Goal: Information Seeking & Learning: Learn about a topic

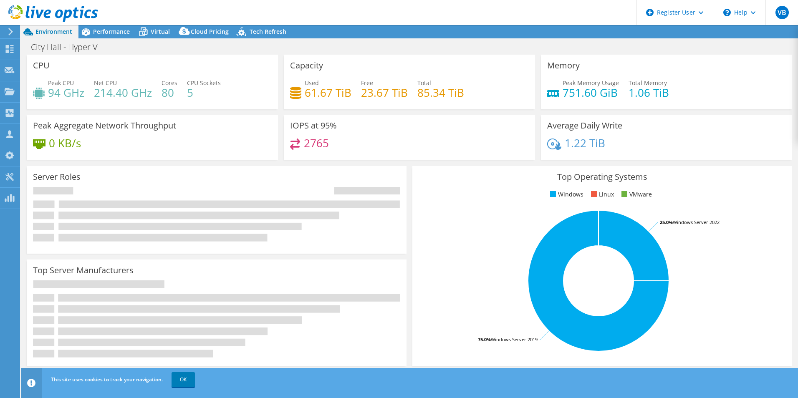
select select "USD"
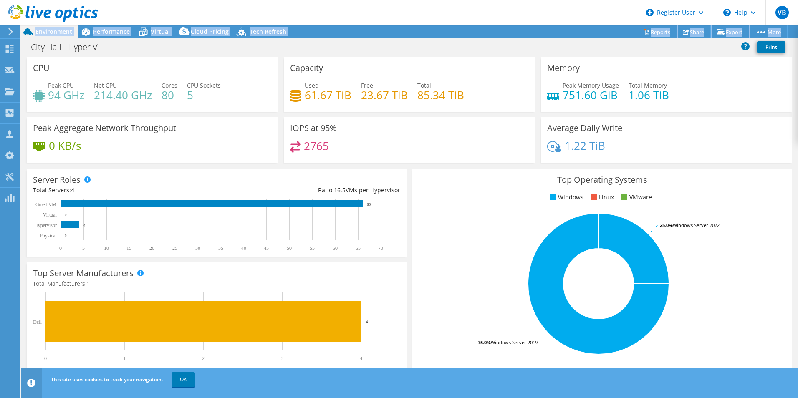
drag, startPoint x: 296, startPoint y: 30, endPoint x: 105, endPoint y: 48, distance: 192.0
click at [105, 49] on div "Project Actions Project Actions Reports Share Export vSAN ReadyNode Sizer" at bounding box center [409, 211] width 777 height 373
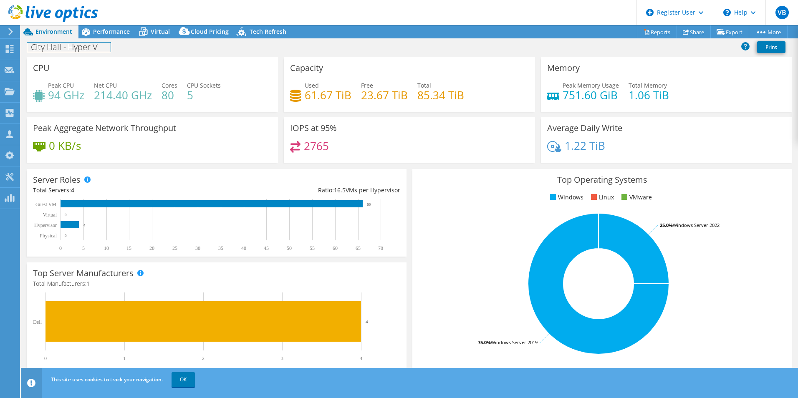
click at [105, 48] on h1 "City Hall - Hyper V" at bounding box center [68, 47] width 83 height 9
click at [207, 50] on div "City Hall - Hyper V Print" at bounding box center [409, 46] width 777 height 15
click at [424, 179] on h3 "Top Operating Systems" at bounding box center [602, 179] width 367 height 9
click at [190, 378] on link "OK" at bounding box center [183, 379] width 23 height 15
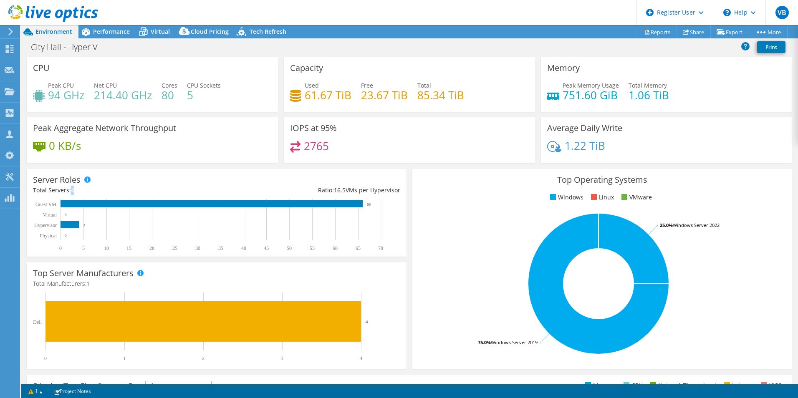
drag, startPoint x: 95, startPoint y: 193, endPoint x: 71, endPoint y: 191, distance: 24.3
click at [71, 191] on div "Total Servers: 4" at bounding box center [125, 190] width 184 height 9
drag, startPoint x: 71, startPoint y: 191, endPoint x: 79, endPoint y: 191, distance: 8.4
click at [79, 191] on div "Total Servers: 4" at bounding box center [125, 190] width 184 height 9
click at [81, 190] on div "Total Servers: 4" at bounding box center [125, 190] width 184 height 9
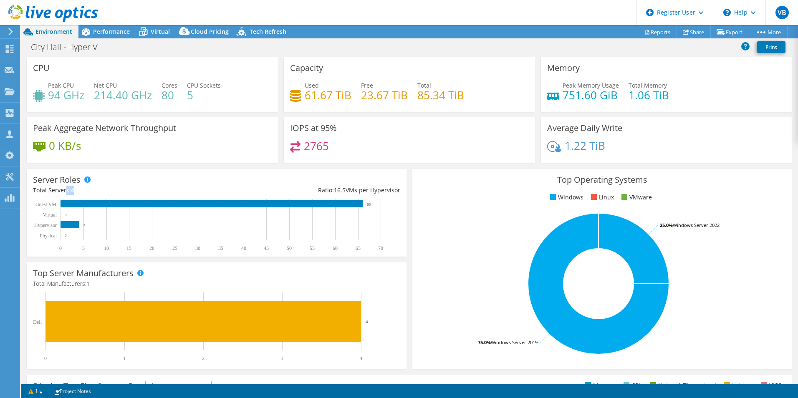
drag, startPoint x: 89, startPoint y: 192, endPoint x: 66, endPoint y: 192, distance: 22.5
click at [66, 192] on div "Total Servers: 4" at bounding box center [125, 190] width 184 height 9
click at [567, 198] on li "Windows" at bounding box center [565, 197] width 35 height 9
drag, startPoint x: 567, startPoint y: 198, endPoint x: 608, endPoint y: 195, distance: 41.4
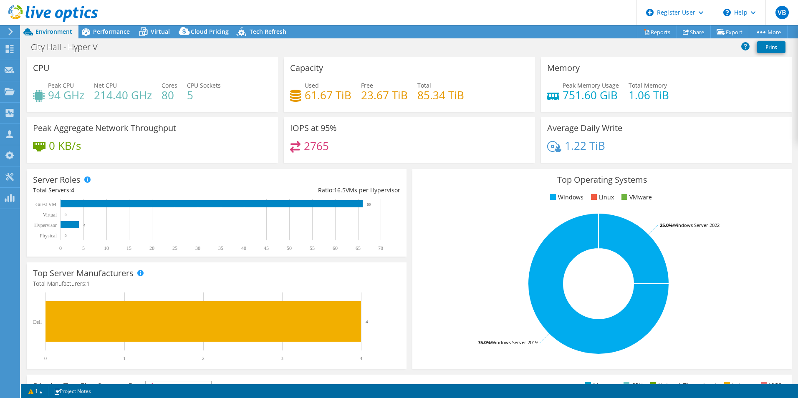
click at [608, 195] on li "Linux" at bounding box center [601, 197] width 25 height 9
click at [371, 193] on div "Ratio: 16.5 VMs per Hypervisor" at bounding box center [309, 190] width 184 height 9
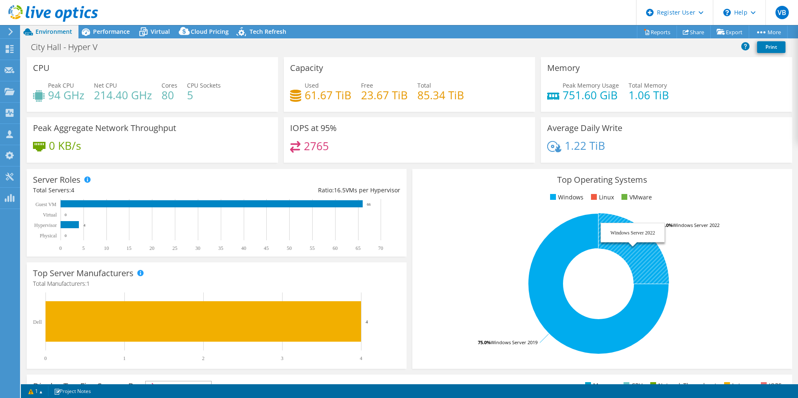
click at [701, 224] on tspan "Windows Server 2022" at bounding box center [696, 225] width 47 height 6
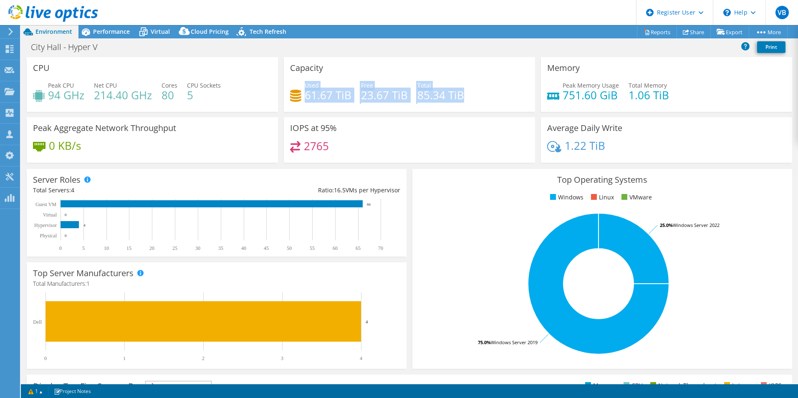
drag, startPoint x: 302, startPoint y: 97, endPoint x: 475, endPoint y: 91, distance: 172.9
click at [475, 91] on div "Used 61.67 TiB Free 23.67 TiB Total 85.34 TiB" at bounding box center [409, 94] width 239 height 27
click at [473, 91] on div "Used 61.67 TiB Free 23.67 TiB Total 85.34 TiB" at bounding box center [409, 94] width 239 height 27
drag, startPoint x: 475, startPoint y: 89, endPoint x: 291, endPoint y: 85, distance: 184.1
click at [291, 85] on div "Used 61.67 TiB Free 23.67 TiB Total 85.34 TiB" at bounding box center [409, 94] width 239 height 27
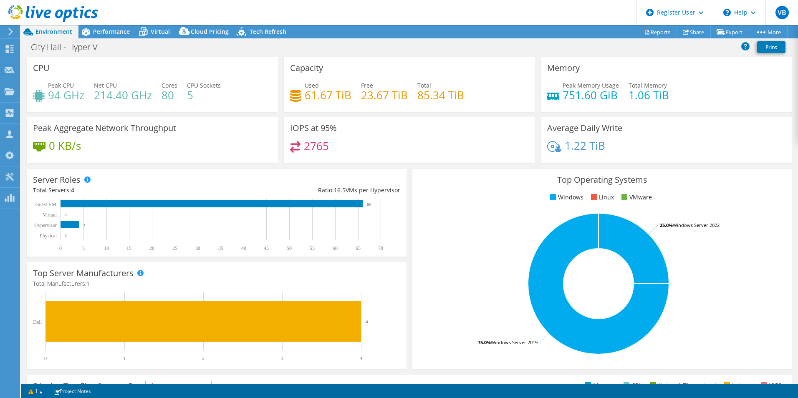
drag, startPoint x: 291, startPoint y: 85, endPoint x: 280, endPoint y: 76, distance: 14.5
click at [281, 76] on div "Capacity Used 61.67 TiB Free 23.67 TiB Total 85.34 TiB" at bounding box center [409, 84] width 257 height 55
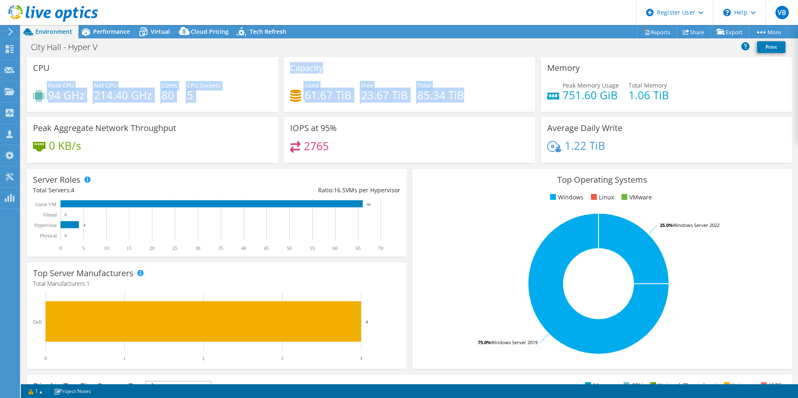
drag, startPoint x: 472, startPoint y: 100, endPoint x: 273, endPoint y: 63, distance: 202.5
click at [273, 63] on div "CPU Peak CPU 94 GHz Net CPU 214.40 GHz Cores 80 CPU Sockets 5 Capacity Used 61.…" at bounding box center [409, 112] width 771 height 111
click at [363, 62] on div "Capacity Used 61.67 TiB Free 23.67 TiB Total 85.34 TiB" at bounding box center [409, 84] width 251 height 55
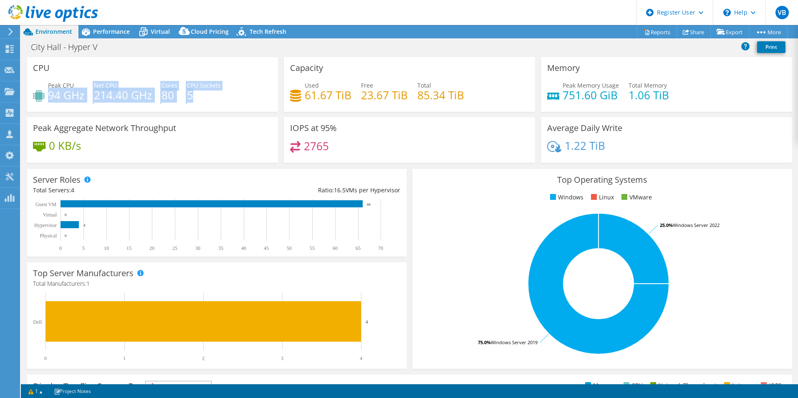
drag, startPoint x: 48, startPoint y: 96, endPoint x: 191, endPoint y: 94, distance: 142.3
click at [191, 94] on div "Peak CPU 94 GHz Net CPU 214.40 GHz Cores 80 CPU Sockets 5" at bounding box center [152, 94] width 239 height 27
drag, startPoint x: 191, startPoint y: 94, endPoint x: 203, endPoint y: 93, distance: 12.2
click at [203, 93] on h4 "5" at bounding box center [204, 95] width 34 height 9
drag, startPoint x: 172, startPoint y: 97, endPoint x: 165, endPoint y: 96, distance: 6.7
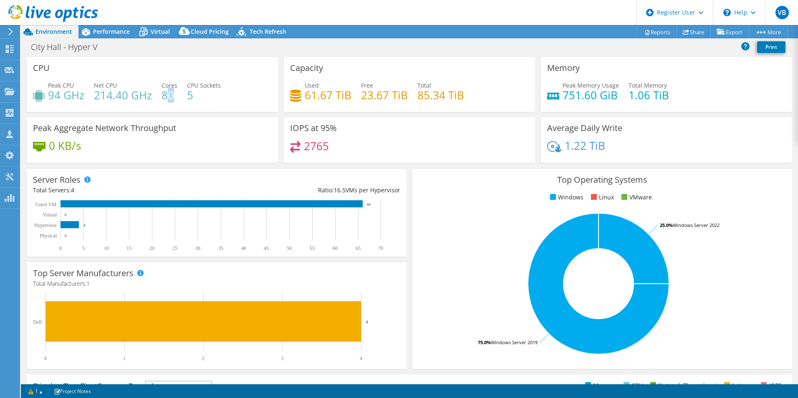
click at [165, 96] on h4 "80" at bounding box center [169, 95] width 16 height 9
drag, startPoint x: 165, startPoint y: 96, endPoint x: 192, endPoint y: 96, distance: 26.3
click at [192, 96] on h4 "5" at bounding box center [204, 95] width 34 height 9
drag, startPoint x: 197, startPoint y: 95, endPoint x: 188, endPoint y: 95, distance: 8.3
click at [188, 95] on h4 "5" at bounding box center [204, 95] width 34 height 9
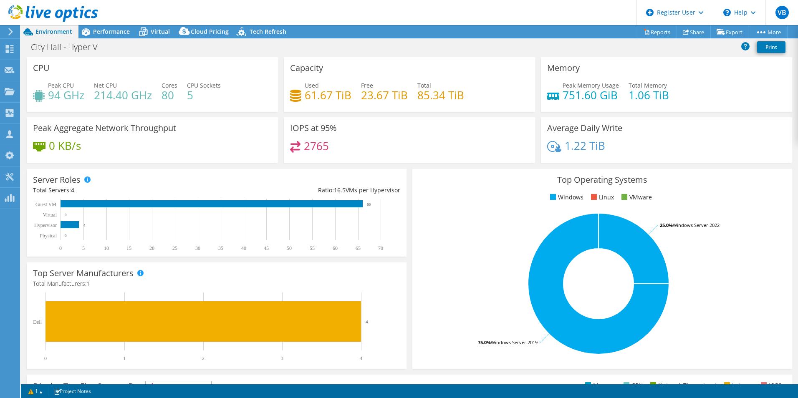
drag, startPoint x: 188, startPoint y: 95, endPoint x: 245, endPoint y: 111, distance: 59.2
click at [246, 110] on div "CPU Peak CPU 94 GHz Net CPU 214.40 GHz Cores 80 CPU Sockets 5" at bounding box center [152, 84] width 251 height 55
drag, startPoint x: 159, startPoint y: 86, endPoint x: 178, endPoint y: 99, distance: 22.9
click at [178, 99] on div "Peak CPU 94 GHz Net CPU 214.40 GHz Cores 80 CPU Sockets 5" at bounding box center [152, 94] width 239 height 27
drag, startPoint x: 178, startPoint y: 99, endPoint x: 236, endPoint y: 113, distance: 60.0
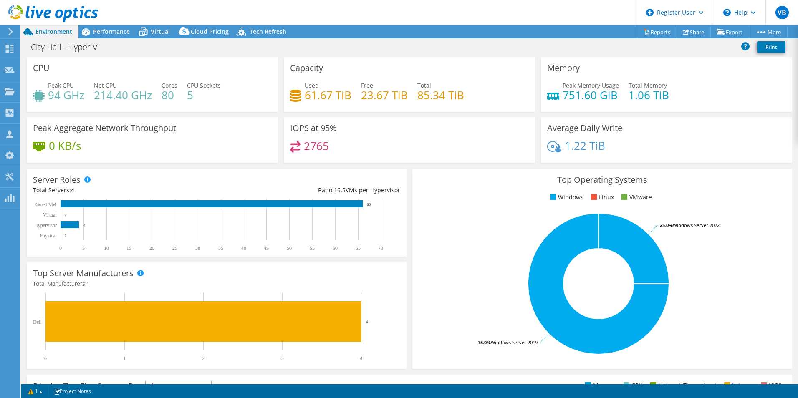
click at [239, 113] on div "CPU Peak CPU 94 GHz Net CPU 214.40 GHz Cores 80 CPU Sockets 5" at bounding box center [152, 87] width 257 height 60
drag, startPoint x: 182, startPoint y: 84, endPoint x: 215, endPoint y: 101, distance: 37.1
click at [215, 101] on div "Peak CPU 94 GHz Net CPU 214.40 GHz Cores 80 CPU Sockets 5" at bounding box center [152, 94] width 239 height 27
drag, startPoint x: 215, startPoint y: 101, endPoint x: 203, endPoint y: 99, distance: 12.3
click at [203, 99] on h4 "5" at bounding box center [204, 95] width 34 height 9
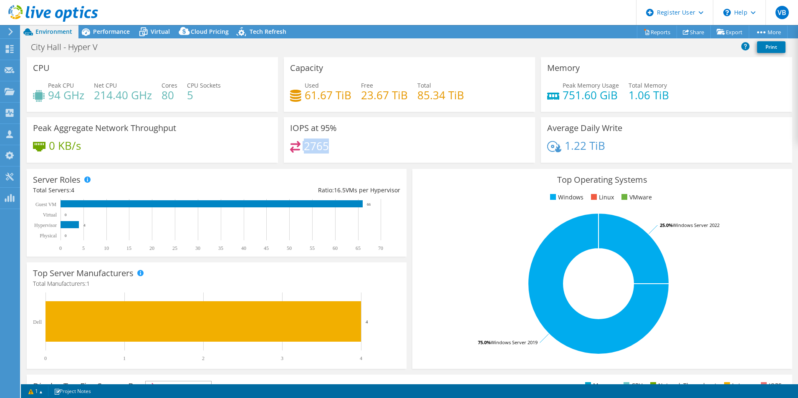
drag, startPoint x: 302, startPoint y: 146, endPoint x: 329, endPoint y: 146, distance: 26.7
click at [329, 146] on div "2765" at bounding box center [409, 150] width 239 height 18
drag, startPoint x: 329, startPoint y: 146, endPoint x: 354, endPoint y: 146, distance: 25.0
click at [354, 146] on div "2765" at bounding box center [409, 150] width 239 height 18
drag, startPoint x: 553, startPoint y: 179, endPoint x: 647, endPoint y: 180, distance: 93.9
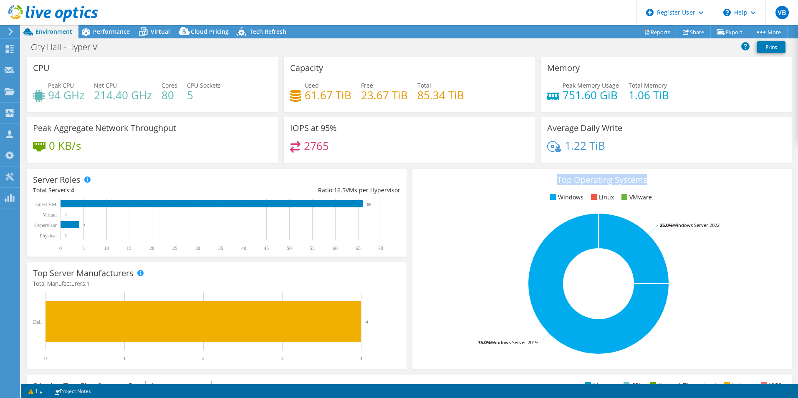
click at [647, 180] on h3 "Top Operating Systems" at bounding box center [602, 179] width 367 height 9
drag, startPoint x: 647, startPoint y: 180, endPoint x: 615, endPoint y: 182, distance: 31.8
click at [615, 182] on h3 "Top Operating Systems" at bounding box center [602, 179] width 367 height 9
click at [112, 34] on span "Performance" at bounding box center [111, 32] width 37 height 8
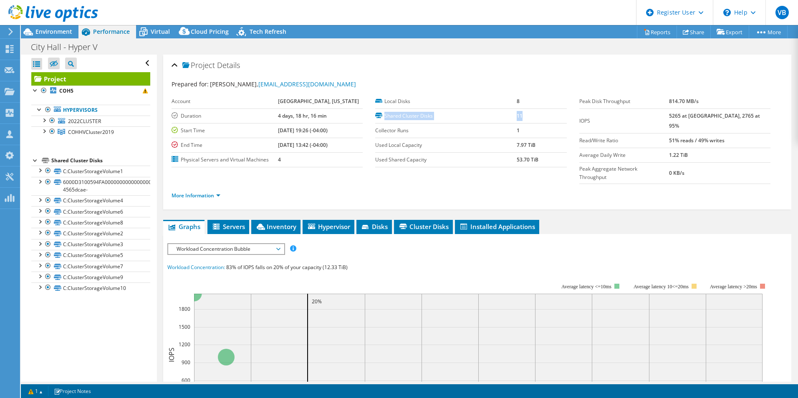
drag, startPoint x: 375, startPoint y: 116, endPoint x: 520, endPoint y: 115, distance: 145.2
click at [520, 115] on tr "Shared Cluster Disks 11" at bounding box center [470, 115] width 191 height 15
click at [520, 115] on td "11" at bounding box center [542, 115] width 50 height 15
drag, startPoint x: 522, startPoint y: 116, endPoint x: 377, endPoint y: 112, distance: 145.3
click at [377, 112] on tr "Shared Cluster Disks 11" at bounding box center [470, 115] width 191 height 15
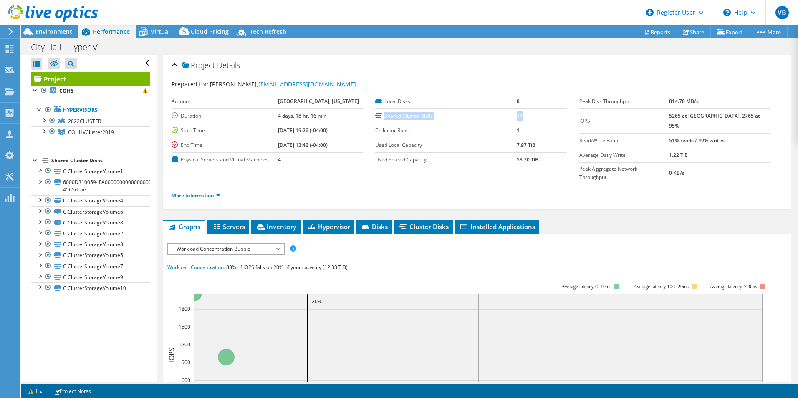
drag, startPoint x: 377, startPoint y: 112, endPoint x: 401, endPoint y: 116, distance: 24.5
click at [401, 116] on label "Shared Cluster Disks" at bounding box center [445, 116] width 141 height 8
click at [520, 189] on ul "More Information" at bounding box center [477, 194] width 611 height 11
drag, startPoint x: 520, startPoint y: 118, endPoint x: 511, endPoint y: 116, distance: 9.7
click at [511, 116] on tr "Shared Cluster Disks 11" at bounding box center [470, 115] width 191 height 15
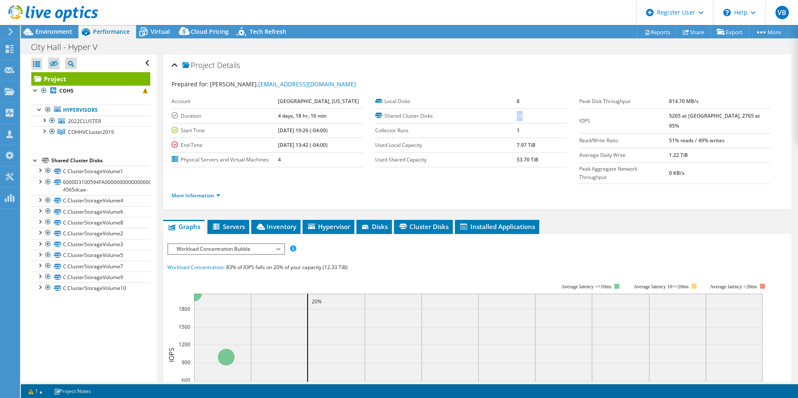
drag, startPoint x: 511, startPoint y: 116, endPoint x: 536, endPoint y: 121, distance: 25.5
click at [536, 121] on td "11" at bounding box center [542, 115] width 50 height 15
click at [203, 192] on link "More Information" at bounding box center [196, 195] width 49 height 7
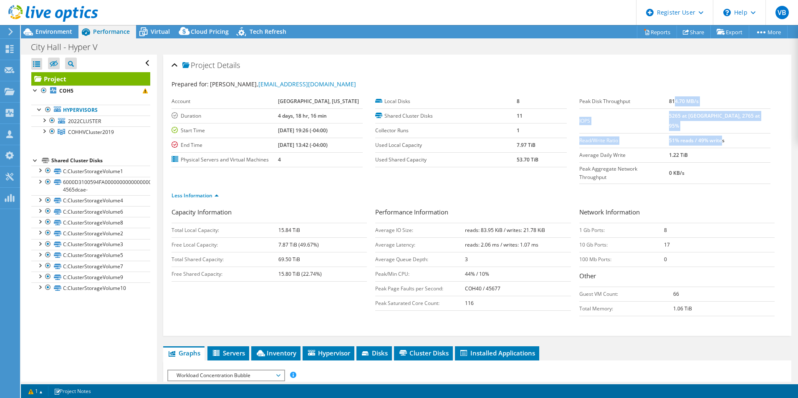
drag, startPoint x: 708, startPoint y: 123, endPoint x: 741, endPoint y: 136, distance: 35.4
click at [741, 136] on tbody "Peak Disk Throughput 814.70 MB/s IOPS 5265 at Peak, 2765 at 95% Read/Write Rati…" at bounding box center [674, 139] width 191 height 90
drag, startPoint x: 461, startPoint y: 215, endPoint x: 508, endPoint y: 241, distance: 53.4
click at [508, 241] on tbody "Average IO Size: reads: 83.95 KiB / writes: 21.78 KiB Average Latency: reads: 2…" at bounding box center [472, 267] width 195 height 88
drag, startPoint x: 522, startPoint y: 114, endPoint x: 479, endPoint y: 119, distance: 43.6
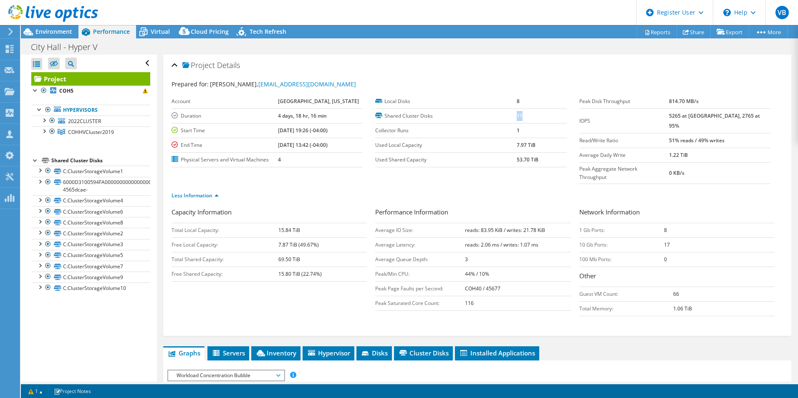
click at [479, 119] on tr "Shared Cluster Disks 11" at bounding box center [470, 115] width 191 height 15
copy tr "11"
drag, startPoint x: 526, startPoint y: 99, endPoint x: 379, endPoint y: 103, distance: 147.4
click at [379, 103] on tr "Local Disks 8" at bounding box center [470, 101] width 191 height 15
drag, startPoint x: 379, startPoint y: 103, endPoint x: 384, endPoint y: 116, distance: 14.4
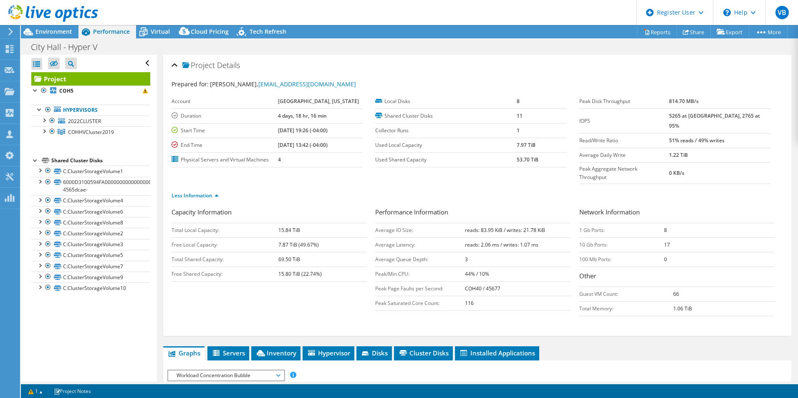
click at [384, 116] on label "Shared Cluster Disks" at bounding box center [445, 116] width 141 height 8
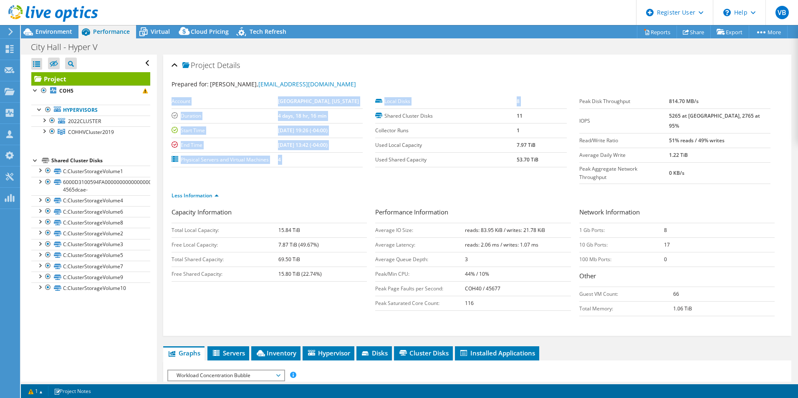
drag, startPoint x: 381, startPoint y: 115, endPoint x: 371, endPoint y: 103, distance: 15.5
click at [370, 103] on section "Account HOMESTEAD, FLORIDA Duration 4 days, 18 hr, 16 min Start Time 09/21/2025…" at bounding box center [376, 130] width 408 height 73
drag, startPoint x: 371, startPoint y: 103, endPoint x: 398, endPoint y: 104, distance: 26.7
click at [398, 104] on label "Local Disks" at bounding box center [445, 101] width 141 height 8
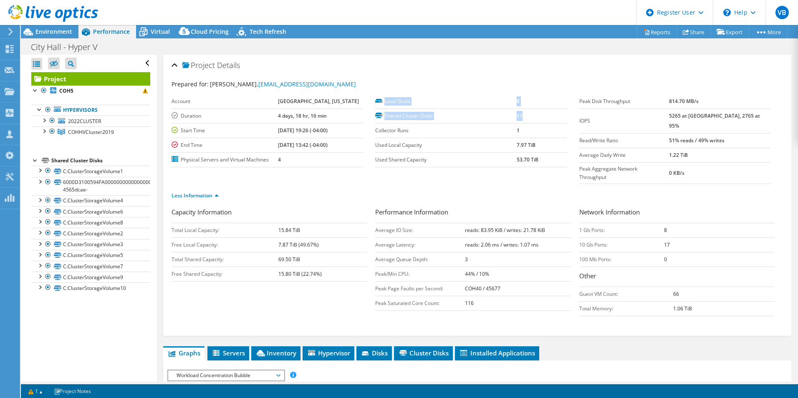
drag, startPoint x: 381, startPoint y: 101, endPoint x: 525, endPoint y: 117, distance: 144.0
click at [525, 117] on tbody "Local Disks 8 Shared Cluster Disks 11 Collector Runs 1 Used Local Capacity 7.97…" at bounding box center [470, 130] width 191 height 73
click at [525, 117] on td "11" at bounding box center [542, 115] width 50 height 15
drag, startPoint x: 519, startPoint y: 116, endPoint x: 513, endPoint y: 116, distance: 5.8
click at [517, 116] on td "11" at bounding box center [542, 115] width 50 height 15
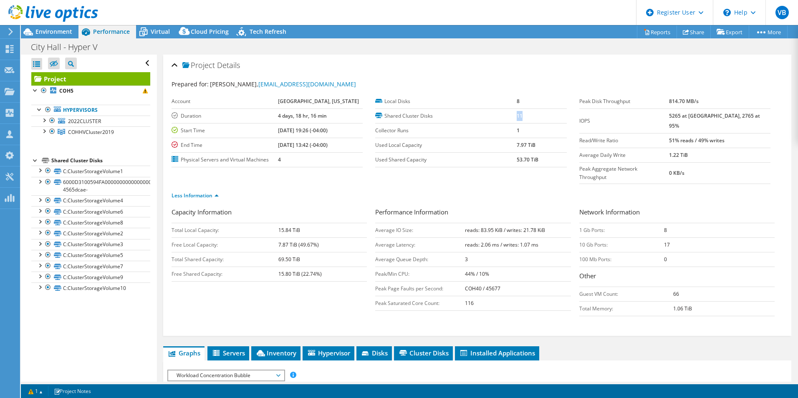
click at [517, 116] on b "11" at bounding box center [520, 115] width 6 height 7
click at [519, 116] on td "11" at bounding box center [542, 115] width 50 height 15
click at [323, 346] on li "Hypervisor" at bounding box center [329, 353] width 52 height 14
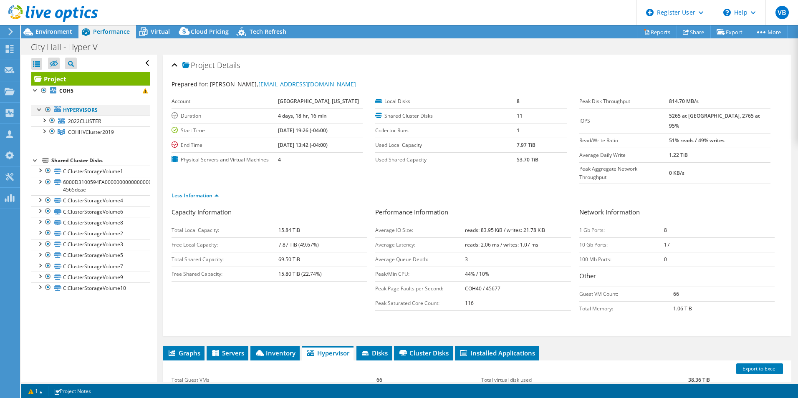
click at [38, 110] on div at bounding box center [39, 109] width 8 height 8
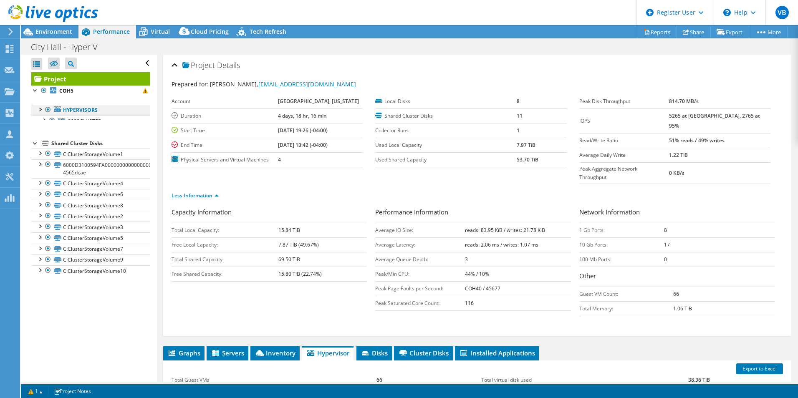
click at [38, 110] on div at bounding box center [39, 109] width 8 height 8
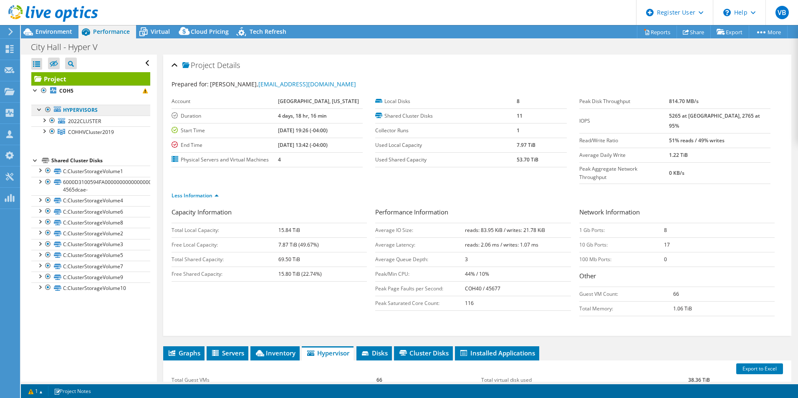
click at [91, 109] on link "Hypervisors" at bounding box center [90, 110] width 119 height 11
click at [89, 109] on link "Hypervisors" at bounding box center [90, 110] width 119 height 11
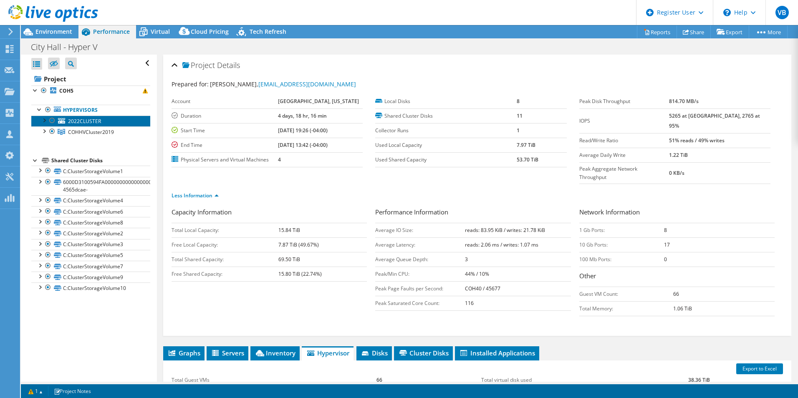
click at [76, 121] on span "2022CLUSTER" at bounding box center [84, 121] width 33 height 7
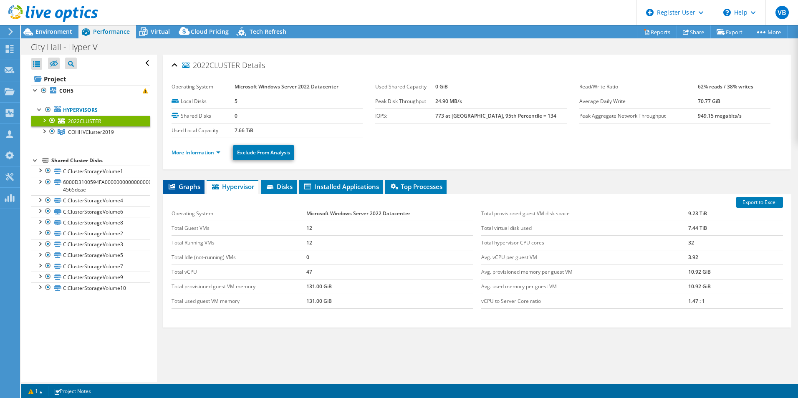
click at [184, 186] on span "Graphs" at bounding box center [183, 186] width 33 height 8
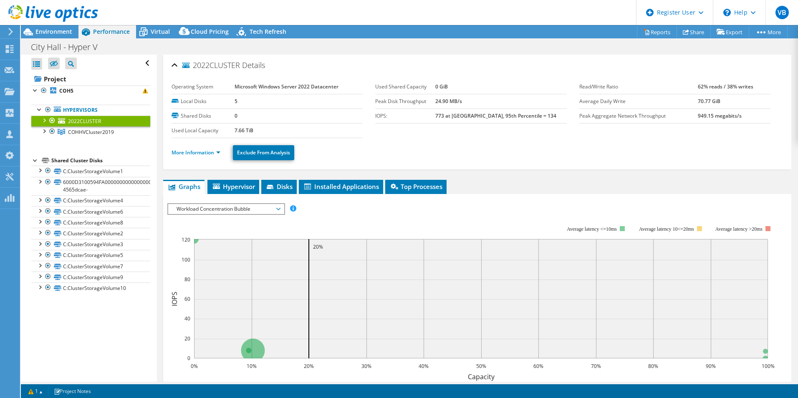
drag, startPoint x: 690, startPoint y: 102, endPoint x: 721, endPoint y: 98, distance: 31.6
click at [721, 98] on tr "Average Daily Write 70.77 GiB" at bounding box center [674, 101] width 191 height 15
drag, startPoint x: 721, startPoint y: 98, endPoint x: 719, endPoint y: 102, distance: 4.5
click at [719, 102] on td "70.77 GiB" at bounding box center [734, 101] width 73 height 15
click at [100, 133] on span "COHHVCluster2019" at bounding box center [91, 132] width 46 height 7
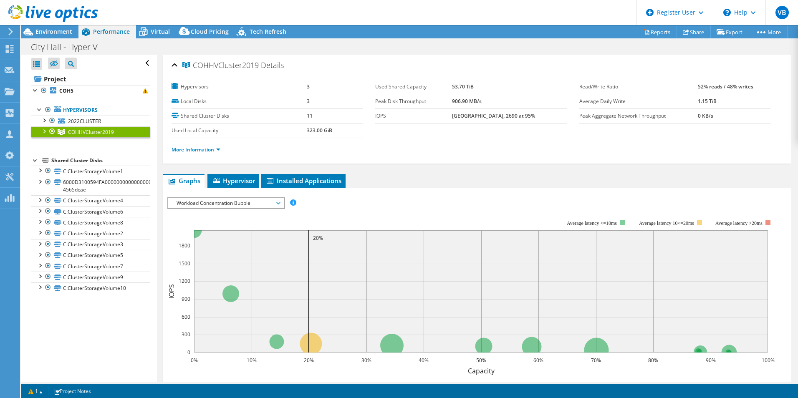
click at [441, 137] on section "Hypervisors 3 Local Disks 3 Shared Cluster Disks 11 Used Local Capacity 323.00 …" at bounding box center [376, 109] width 408 height 58
drag, startPoint x: 301, startPoint y: 115, endPoint x: 320, endPoint y: 114, distance: 18.8
click at [320, 114] on tr "Shared Cluster Disks 11" at bounding box center [267, 115] width 191 height 15
drag, startPoint x: 320, startPoint y: 114, endPoint x: 313, endPoint y: 116, distance: 6.5
click at [313, 116] on td "11" at bounding box center [335, 115] width 56 height 15
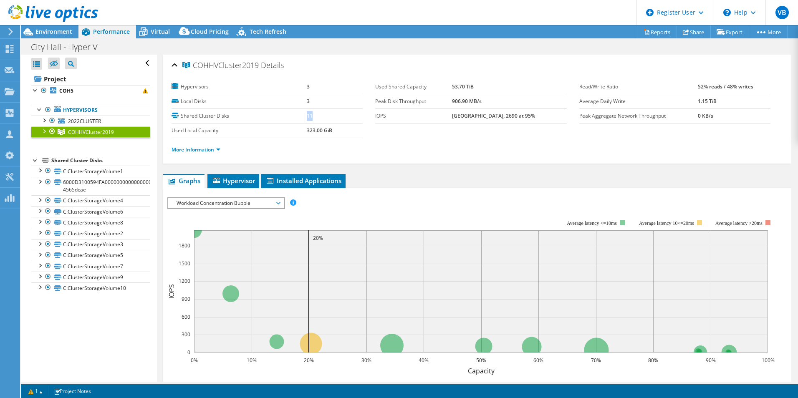
click at [313, 117] on td "11" at bounding box center [335, 115] width 56 height 15
click at [91, 122] on span "2022CLUSTER" at bounding box center [84, 121] width 33 height 7
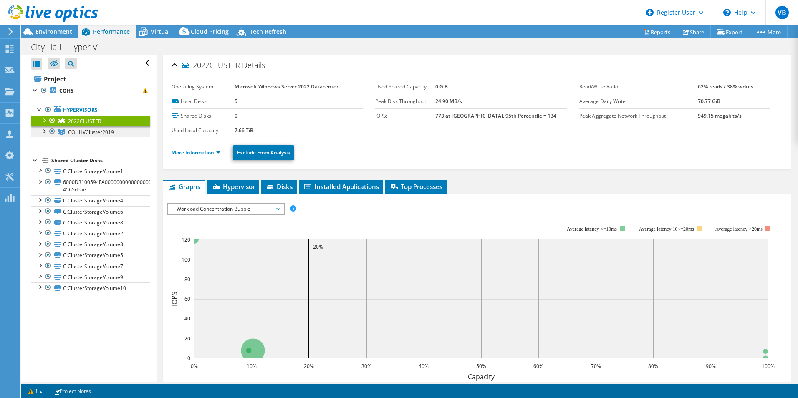
click at [100, 129] on span "COHHVCluster2019" at bounding box center [91, 132] width 46 height 7
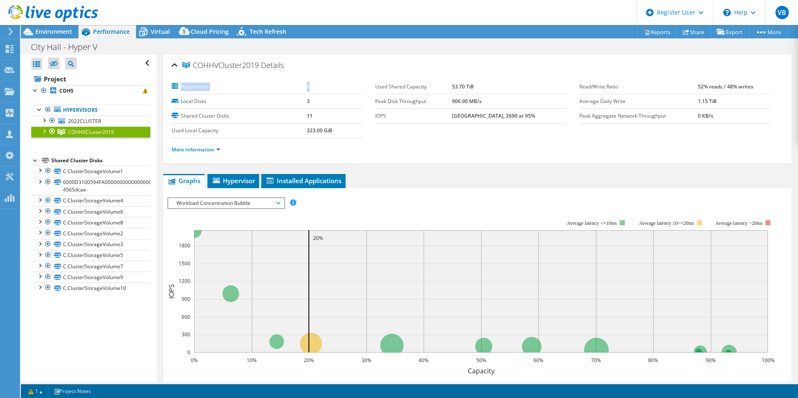
drag, startPoint x: 173, startPoint y: 90, endPoint x: 322, endPoint y: 85, distance: 149.1
click at [322, 85] on tr "Hypervisors 3" at bounding box center [267, 87] width 191 height 15
drag, startPoint x: 322, startPoint y: 85, endPoint x: 318, endPoint y: 88, distance: 5.1
click at [318, 88] on td "3" at bounding box center [335, 87] width 56 height 15
drag, startPoint x: 308, startPoint y: 87, endPoint x: 300, endPoint y: 87, distance: 7.1
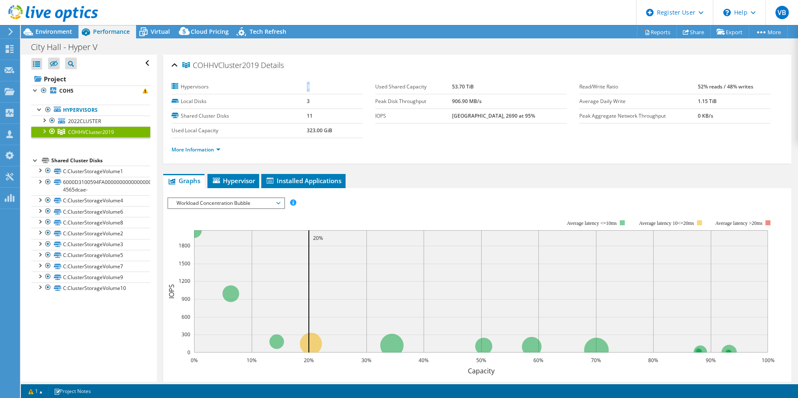
click at [300, 87] on tr "Hypervisors 3" at bounding box center [267, 87] width 191 height 15
drag, startPoint x: 300, startPoint y: 87, endPoint x: 307, endPoint y: 88, distance: 6.9
click at [308, 88] on b "3" at bounding box center [308, 86] width 3 height 7
click at [201, 147] on link "More Information" at bounding box center [196, 149] width 49 height 7
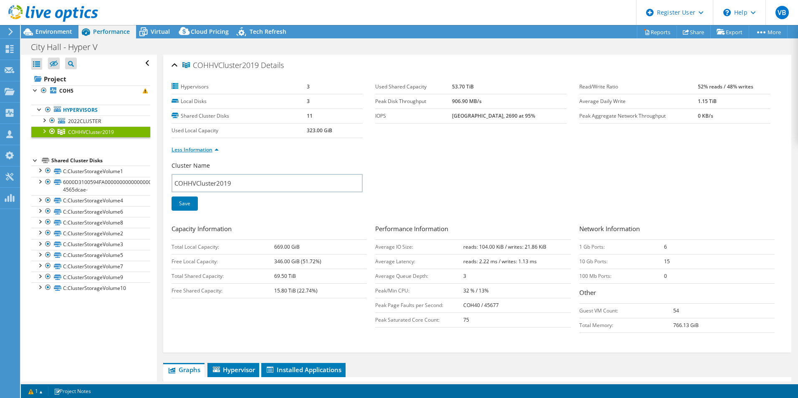
click at [207, 151] on link "Less Information" at bounding box center [195, 149] width 47 height 7
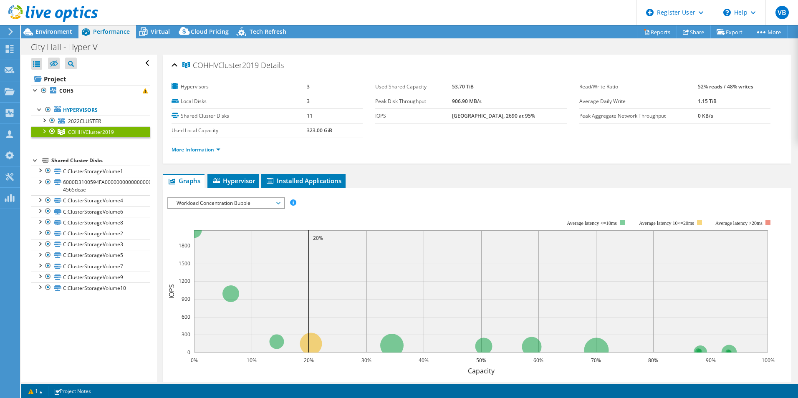
click at [45, 132] on div at bounding box center [44, 130] width 8 height 8
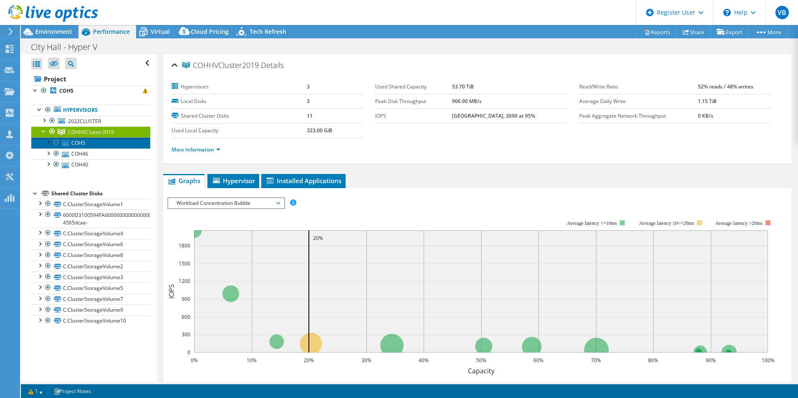
click at [84, 144] on link "COH5" at bounding box center [90, 142] width 119 height 11
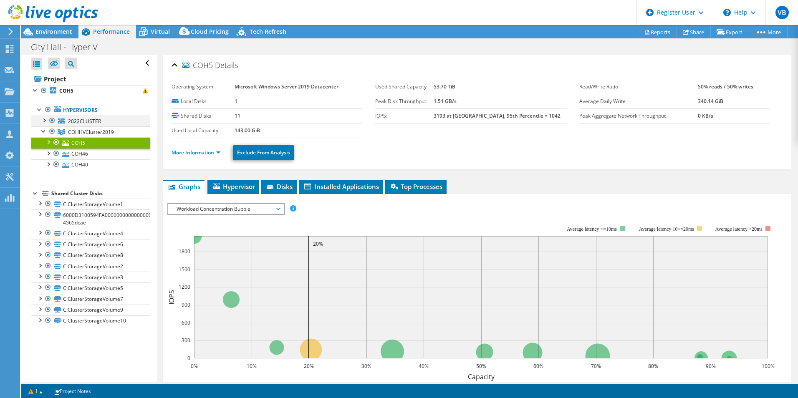
click at [44, 120] on div at bounding box center [44, 120] width 8 height 8
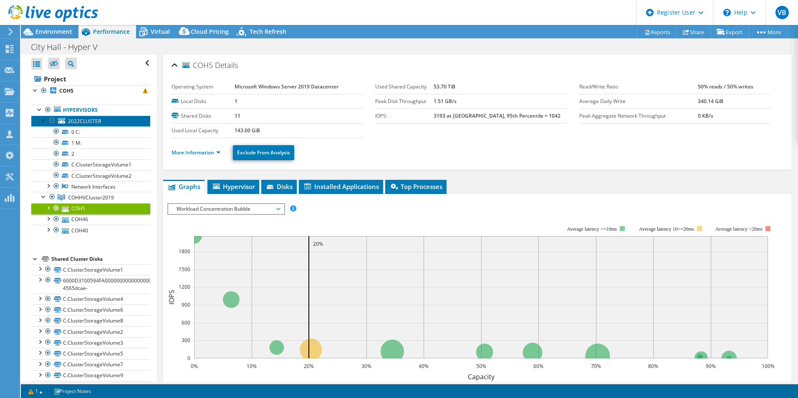
click at [98, 123] on span "2022CLUSTER" at bounding box center [84, 121] width 33 height 7
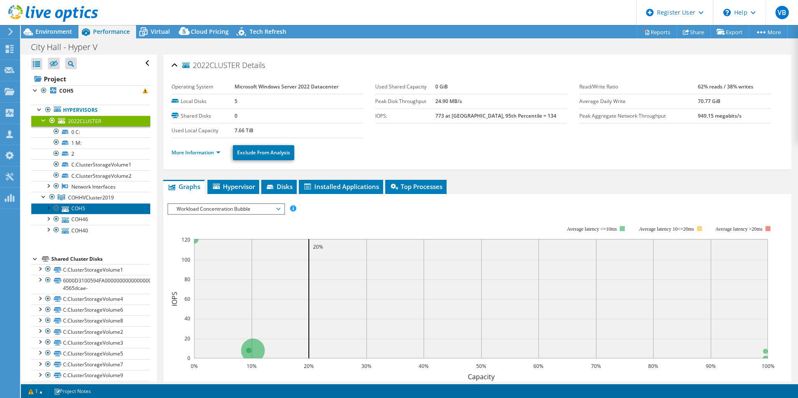
click at [88, 208] on link "COH5" at bounding box center [90, 208] width 119 height 11
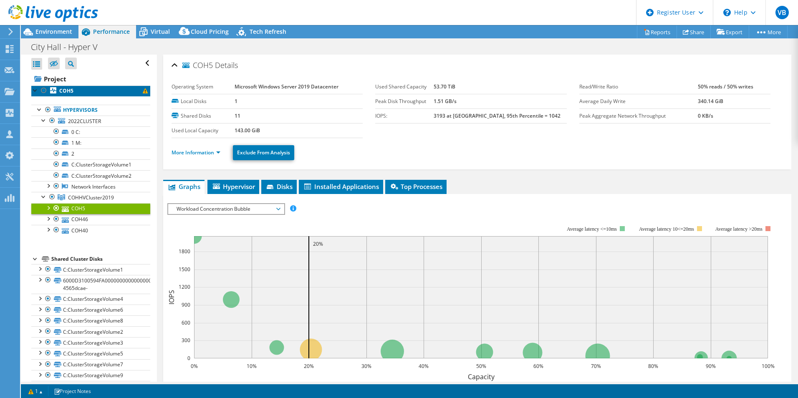
click at [78, 90] on link "COH5" at bounding box center [90, 91] width 119 height 11
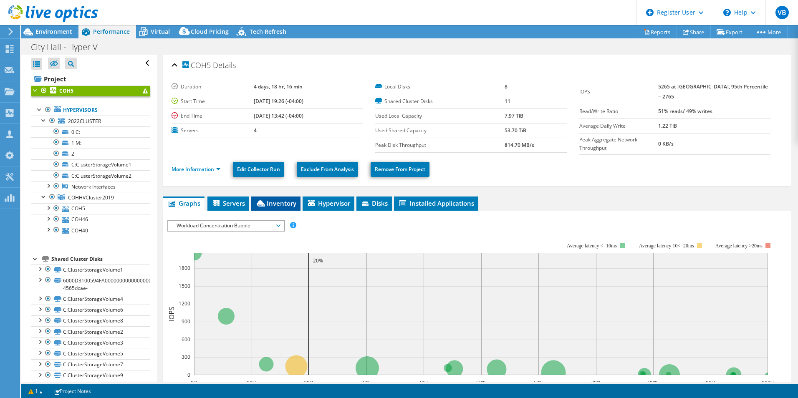
click at [261, 204] on icon at bounding box center [261, 203] width 8 height 6
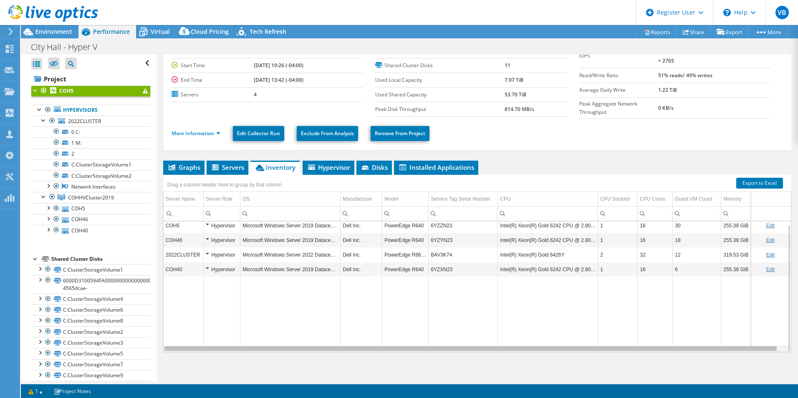
drag, startPoint x: 523, startPoint y: 348, endPoint x: 498, endPoint y: 362, distance: 29.0
click at [517, 361] on body "VB Dell User [PERSON_NAME] [PERSON_NAME][EMAIL_ADDRESS][PERSON_NAME][DOMAIN_NAM…" at bounding box center [399, 199] width 798 height 398
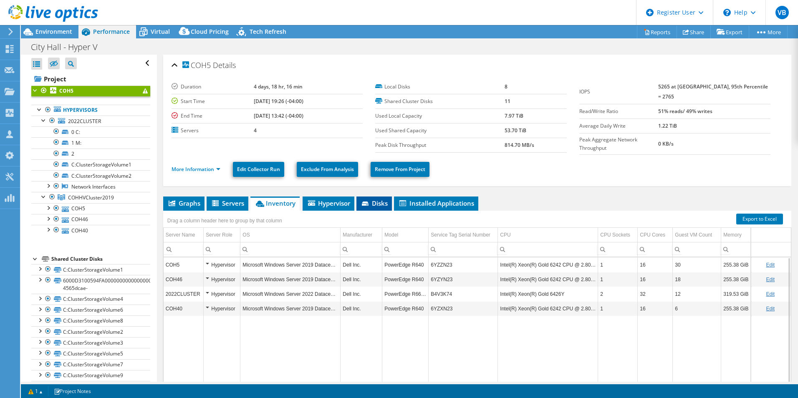
click at [375, 201] on span "Disks" at bounding box center [374, 203] width 27 height 8
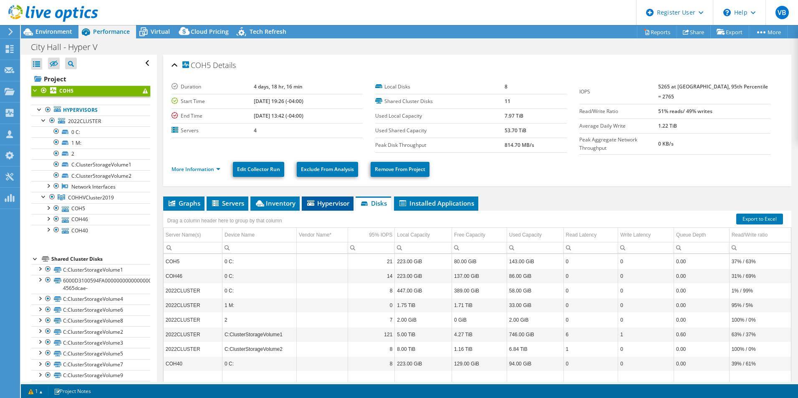
click at [335, 202] on span "Hypervisor" at bounding box center [327, 203] width 43 height 8
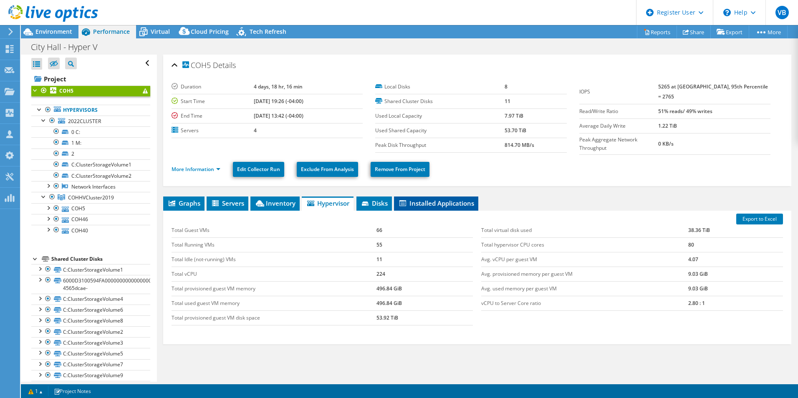
click at [449, 204] on span "Installed Applications" at bounding box center [436, 203] width 76 height 8
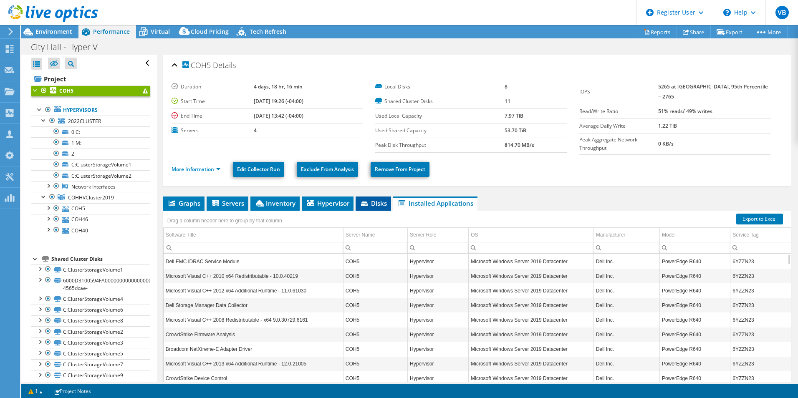
click at [371, 199] on span "Disks" at bounding box center [373, 203] width 27 height 8
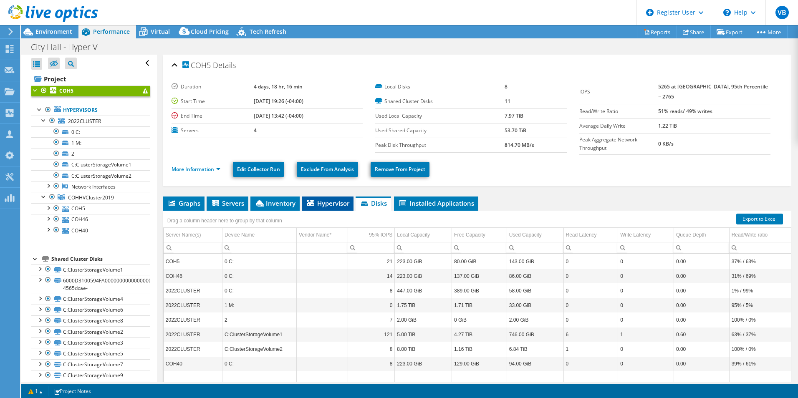
click at [335, 199] on span "Hypervisor" at bounding box center [327, 203] width 43 height 8
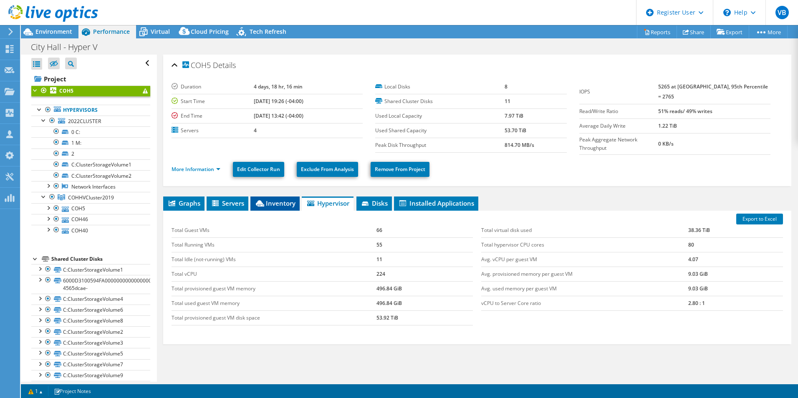
click at [293, 199] on span "Inventory" at bounding box center [275, 203] width 41 height 8
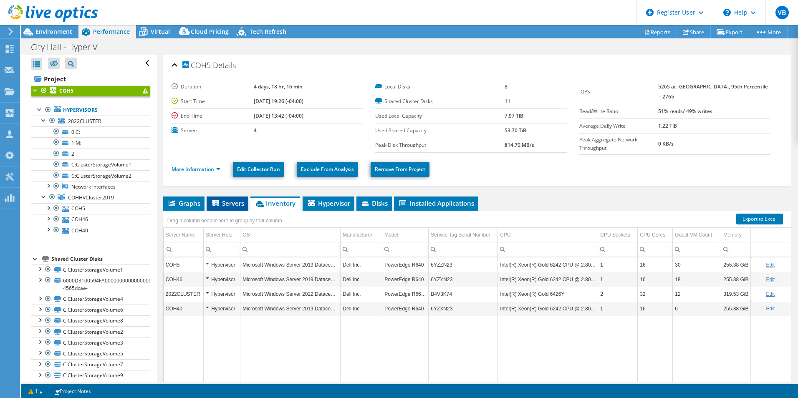
click at [241, 197] on li "Servers" at bounding box center [228, 204] width 42 height 14
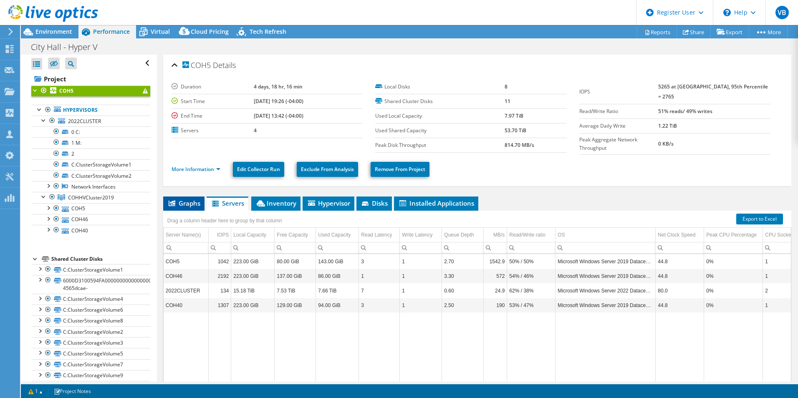
click at [192, 199] on span "Graphs" at bounding box center [183, 203] width 33 height 8
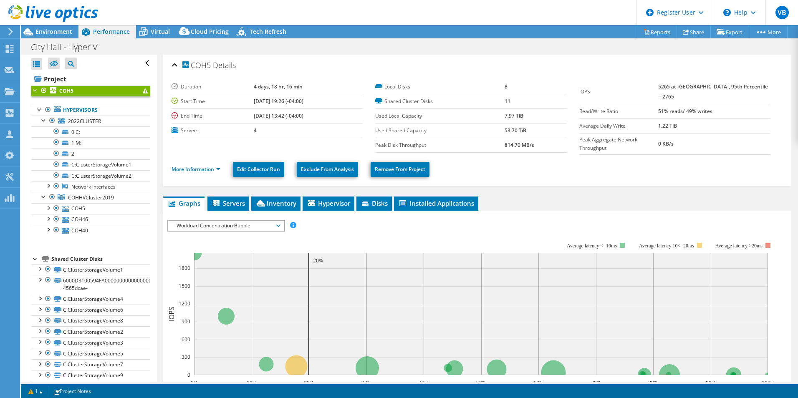
click at [251, 203] on ul "Graphs Servers Inventory Hypervisor Disks Cluster Disks Installed Applications" at bounding box center [477, 204] width 628 height 14
click at [245, 203] on span "Servers" at bounding box center [228, 203] width 33 height 8
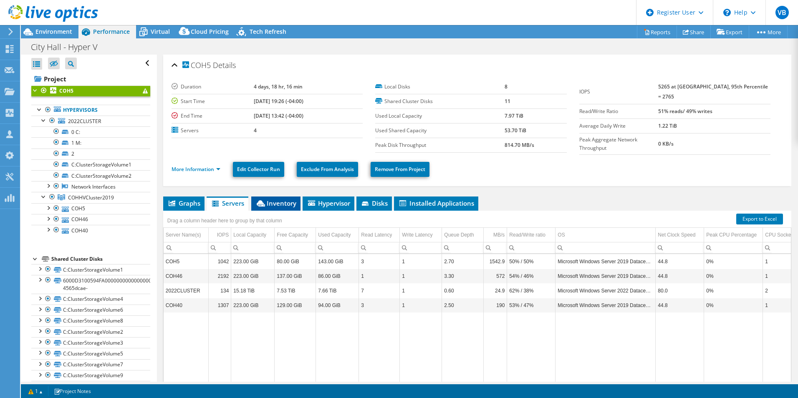
click at [268, 202] on span "Inventory" at bounding box center [275, 203] width 41 height 8
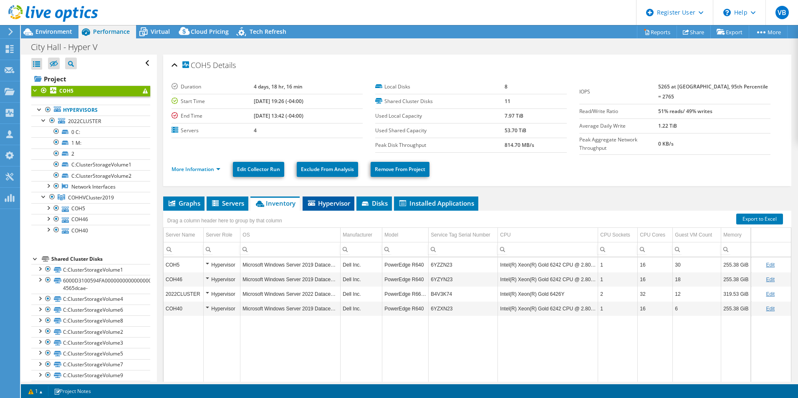
click at [322, 205] on li "Hypervisor" at bounding box center [329, 204] width 52 height 14
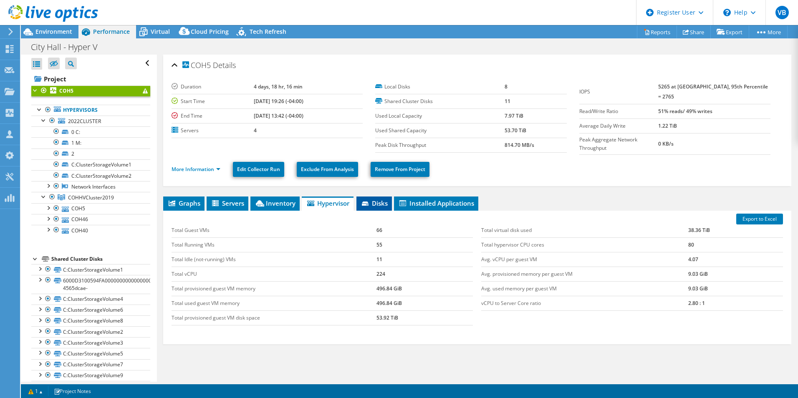
click at [382, 202] on span "Disks" at bounding box center [374, 203] width 27 height 8
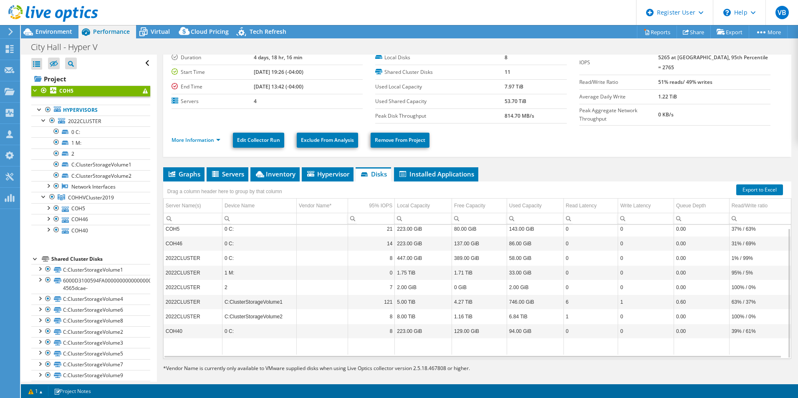
scroll to position [36, 0]
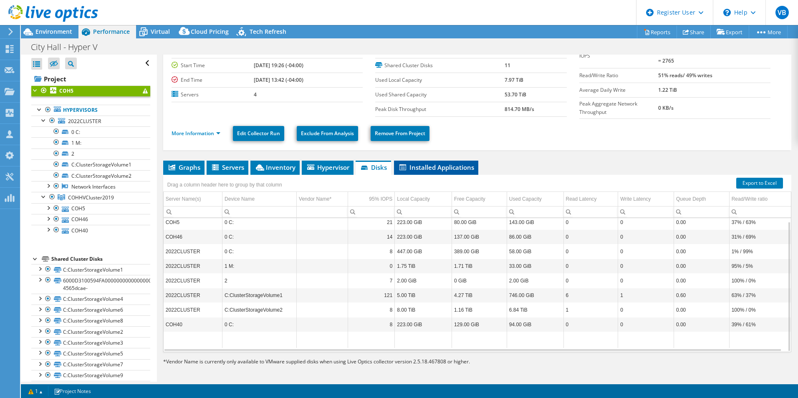
click at [411, 168] on span "Installed Applications" at bounding box center [436, 167] width 76 height 8
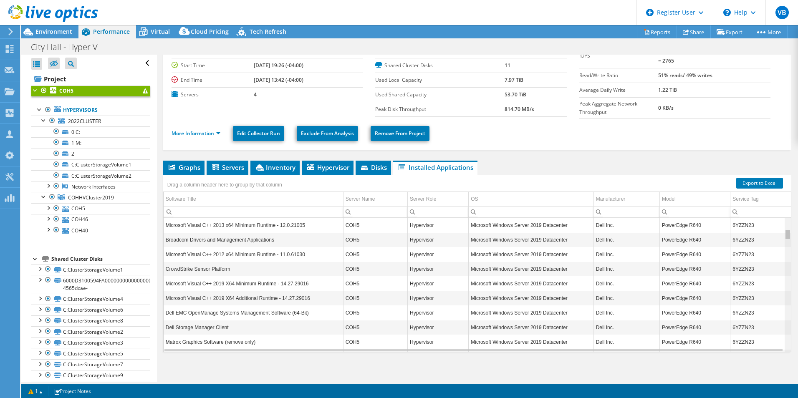
scroll to position [108, 0]
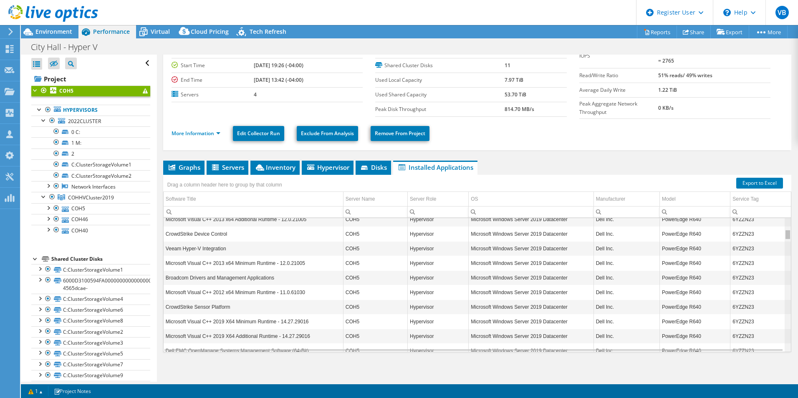
drag, startPoint x: 782, startPoint y: 272, endPoint x: 784, endPoint y: 212, distance: 60.5
click at [784, 212] on body "VB Dell User [PERSON_NAME] [PERSON_NAME][EMAIL_ADDRESS][PERSON_NAME][DOMAIN_NAM…" at bounding box center [399, 199] width 798 height 398
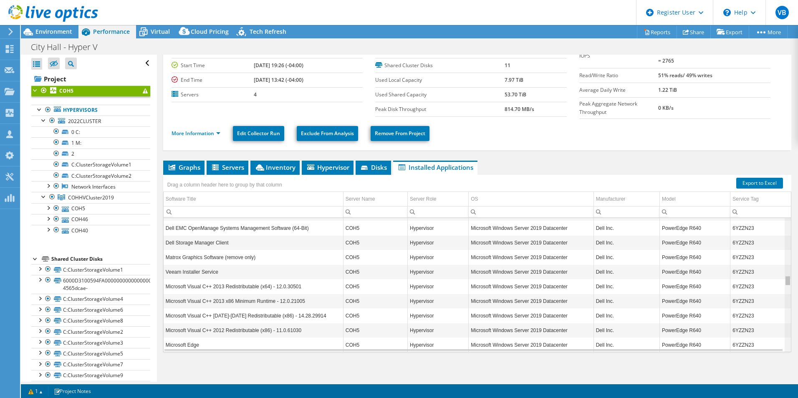
scroll to position [0, 0]
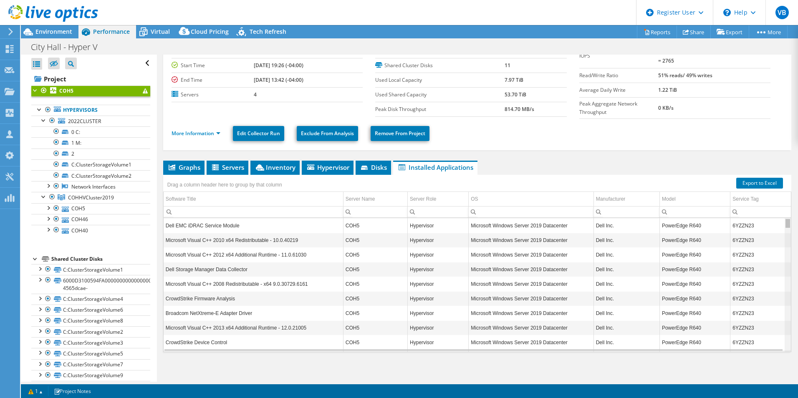
drag, startPoint x: 782, startPoint y: 230, endPoint x: 773, endPoint y: 191, distance: 39.8
click at [773, 191] on body "VB Dell User [PERSON_NAME] [PERSON_NAME][EMAIL_ADDRESS][PERSON_NAME][DOMAIN_NAM…" at bounding box center [399, 199] width 798 height 398
click at [368, 166] on icon at bounding box center [365, 168] width 8 height 5
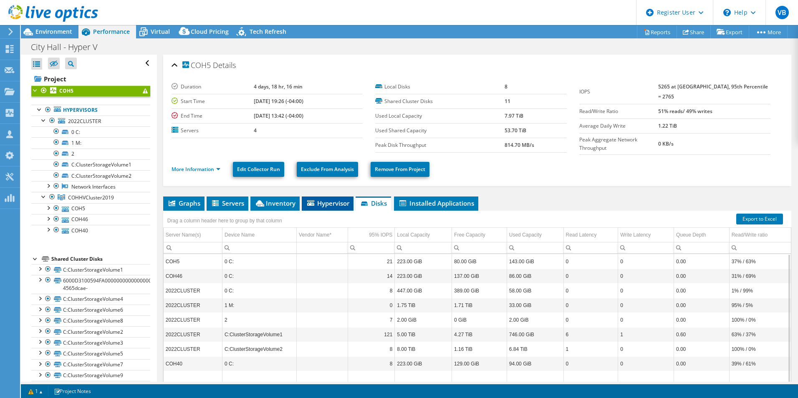
click at [316, 201] on span "Hypervisor" at bounding box center [327, 203] width 43 height 8
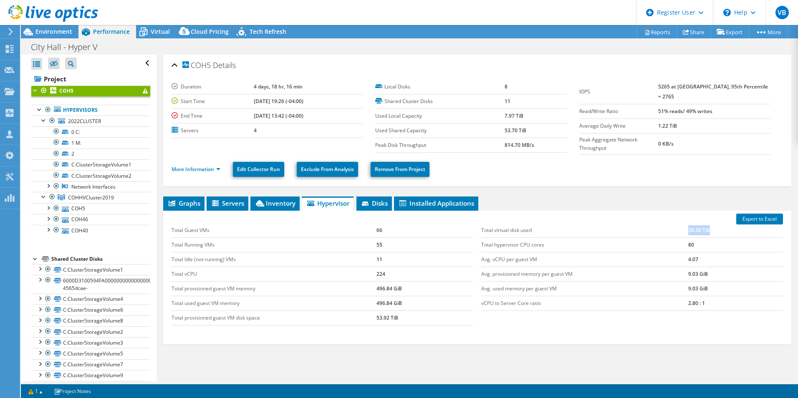
drag, startPoint x: 683, startPoint y: 230, endPoint x: 705, endPoint y: 231, distance: 22.1
click at [705, 231] on tr "Total virtual disk used 38.36 TiB" at bounding box center [632, 230] width 302 height 15
click at [595, 339] on div "Export to Excel Total Guest VMs 66 Total Running VMs 55 Total Idle (not-running…" at bounding box center [477, 278] width 628 height 134
drag, startPoint x: 682, startPoint y: 257, endPoint x: 699, endPoint y: 257, distance: 16.7
click at [699, 257] on tr "Avg. vCPU per guest VM 4.07" at bounding box center [632, 259] width 302 height 15
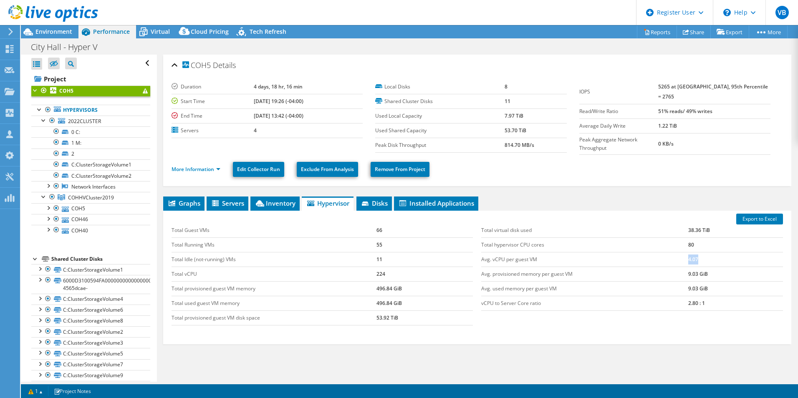
click at [694, 257] on td "4.07" at bounding box center [735, 259] width 95 height 15
drag, startPoint x: 699, startPoint y: 257, endPoint x: 490, endPoint y: 259, distance: 208.2
click at [490, 259] on tr "Avg. vCPU per guest VM 4.07" at bounding box center [632, 259] width 302 height 15
click at [490, 259] on td "Avg. vCPU per guest VM" at bounding box center [584, 259] width 207 height 15
drag, startPoint x: 492, startPoint y: 259, endPoint x: 501, endPoint y: 255, distance: 9.8
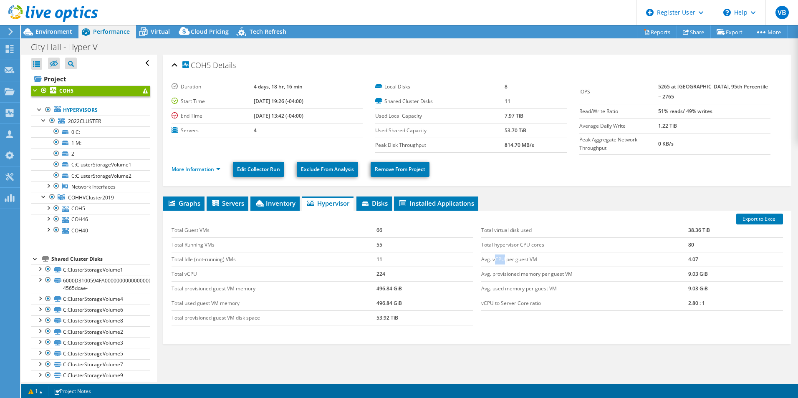
click at [501, 255] on td "Avg. vCPU per guest VM" at bounding box center [584, 259] width 207 height 15
drag, startPoint x: 501, startPoint y: 255, endPoint x: 494, endPoint y: 257, distance: 7.2
click at [494, 257] on td "Avg. vCPU per guest VM" at bounding box center [584, 259] width 207 height 15
drag, startPoint x: 489, startPoint y: 257, endPoint x: 501, endPoint y: 257, distance: 11.7
click at [501, 257] on td "Avg. vCPU per guest VM" at bounding box center [584, 259] width 207 height 15
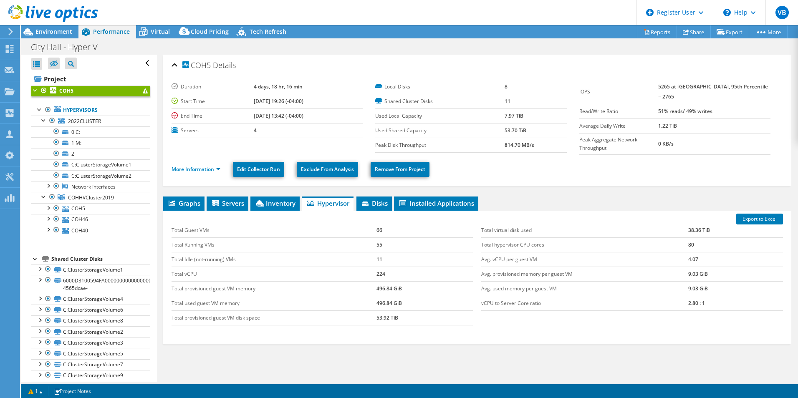
drag, startPoint x: 501, startPoint y: 257, endPoint x: 519, endPoint y: 304, distance: 50.8
click at [519, 304] on td "vCPU to Server Core ratio" at bounding box center [584, 303] width 207 height 15
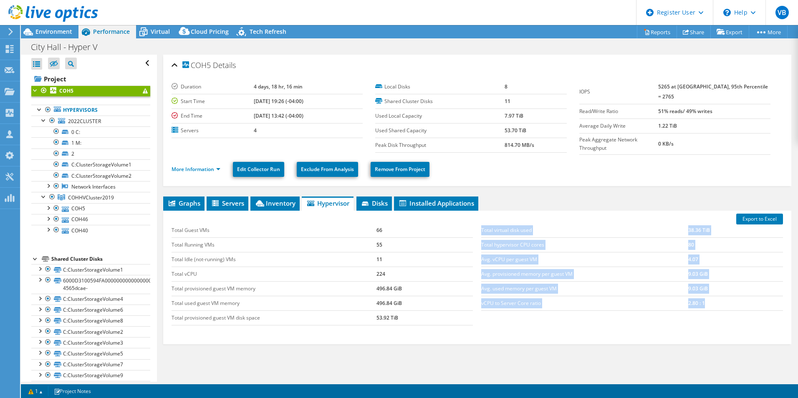
drag, startPoint x: 475, startPoint y: 304, endPoint x: 702, endPoint y: 303, distance: 227.4
click at [702, 303] on div "Total virtual disk used 38.36 TiB Total hypervisor CPU cores 80 Avg. vCPU per g…" at bounding box center [632, 267] width 310 height 104
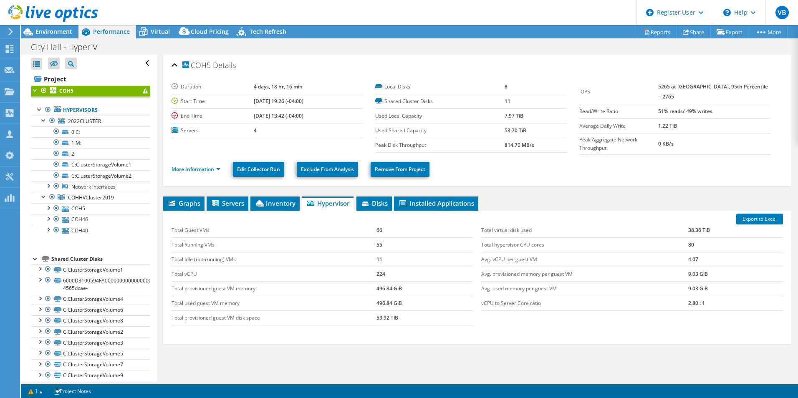
drag, startPoint x: 702, startPoint y: 303, endPoint x: 700, endPoint y: 312, distance: 9.4
click at [700, 312] on div "Total virtual disk used 38.36 TiB Total hypervisor CPU cores 80 Avg. vCPU per g…" at bounding box center [632, 267] width 310 height 104
click at [150, 37] on icon at bounding box center [143, 32] width 15 height 15
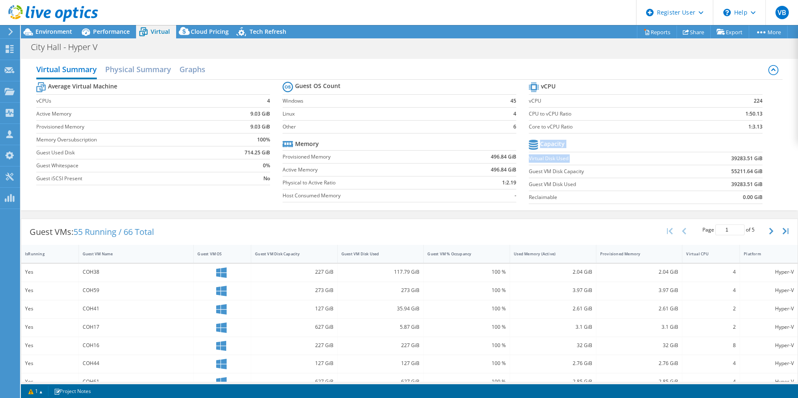
drag, startPoint x: 757, startPoint y: 158, endPoint x: 721, endPoint y: 159, distance: 36.3
click at [720, 159] on section "vCPU vCPU 224 CPU to vCPU Ratio 1:50.13 Core to vCPU Ratio 1:3.13 Capacity Virt…" at bounding box center [652, 144] width 246 height 128
click at [724, 158] on td "39283.51 GiB" at bounding box center [721, 158] width 81 height 13
drag, startPoint x: 749, startPoint y: 161, endPoint x: 755, endPoint y: 159, distance: 6.1
click at [755, 159] on td "39283.51 GiB" at bounding box center [721, 158] width 81 height 13
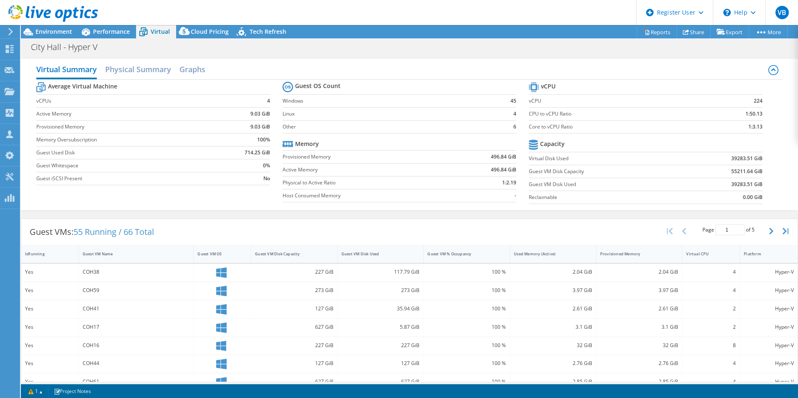
drag, startPoint x: 755, startPoint y: 159, endPoint x: 767, endPoint y: 160, distance: 11.8
click at [767, 160] on section "vCPU vCPU 224 CPU to vCPU Ratio 1:50.13 Core to vCPU Ratio 1:3.13 Capacity Virt…" at bounding box center [652, 144] width 246 height 128
drag, startPoint x: 761, startPoint y: 172, endPoint x: 558, endPoint y: 175, distance: 202.4
click at [560, 176] on section "vCPU vCPU 224 CPU to vCPU Ratio 1:50.13 Core to vCPU Ratio 1:3.13 Capacity Virt…" at bounding box center [652, 144] width 246 height 128
drag, startPoint x: 558, startPoint y: 175, endPoint x: 549, endPoint y: 173, distance: 9.4
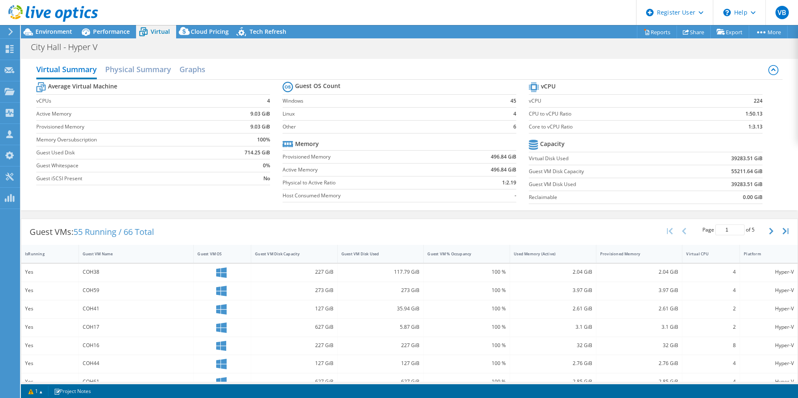
click at [549, 173] on label "Guest VM Disk Capacity" at bounding box center [605, 171] width 153 height 8
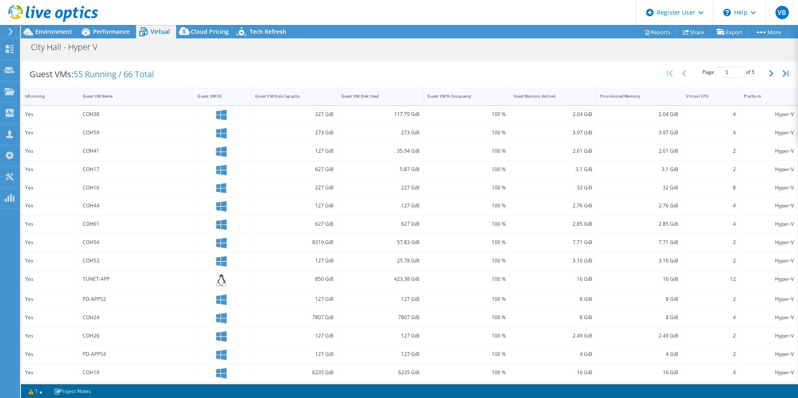
scroll to position [163, 0]
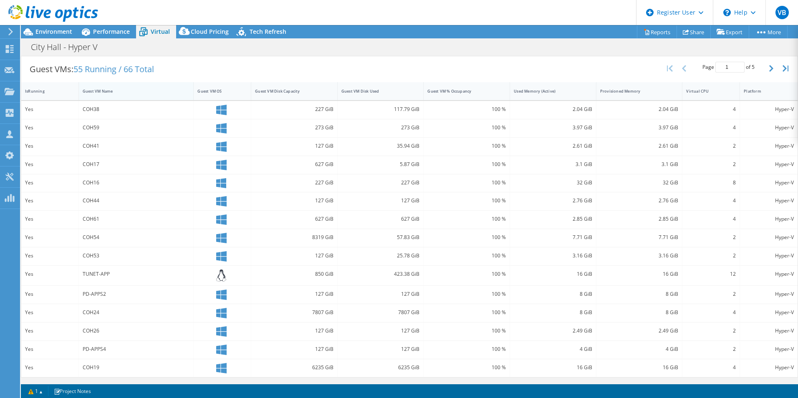
click at [93, 93] on div "Guest VM Name" at bounding box center [131, 90] width 97 height 5
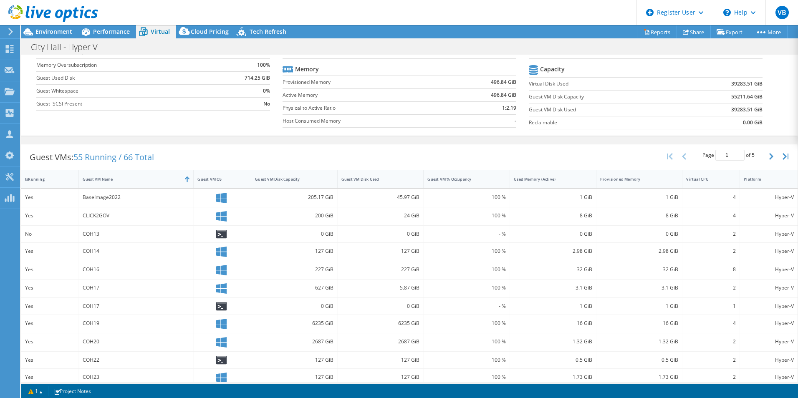
scroll to position [72, 0]
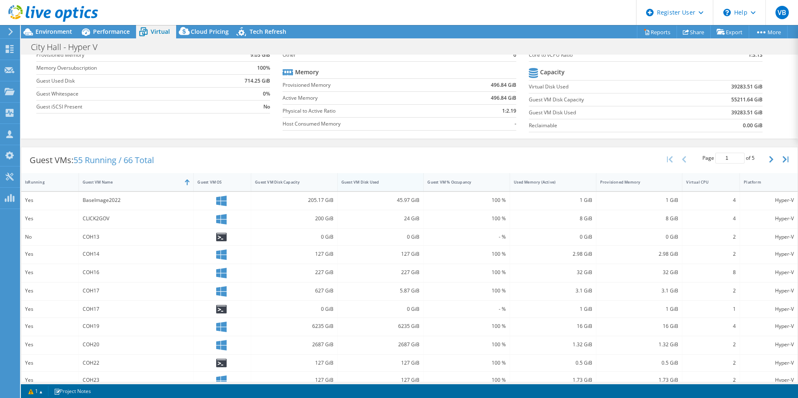
click at [384, 181] on div "Guest VM Disk Used" at bounding box center [375, 181] width 68 height 5
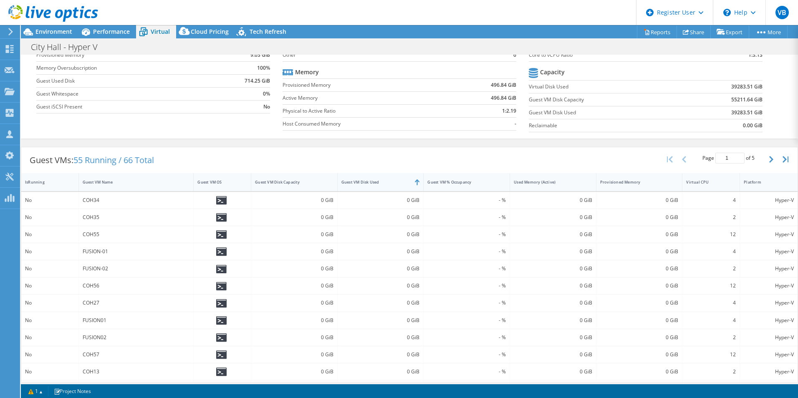
click at [384, 181] on div "Guest VM Disk Used" at bounding box center [375, 181] width 68 height 5
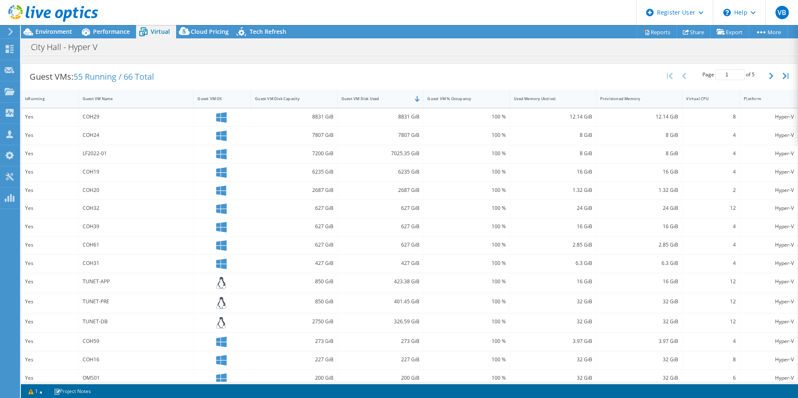
scroll to position [166, 0]
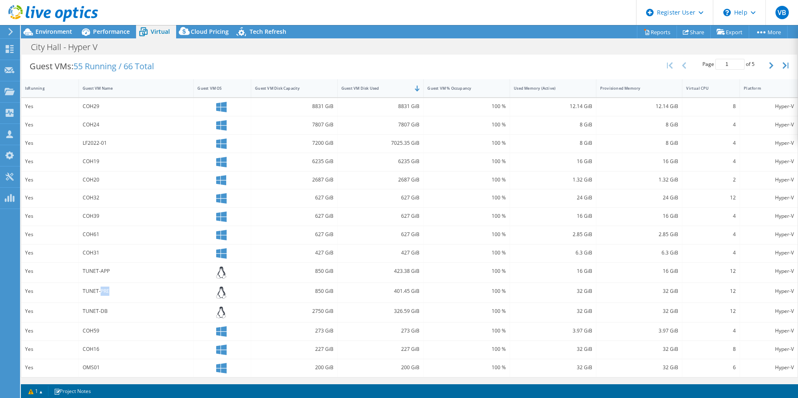
drag, startPoint x: 109, startPoint y: 294, endPoint x: 100, endPoint y: 290, distance: 10.1
click at [100, 290] on div "TUNET-PRE" at bounding box center [136, 291] width 107 height 9
drag, startPoint x: 100, startPoint y: 290, endPoint x: 101, endPoint y: 314, distance: 24.7
click at [100, 314] on div "TUNET-DB" at bounding box center [136, 311] width 107 height 9
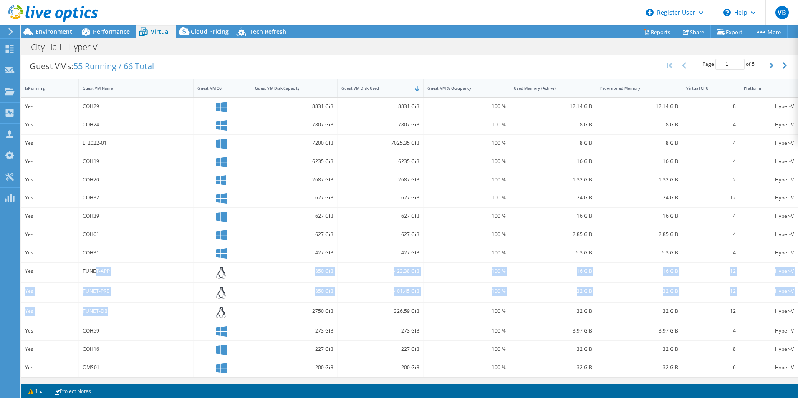
drag, startPoint x: 107, startPoint y: 312, endPoint x: 94, endPoint y: 278, distance: 36.4
click at [94, 278] on div "Yes COH29 8831 GiB 8831 GiB 100 % 12.14 GiB 12.14 GiB 8 Hyper-V Yes COH24 7807 …" at bounding box center [409, 238] width 776 height 280
click at [94, 275] on div "TUNET-APP" at bounding box center [136, 271] width 107 height 9
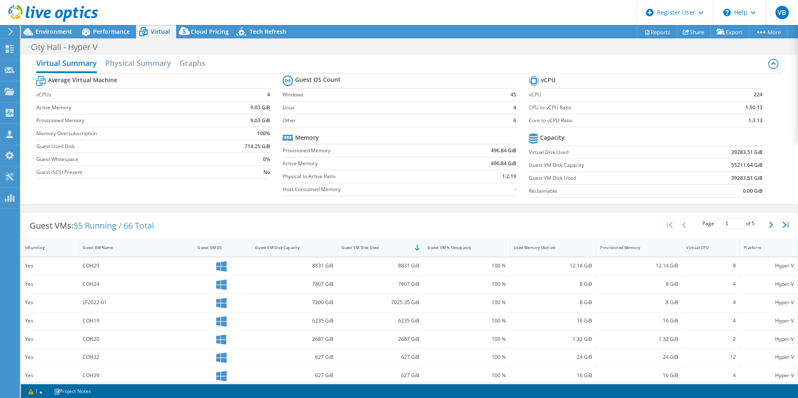
scroll to position [0, 0]
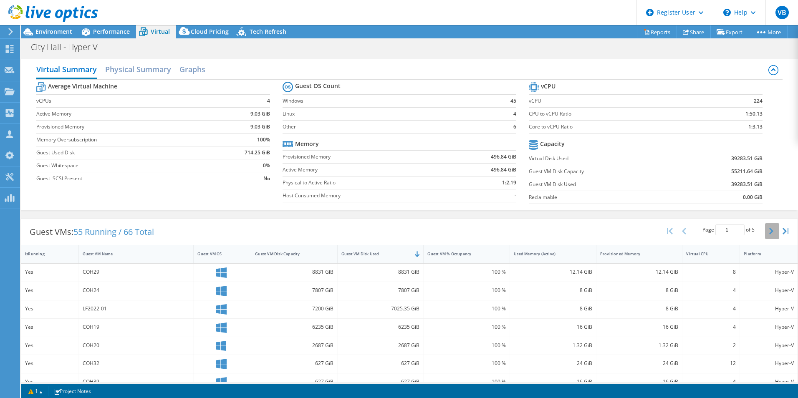
click at [765, 233] on button "button" at bounding box center [772, 231] width 14 height 16
click at [758, 227] on div "Page 2 of 5 5 rows 10 rows 20 rows 25 rows 50 rows 100 rows" at bounding box center [728, 231] width 73 height 16
click at [769, 229] on icon "button" at bounding box center [771, 231] width 4 height 7
click at [769, 230] on icon "button" at bounding box center [771, 231] width 4 height 7
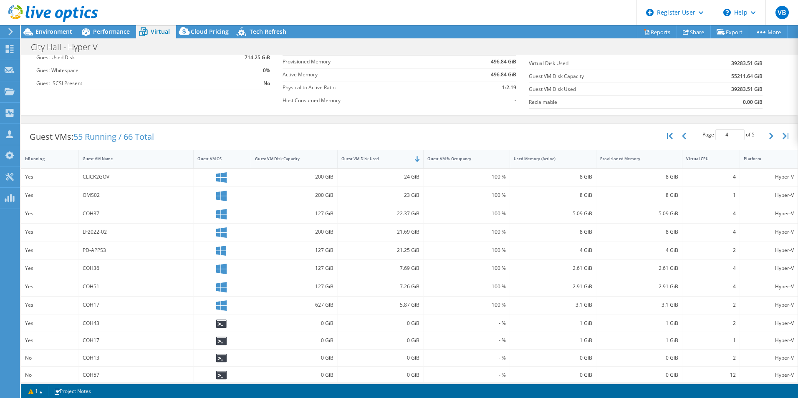
scroll to position [153, 0]
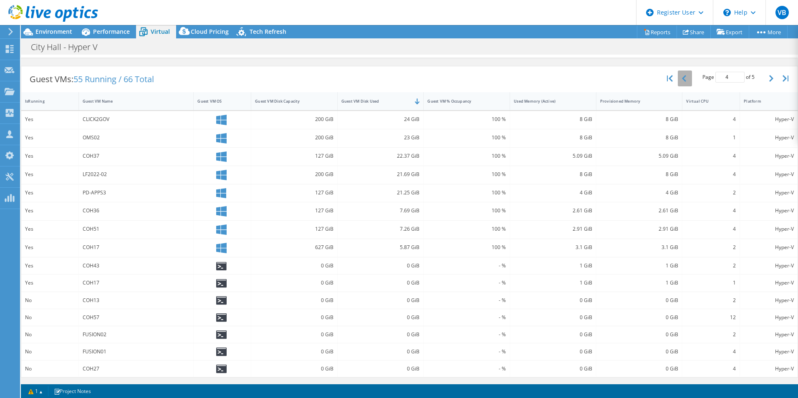
click at [682, 80] on button "button" at bounding box center [685, 79] width 14 height 16
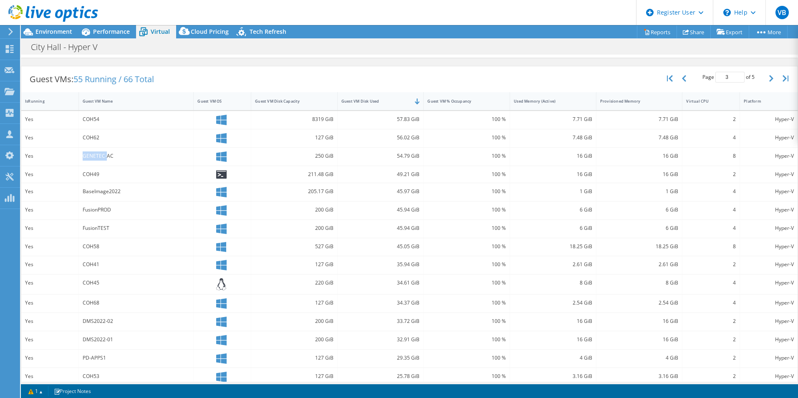
drag, startPoint x: 81, startPoint y: 156, endPoint x: 106, endPoint y: 154, distance: 24.7
click at [106, 154] on div "GENETEC-AC" at bounding box center [136, 157] width 115 height 18
drag, startPoint x: 106, startPoint y: 154, endPoint x: 167, endPoint y: 141, distance: 63.1
click at [167, 141] on div "COH62" at bounding box center [136, 137] width 107 height 9
drag, startPoint x: 391, startPoint y: 156, endPoint x: 415, endPoint y: 155, distance: 24.7
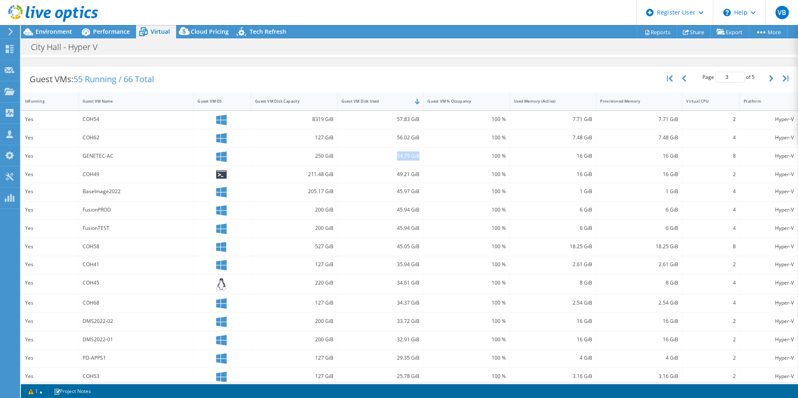
click at [415, 155] on div "54.79 GiB" at bounding box center [380, 155] width 78 height 9
drag, startPoint x: 82, startPoint y: 157, endPoint x: 106, endPoint y: 159, distance: 23.8
click at [106, 159] on div "GENETEC-AC" at bounding box center [136, 155] width 107 height 9
drag, startPoint x: 106, startPoint y: 159, endPoint x: 127, endPoint y: 205, distance: 51.0
click at [127, 205] on div "FusionPROD" at bounding box center [136, 209] width 107 height 9
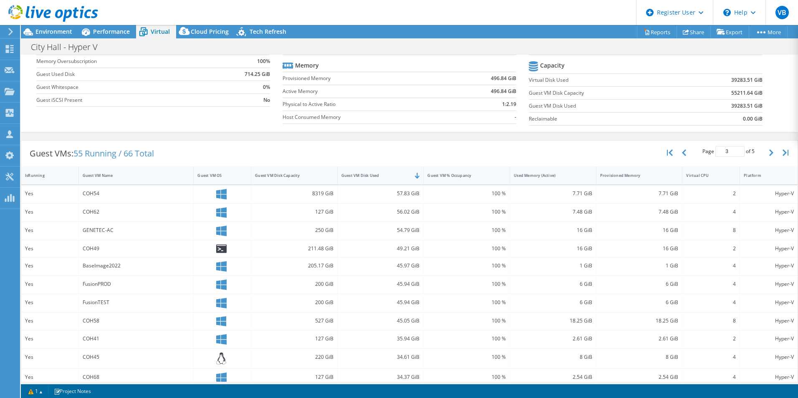
scroll to position [78, 0]
click at [765, 157] on button "button" at bounding box center [772, 153] width 14 height 16
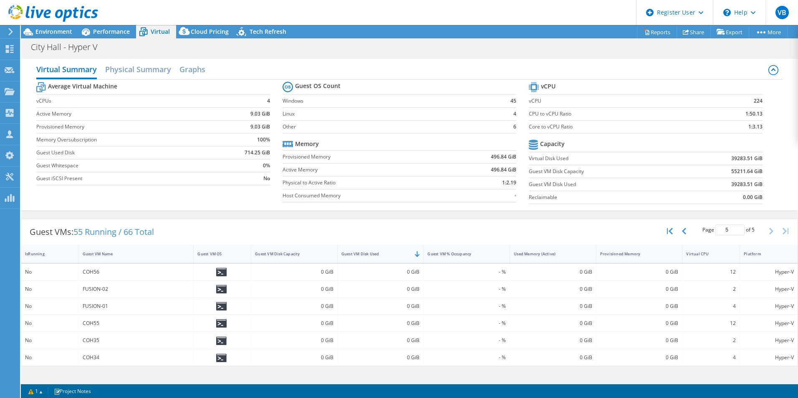
scroll to position [0, 0]
click at [687, 232] on button "button" at bounding box center [685, 231] width 14 height 16
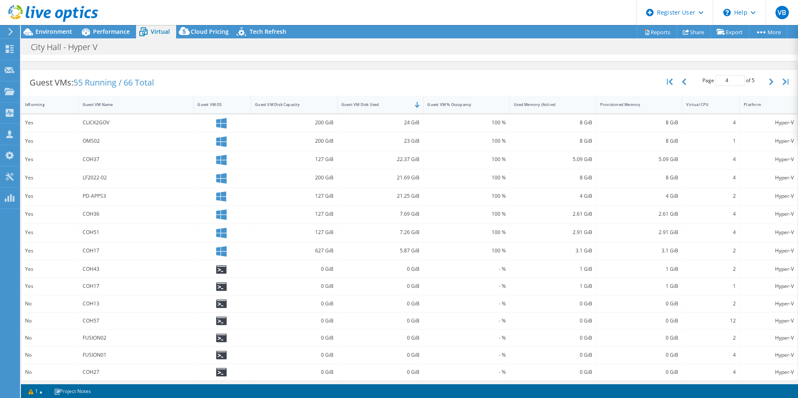
scroll to position [153, 0]
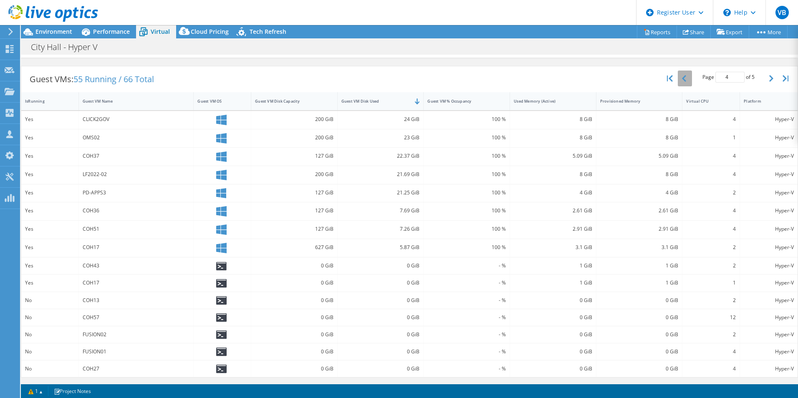
click at [678, 85] on button "button" at bounding box center [685, 79] width 14 height 16
type input "3"
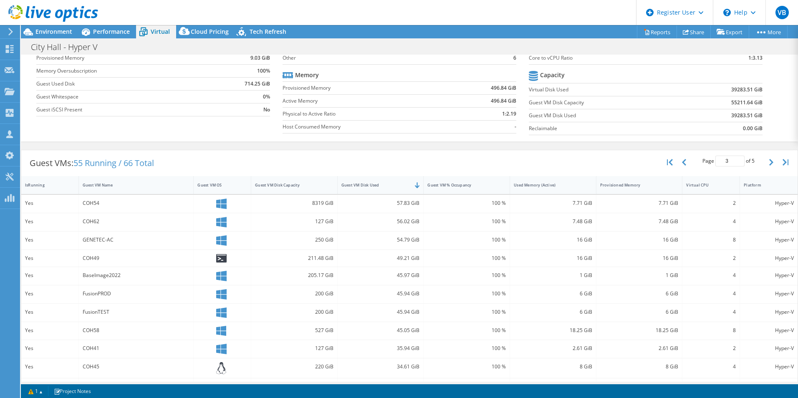
scroll to position [0, 0]
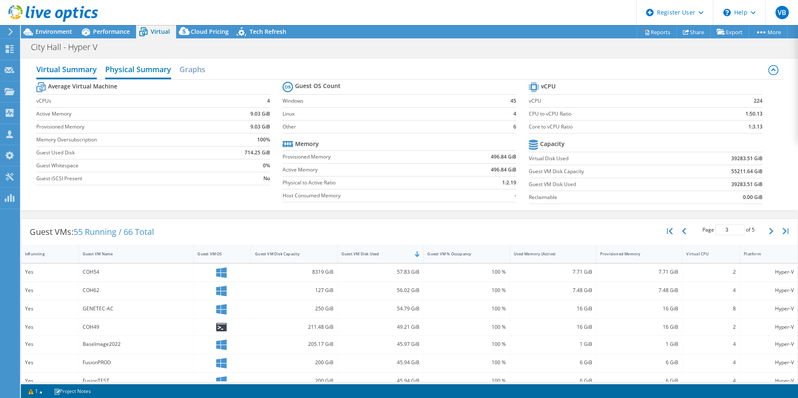
click at [151, 70] on h2 "Physical Summary" at bounding box center [138, 70] width 66 height 18
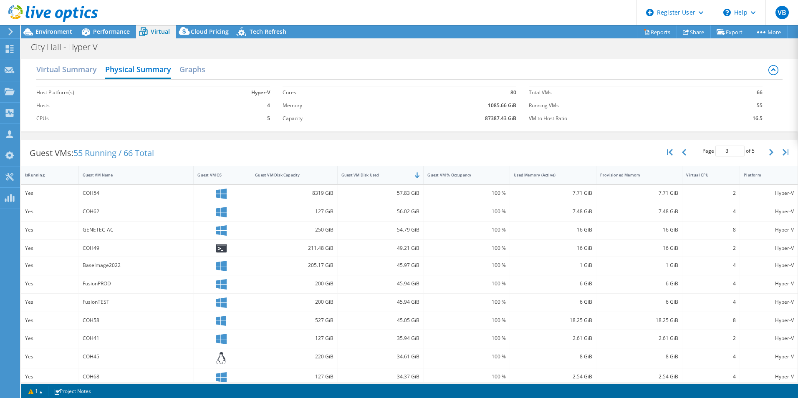
click at [189, 60] on div "Virtual Summary Physical Summary Graphs Host Platform(s) Hyper-V Hosts 4 CPUs 5…" at bounding box center [409, 95] width 777 height 73
click at [187, 75] on h2 "Graphs" at bounding box center [192, 70] width 26 height 18
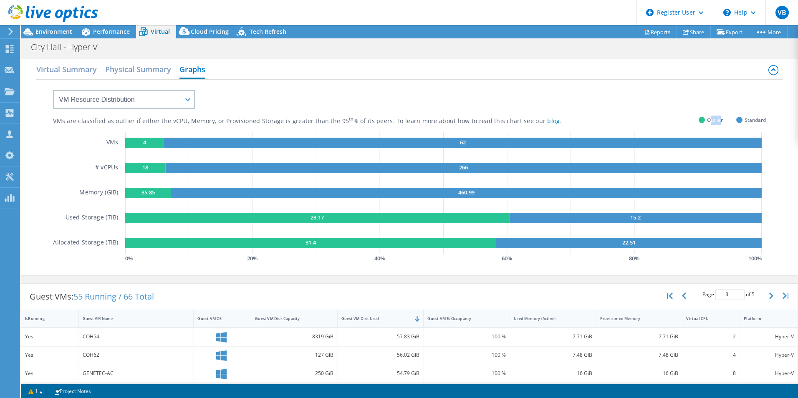
drag, startPoint x: 715, startPoint y: 122, endPoint x: 703, endPoint y: 123, distance: 12.5
click at [707, 123] on span "Outlier" at bounding box center [715, 120] width 16 height 10
drag, startPoint x: 703, startPoint y: 123, endPoint x: 755, endPoint y: 119, distance: 52.3
click at [751, 119] on span "Standard" at bounding box center [754, 120] width 21 height 10
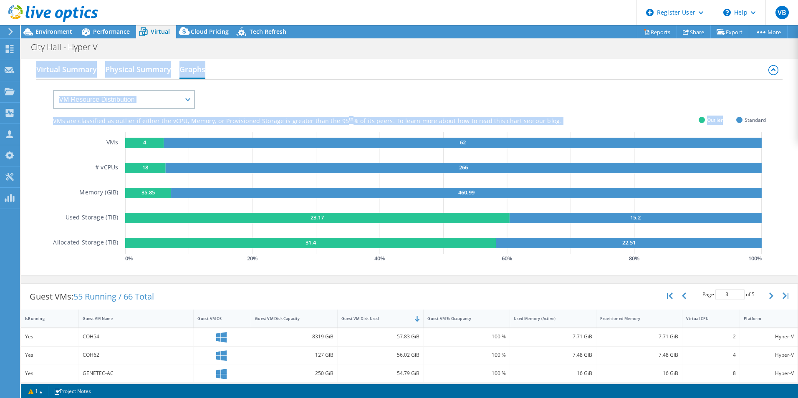
drag, startPoint x: 724, startPoint y: 121, endPoint x: 789, endPoint y: 116, distance: 64.8
click at [790, 116] on div "Virtual Summary Physical Summary Graphs VM Resource Distribution Provisioning C…" at bounding box center [409, 167] width 777 height 216
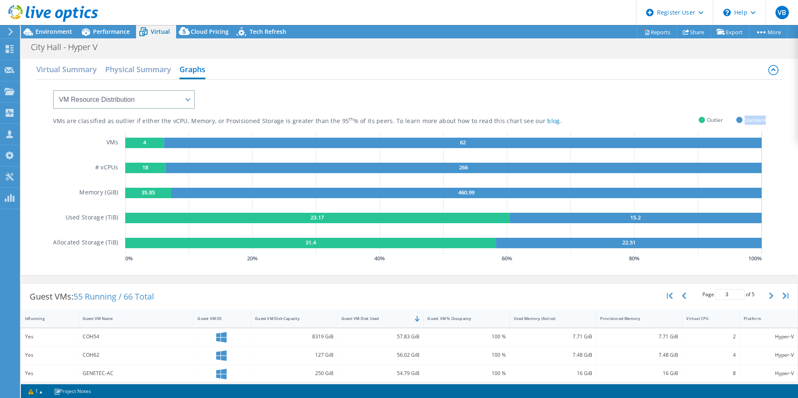
drag, startPoint x: 789, startPoint y: 116, endPoint x: 765, endPoint y: 118, distance: 23.8
click at [765, 118] on div "VMs are classified as outlier if either the vCPU, Memory, or Provisioned Storag…" at bounding box center [409, 176] width 746 height 193
drag, startPoint x: 762, startPoint y: 122, endPoint x: 767, endPoint y: 113, distance: 10.0
click at [767, 113] on div "VMs are classified as outlier if either the vCPU, Memory, or Provisioned Storag…" at bounding box center [409, 176] width 746 height 193
click at [708, 119] on span "Outlier" at bounding box center [715, 120] width 16 height 10
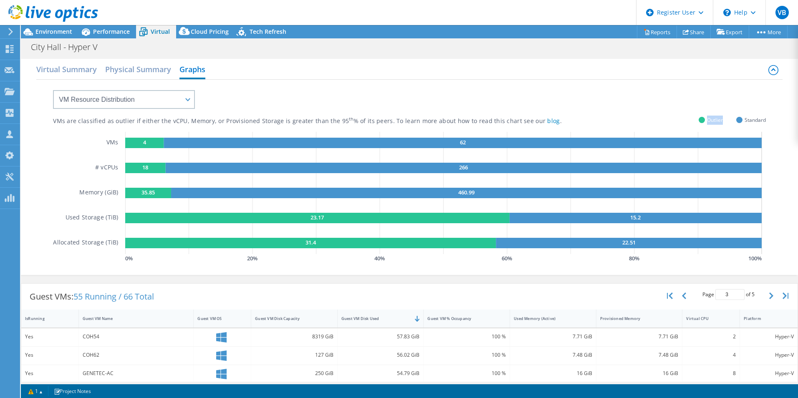
click at [708, 119] on span "Outlier" at bounding box center [715, 120] width 16 height 10
click at [744, 122] on span "Standard" at bounding box center [754, 120] width 21 height 10
drag, startPoint x: 135, startPoint y: 192, endPoint x: 166, endPoint y: 192, distance: 30.5
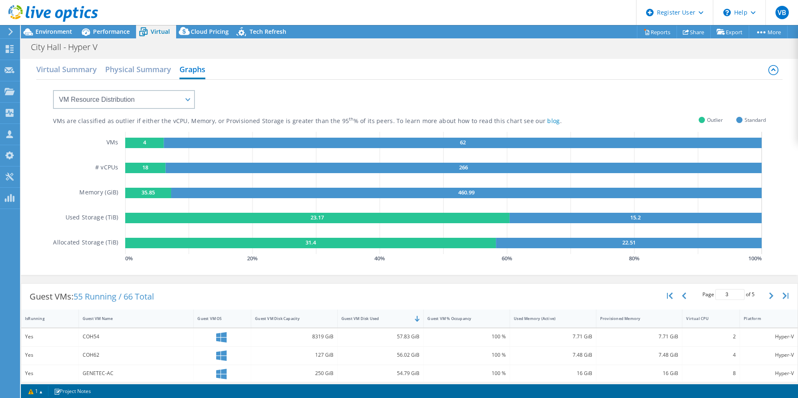
click at [166, 192] on rect at bounding box center [148, 193] width 46 height 10
click at [159, 191] on rect at bounding box center [148, 193] width 46 height 10
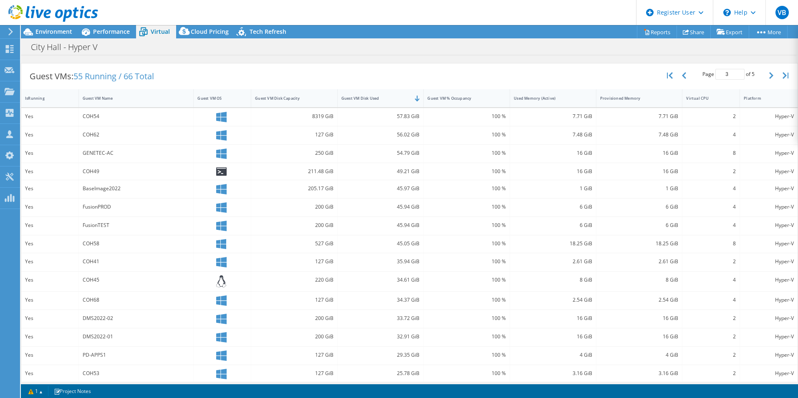
scroll to position [226, 0]
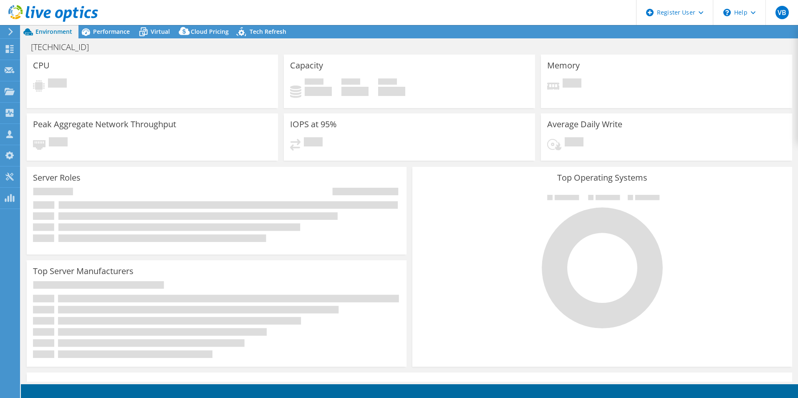
select select "USD"
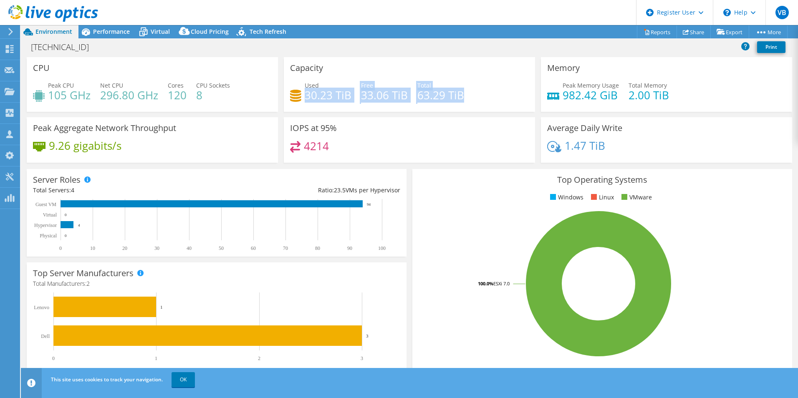
drag, startPoint x: 306, startPoint y: 96, endPoint x: 467, endPoint y: 100, distance: 161.1
click at [467, 100] on div "Used 30.23 TiB Free 33.06 TiB Total 63.29 TiB" at bounding box center [409, 94] width 239 height 27
drag, startPoint x: 467, startPoint y: 100, endPoint x: 461, endPoint y: 99, distance: 6.3
click at [461, 99] on div "Used 30.23 TiB Free 33.06 TiB Total 63.29 TiB" at bounding box center [409, 94] width 239 height 27
drag, startPoint x: 462, startPoint y: 98, endPoint x: 300, endPoint y: 85, distance: 161.6
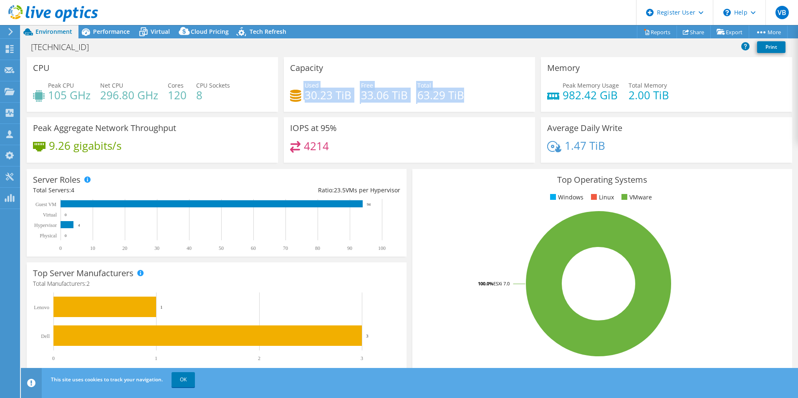
click at [300, 85] on div "Used 30.23 TiB Free 33.06 TiB Total 63.29 TiB" at bounding box center [409, 94] width 239 height 27
click at [464, 96] on div "Used 30.23 TiB Free 33.06 TiB Total 63.29 TiB" at bounding box center [409, 94] width 239 height 27
drag, startPoint x: 464, startPoint y: 96, endPoint x: 340, endPoint y: 79, distance: 125.5
click at [340, 79] on div "Capacity Used 30.23 TiB Free 33.06 TiB Total 63.29 TiB" at bounding box center [409, 84] width 251 height 55
click at [366, 147] on div "4214" at bounding box center [409, 150] width 239 height 18
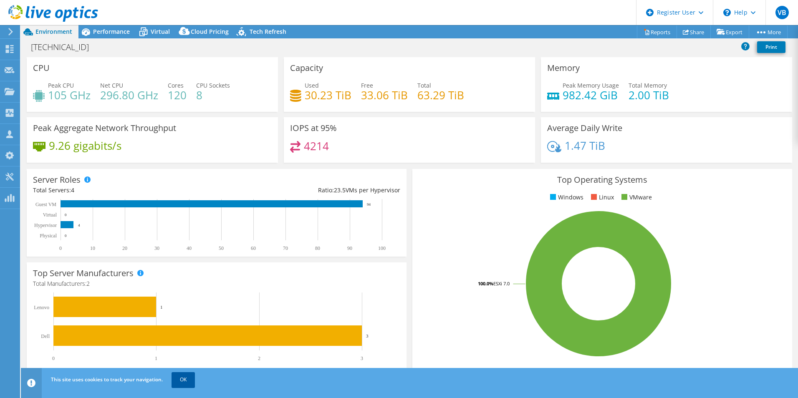
click at [186, 376] on link "OK" at bounding box center [183, 379] width 23 height 15
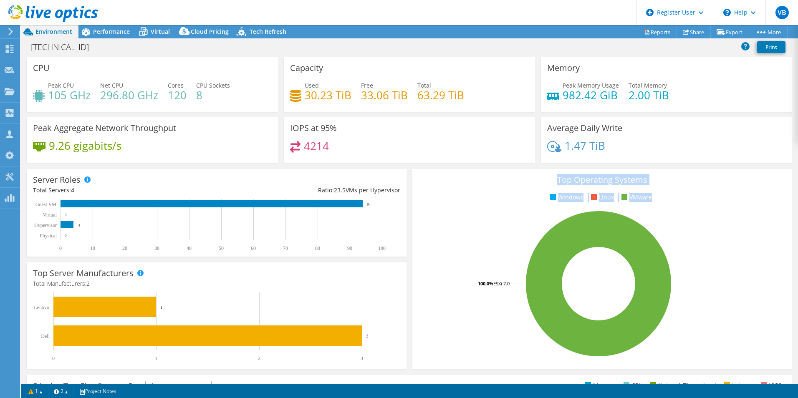
drag, startPoint x: 409, startPoint y: 327, endPoint x: 398, endPoint y: 345, distance: 21.3
click at [398, 345] on section "CPU Peak CPU 105 GHz Net CPU 296.80 GHz Cores 120 CPU Sockets 8 Capacity Used 3…" at bounding box center [409, 300] width 777 height 486
click at [401, 344] on div "Top Server Manufacturers Manufacturers are shown for physical servers and hyper…" at bounding box center [217, 315] width 380 height 106
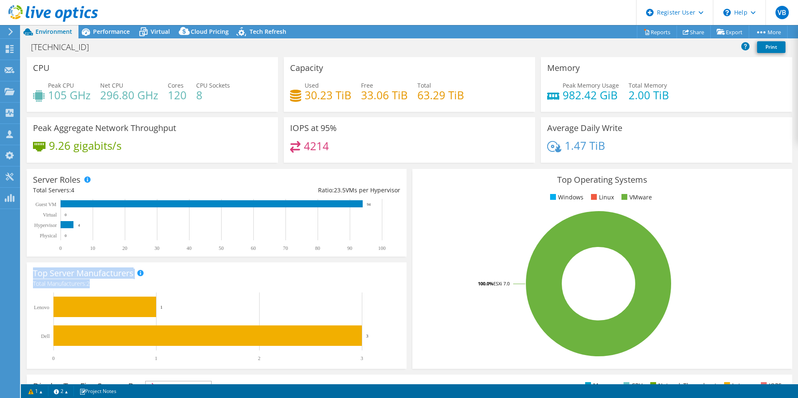
drag, startPoint x: 98, startPoint y: 284, endPoint x: 28, endPoint y: 272, distance: 71.1
click at [28, 272] on div "Top Server Manufacturers Manufacturers are shown for physical servers and hyper…" at bounding box center [217, 315] width 380 height 106
drag, startPoint x: 28, startPoint y: 272, endPoint x: 58, endPoint y: 278, distance: 31.1
click at [58, 278] on h3 "Top Server Manufacturers" at bounding box center [83, 273] width 101 height 9
drag, startPoint x: 94, startPoint y: 285, endPoint x: 30, endPoint y: 270, distance: 65.1
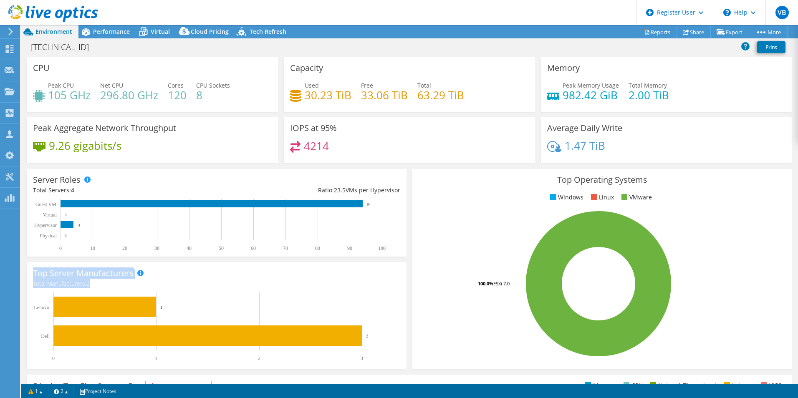
click at [30, 270] on div "Top Server Manufacturers Manufacturers are shown for physical servers and hyper…" at bounding box center [217, 315] width 380 height 106
click at [31, 270] on div "Top Server Manufacturers Manufacturers are shown for physical servers and hyper…" at bounding box center [217, 315] width 380 height 106
drag, startPoint x: 31, startPoint y: 270, endPoint x: 96, endPoint y: 283, distance: 66.9
click at [96, 283] on div "Top Server Manufacturers Manufacturers are shown for physical servers and hyper…" at bounding box center [217, 315] width 380 height 106
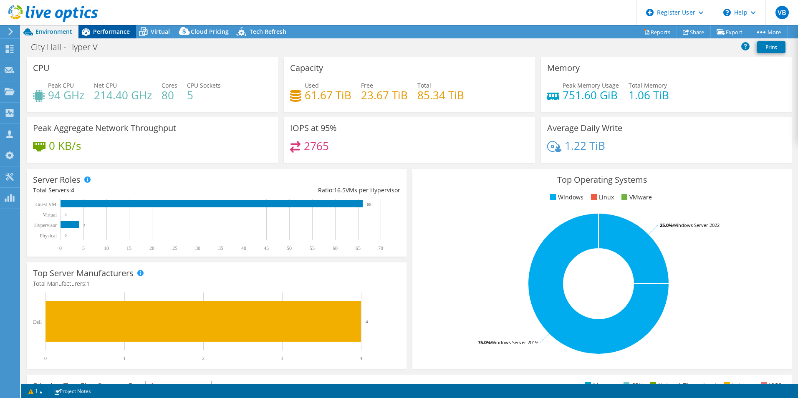
click at [94, 33] on span "Performance" at bounding box center [111, 32] width 37 height 8
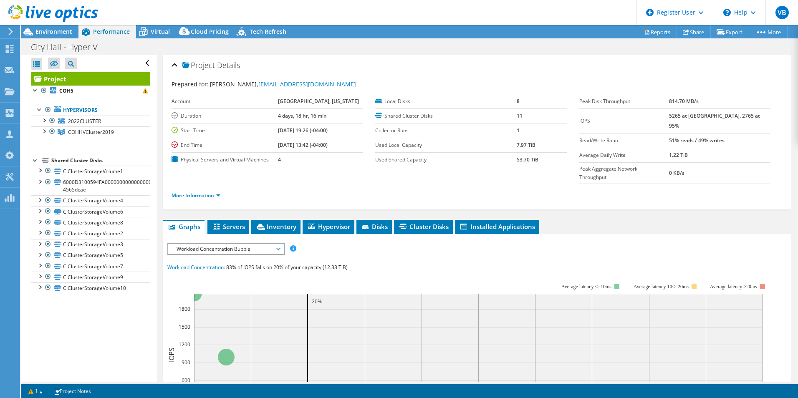
click at [182, 192] on link "More Information" at bounding box center [196, 195] width 49 height 7
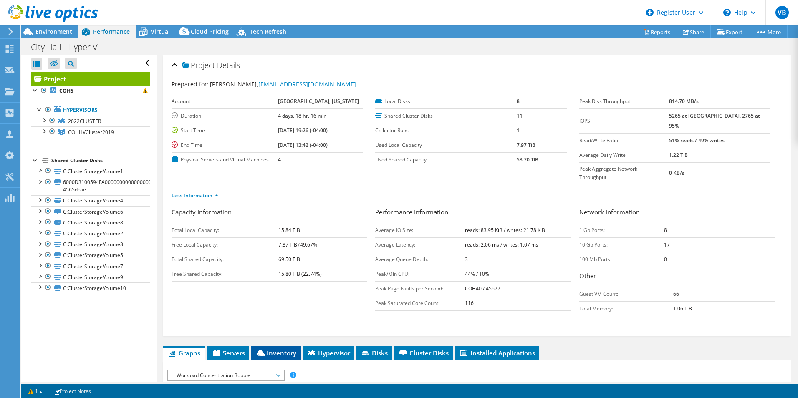
click at [277, 346] on li "Inventory" at bounding box center [275, 353] width 49 height 14
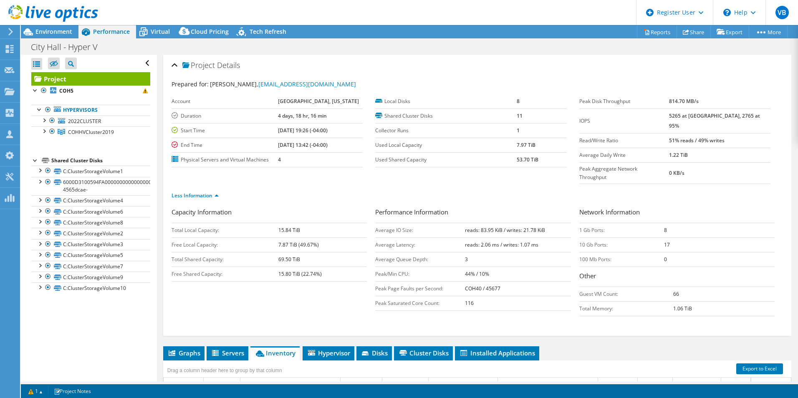
scroll to position [171, 0]
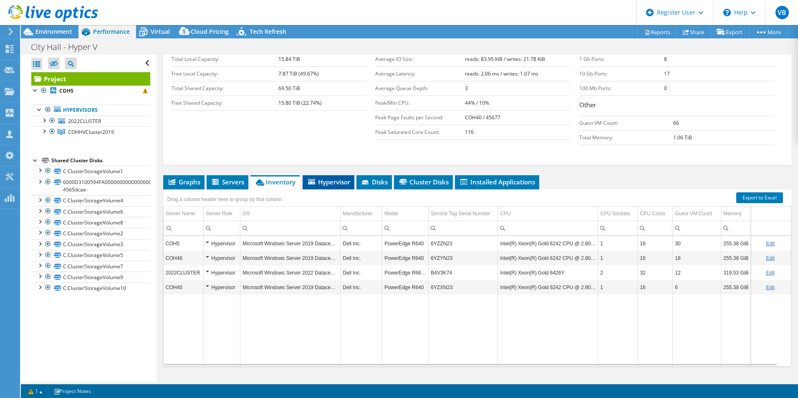
click at [343, 178] on span "Hypervisor" at bounding box center [328, 182] width 43 height 8
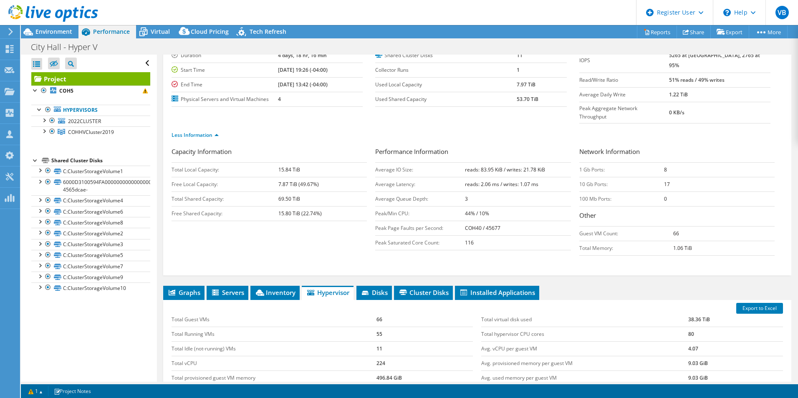
scroll to position [125, 0]
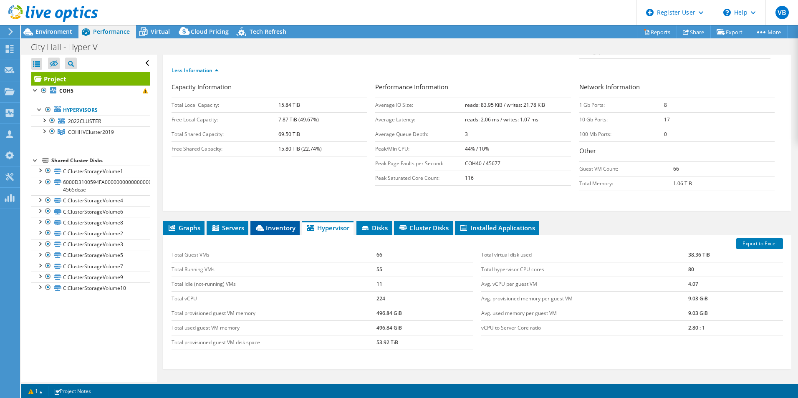
click at [278, 221] on li "Inventory" at bounding box center [274, 228] width 49 height 14
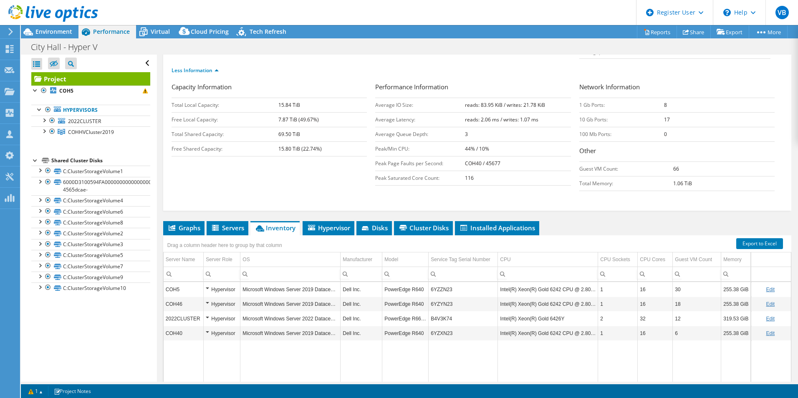
click at [374, 235] on div "Drag a column header here to group by that column" at bounding box center [477, 242] width 628 height 15
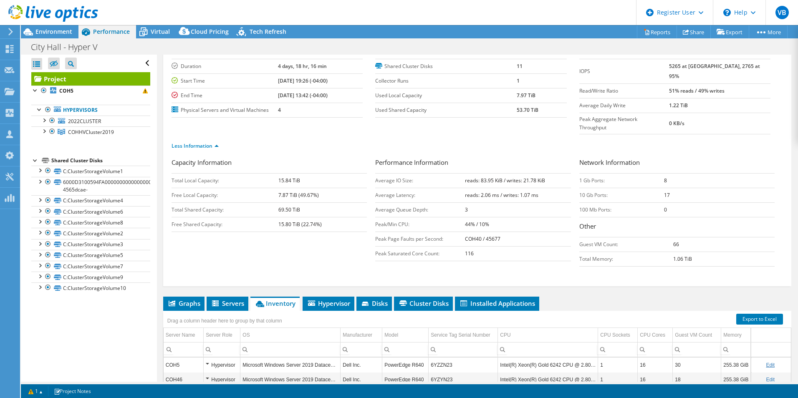
scroll to position [0, 0]
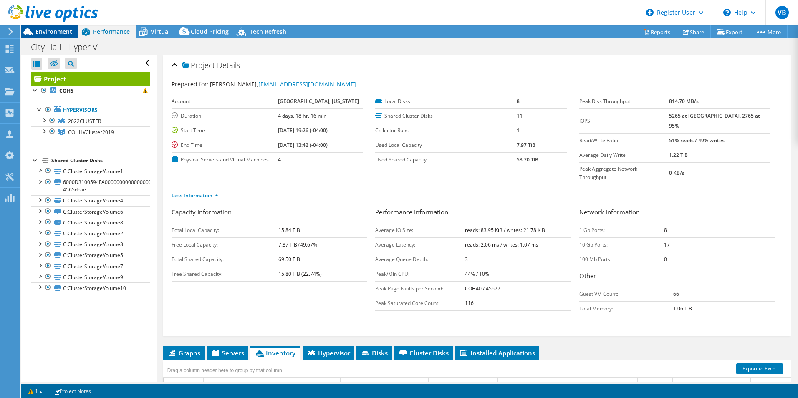
click at [71, 37] on div "Environment" at bounding box center [50, 31] width 58 height 13
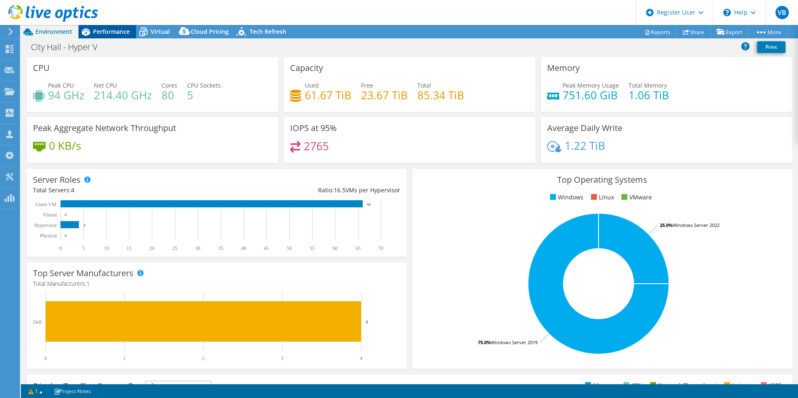
click at [107, 33] on span "Performance" at bounding box center [111, 32] width 37 height 8
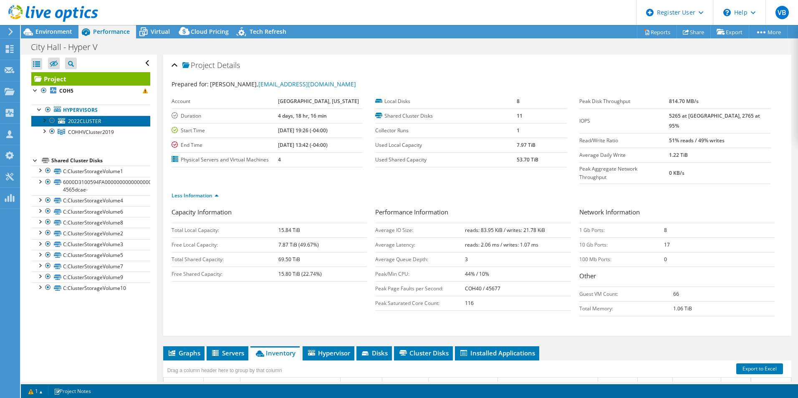
click at [71, 120] on span "2022CLUSTER" at bounding box center [84, 121] width 33 height 7
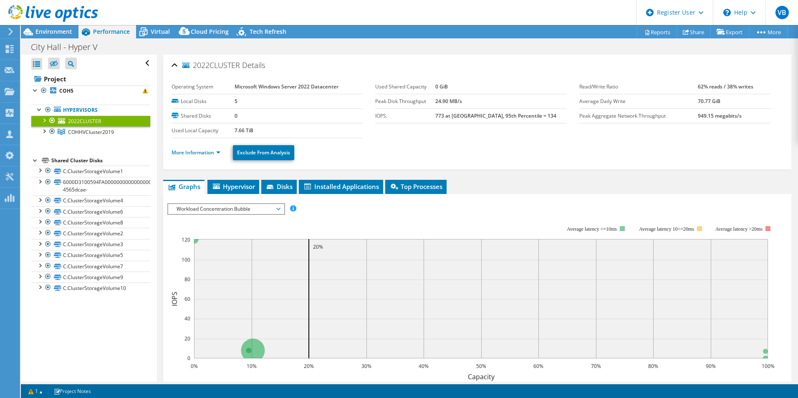
click at [43, 120] on div at bounding box center [44, 120] width 8 height 8
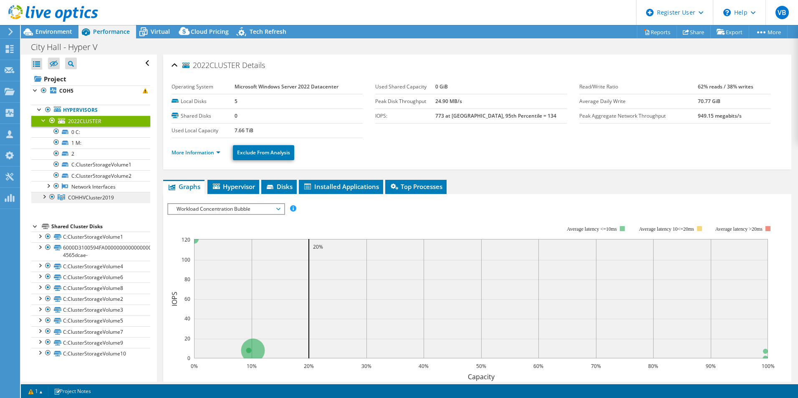
click at [117, 194] on link "COHHVCluster2019" at bounding box center [90, 197] width 119 height 11
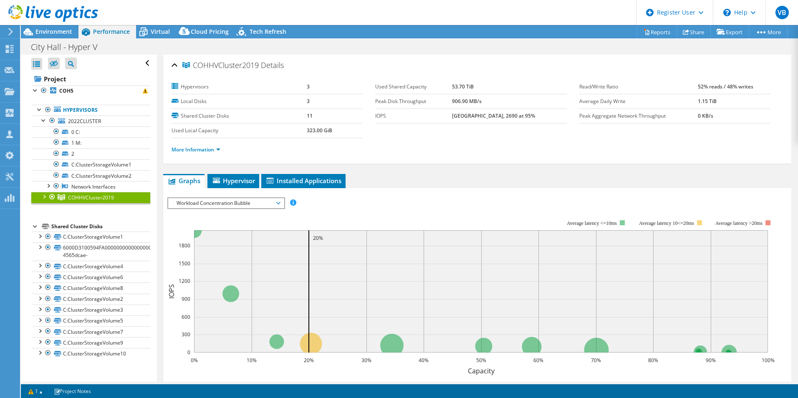
click at [413, 176] on ul "Graphs Servers Inventory Hypervisor Disks Cluster Disks Installed Applications" at bounding box center [477, 181] width 628 height 14
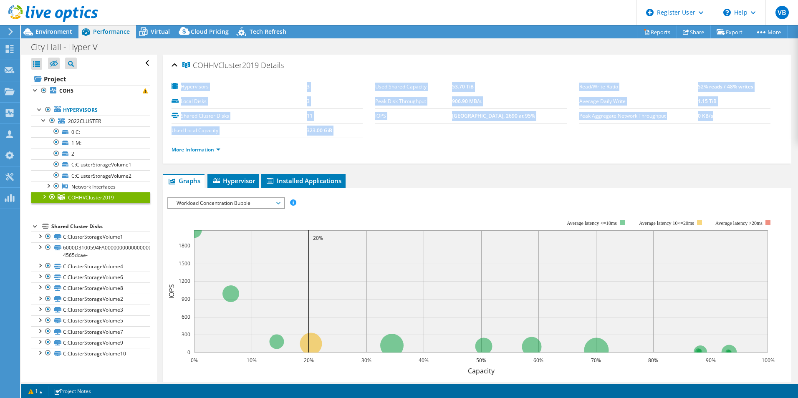
drag, startPoint x: 716, startPoint y: 116, endPoint x: 710, endPoint y: 77, distance: 39.7
click at [688, 71] on div "COHHVCluster2019 Details Hypervisors 3 Local Disks 3 Shared Cluster Disks 11 Us…" at bounding box center [477, 109] width 628 height 109
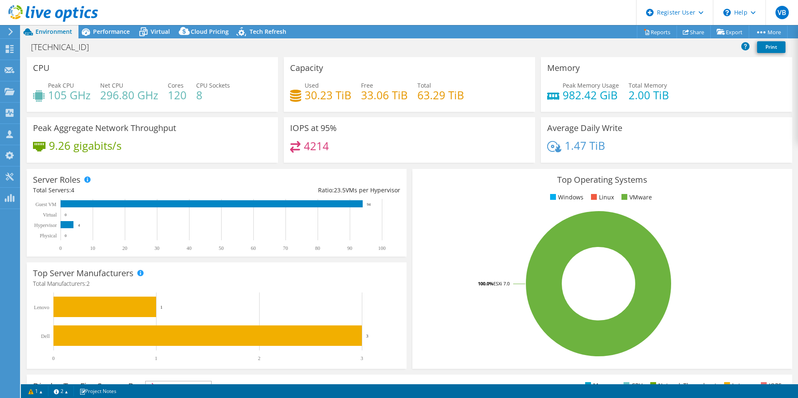
select select "USD"
click at [147, 147] on div "9.26 gigabits/s" at bounding box center [152, 150] width 239 height 18
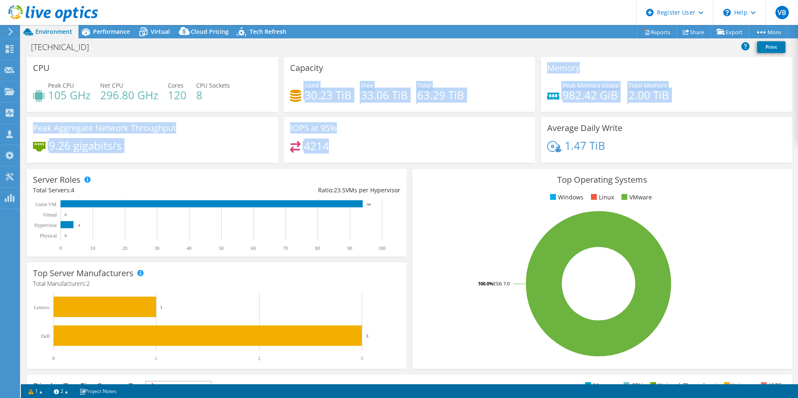
drag, startPoint x: 335, startPoint y: 148, endPoint x: 284, endPoint y: 116, distance: 59.8
click at [284, 116] on div "CPU Peak CPU 105 GHz Net CPU 296.80 GHz Cores 120 CPU Sockets 8 Capacity Used 3…" at bounding box center [409, 112] width 771 height 111
click at [356, 137] on div "IOPS at 95% 4214" at bounding box center [409, 139] width 251 height 45
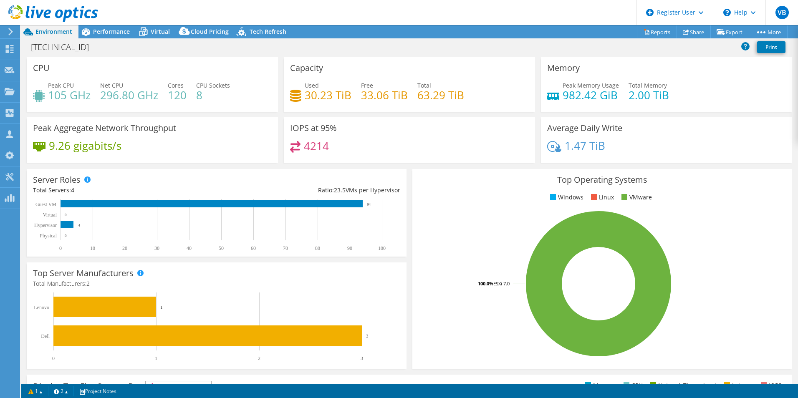
click at [335, 127] on div "IOPS at 95% 4214" at bounding box center [409, 139] width 251 height 45
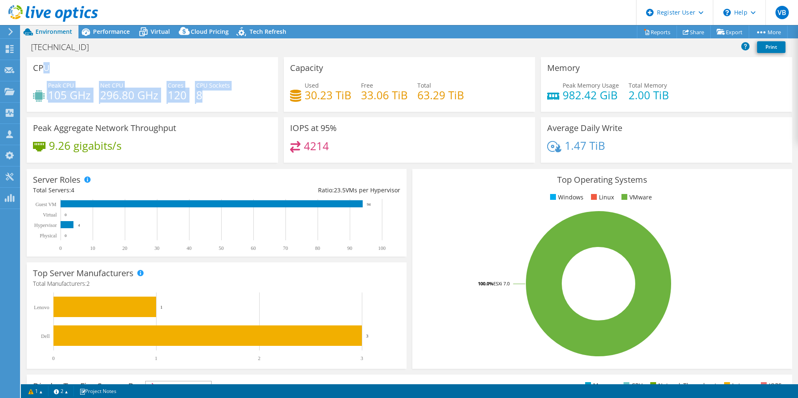
drag, startPoint x: 42, startPoint y: 68, endPoint x: 223, endPoint y: 98, distance: 183.4
click at [223, 99] on div "CPU Peak CPU 105 GHz Net CPU 296.80 GHz Cores 120 CPU Sockets 8" at bounding box center [152, 84] width 251 height 55
click at [223, 96] on h4 "8" at bounding box center [213, 95] width 34 height 9
drag, startPoint x: 210, startPoint y: 94, endPoint x: 86, endPoint y: 71, distance: 125.7
click at [86, 71] on div "CPU Peak CPU 105 GHz Net CPU 296.80 GHz Cores 120 CPU Sockets 8" at bounding box center [152, 84] width 251 height 55
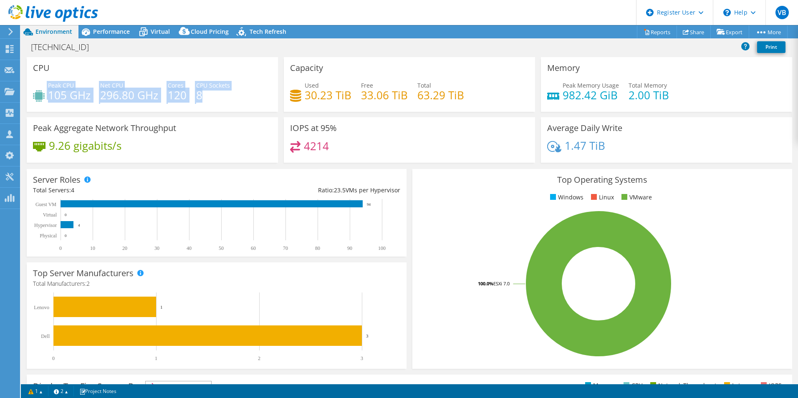
drag, startPoint x: 86, startPoint y: 71, endPoint x: 43, endPoint y: 73, distance: 43.8
click at [43, 73] on h3 "CPU" at bounding box center [41, 67] width 17 height 9
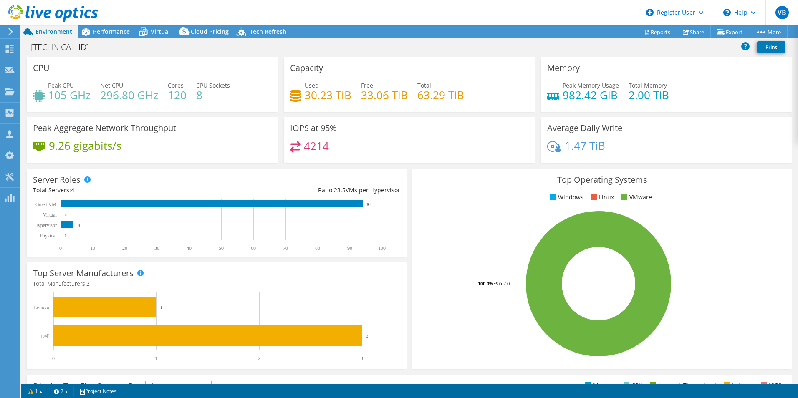
drag, startPoint x: 43, startPoint y: 73, endPoint x: 32, endPoint y: 67, distance: 11.8
click at [32, 67] on div "CPU Peak CPU 105 GHz Net CPU 296.80 GHz Cores 120 CPU Sockets 8" at bounding box center [152, 84] width 251 height 55
drag, startPoint x: 78, startPoint y: 191, endPoint x: 313, endPoint y: 188, distance: 234.9
click at [313, 188] on div "Total Servers: 4 Ratio: 23.5 VMs per Hypervisor" at bounding box center [216, 190] width 367 height 9
click at [642, 197] on li "VMware" at bounding box center [635, 197] width 33 height 9
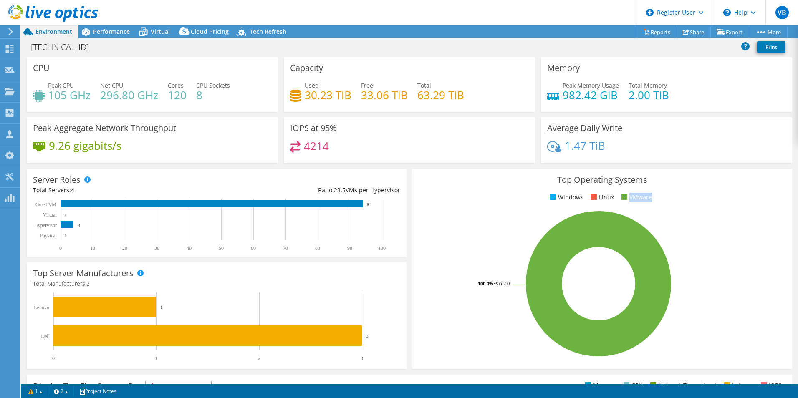
click at [642, 197] on li "VMware" at bounding box center [635, 197] width 33 height 9
drag, startPoint x: 642, startPoint y: 197, endPoint x: 636, endPoint y: 198, distance: 5.6
click at [636, 198] on li "VMware" at bounding box center [635, 197] width 33 height 9
drag, startPoint x: 198, startPoint y: 93, endPoint x: 206, endPoint y: 95, distance: 7.6
click at [206, 95] on h4 "8" at bounding box center [213, 95] width 34 height 9
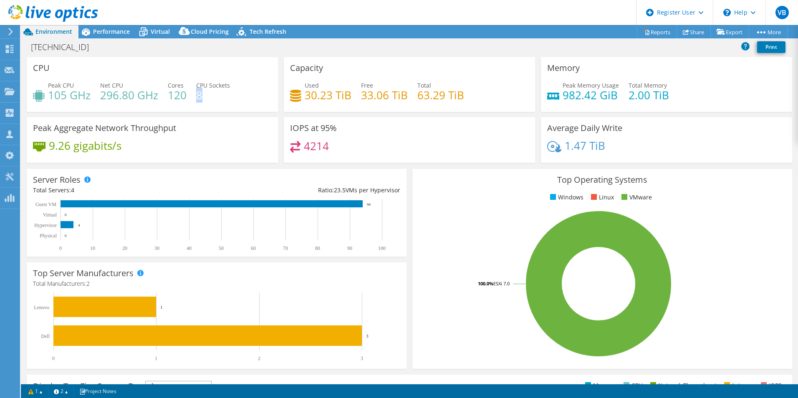
click at [205, 96] on h4 "8" at bounding box center [213, 95] width 34 height 9
click at [203, 96] on h4 "8" at bounding box center [213, 95] width 34 height 9
click at [198, 91] on h4 "8" at bounding box center [213, 95] width 34 height 9
drag, startPoint x: 185, startPoint y: 93, endPoint x: 166, endPoint y: 92, distance: 18.8
click at [166, 92] on div "Peak CPU 105 GHz Net CPU 296.80 GHz Cores 120 CPU Sockets 8" at bounding box center [152, 94] width 239 height 27
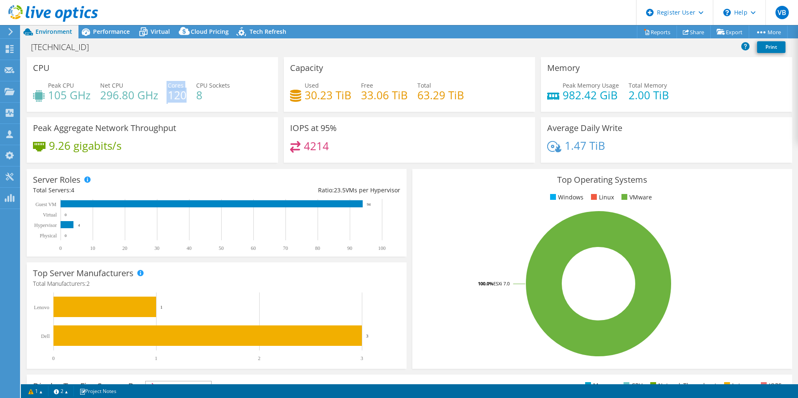
drag, startPoint x: 166, startPoint y: 92, endPoint x: 175, endPoint y: 93, distance: 8.9
click at [175, 93] on h4 "120" at bounding box center [177, 95] width 19 height 9
drag, startPoint x: 186, startPoint y: 95, endPoint x: 169, endPoint y: 91, distance: 17.5
click at [169, 91] on div "Peak CPU 105 GHz Net CPU 296.80 GHz Cores 120 CPU Sockets 8" at bounding box center [152, 94] width 239 height 27
click at [320, 151] on h4 "4214" at bounding box center [316, 145] width 25 height 9
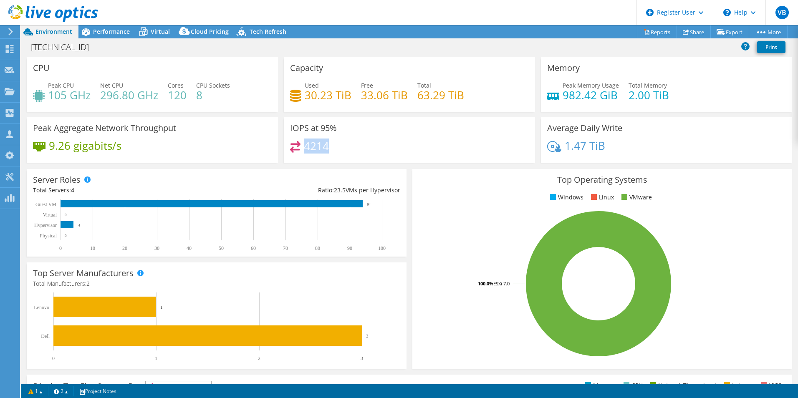
drag, startPoint x: 328, startPoint y: 145, endPoint x: 302, endPoint y: 148, distance: 26.5
click at [302, 148] on div "4214" at bounding box center [409, 150] width 239 height 18
drag, startPoint x: 302, startPoint y: 148, endPoint x: 357, endPoint y: 150, distance: 55.1
click at [357, 150] on div "4214" at bounding box center [409, 150] width 239 height 18
drag, startPoint x: 600, startPoint y: 150, endPoint x: 547, endPoint y: 132, distance: 56.7
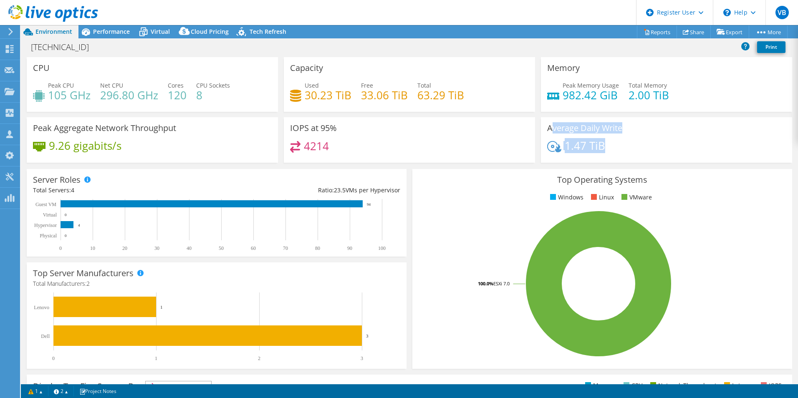
click at [547, 132] on div "Average Daily Write 1.47 TiB" at bounding box center [666, 139] width 251 height 45
click at [532, 118] on div "IOPS at 95% 4214" at bounding box center [409, 139] width 257 height 45
drag, startPoint x: 604, startPoint y: 145, endPoint x: 520, endPoint y: 135, distance: 84.5
click at [538, 132] on div "Average Daily Write 1.47 TiB" at bounding box center [666, 139] width 257 height 45
drag, startPoint x: 328, startPoint y: 150, endPoint x: 291, endPoint y: 130, distance: 42.0
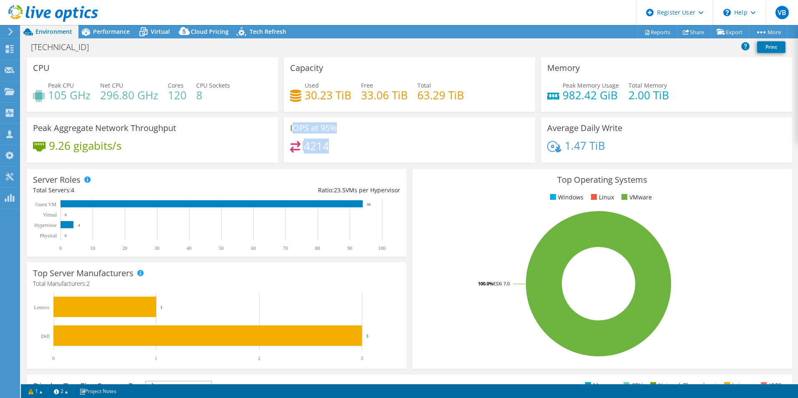
click at [291, 130] on div "IOPS at 95% 4214" at bounding box center [409, 139] width 251 height 45
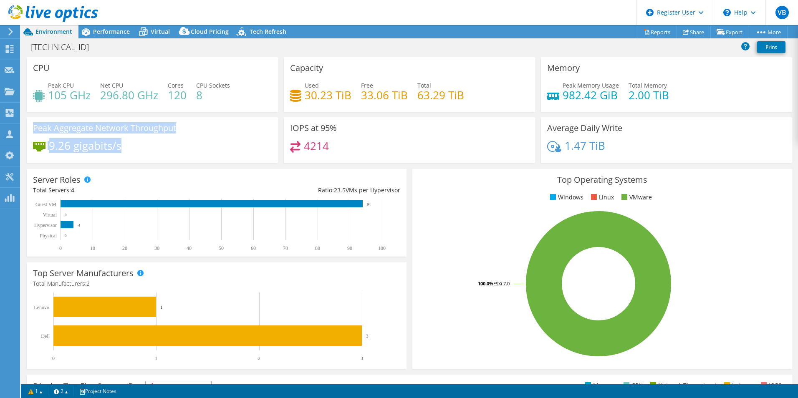
drag, startPoint x: 129, startPoint y: 151, endPoint x: 33, endPoint y: 128, distance: 98.7
click at [33, 128] on div "Peak Aggregate Network Throughput 9.26 gigabits/s" at bounding box center [152, 139] width 251 height 45
click at [172, 126] on h3 "Peak Aggregate Network Throughput" at bounding box center [104, 128] width 143 height 9
drag, startPoint x: 136, startPoint y: 149, endPoint x: 41, endPoint y: 124, distance: 98.2
click at [41, 124] on div "Peak Aggregate Network Throughput 9.26 gigabits/s" at bounding box center [152, 139] width 251 height 45
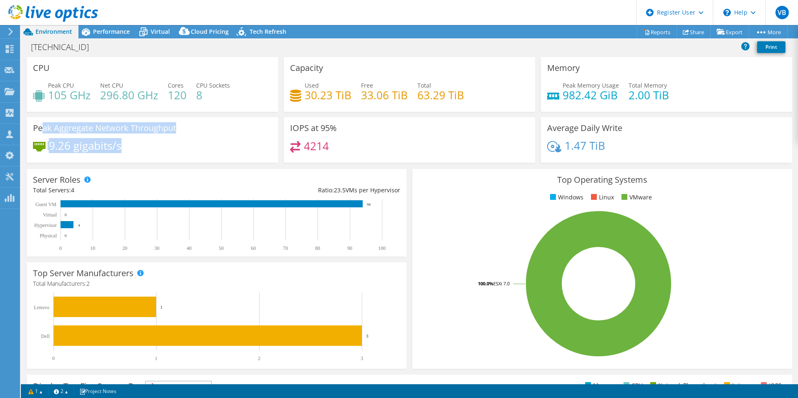
click at [184, 141] on div "Peak Aggregate Network Throughput 9.26 gigabits/s" at bounding box center [152, 139] width 251 height 45
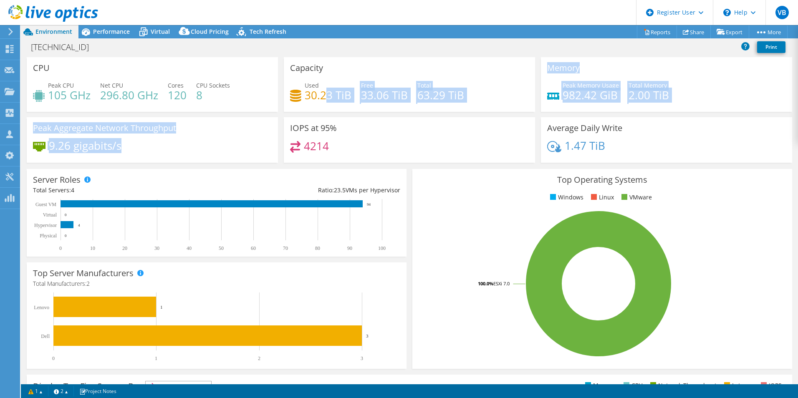
drag, startPoint x: 133, startPoint y: 148, endPoint x: 323, endPoint y: 96, distance: 197.3
click at [323, 96] on div "CPU Peak CPU 105 GHz Net CPU 296.80 GHz Cores 120 CPU Sockets 8 Capacity Used 3…" at bounding box center [409, 112] width 771 height 111
drag, startPoint x: 323, startPoint y: 96, endPoint x: 356, endPoint y: 110, distance: 35.0
click at [356, 110] on div "Capacity Used 30.23 TiB Free 33.06 TiB Total 63.29 TiB" at bounding box center [409, 84] width 251 height 55
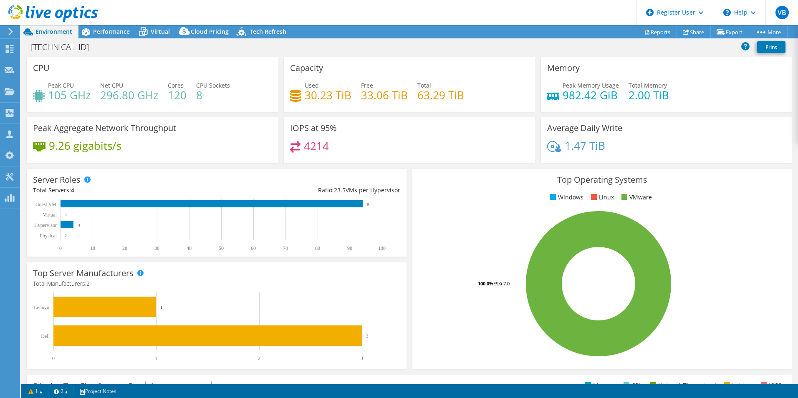
click at [446, 100] on h4 "63.29 TiB" at bounding box center [440, 95] width 47 height 9
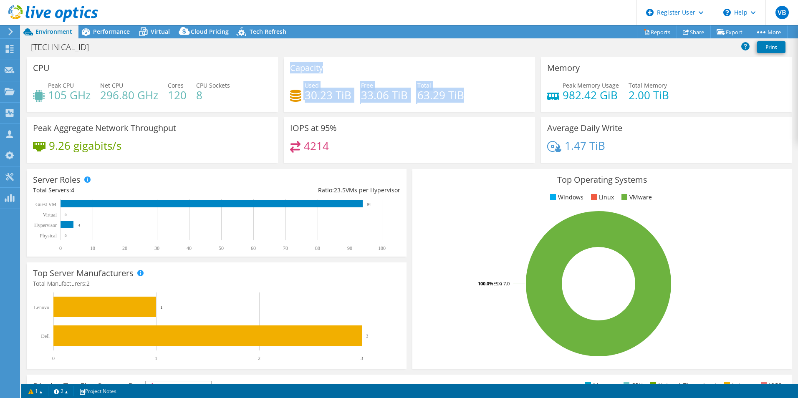
drag, startPoint x: 290, startPoint y: 70, endPoint x: 459, endPoint y: 93, distance: 170.2
click at [459, 93] on div "Capacity Used 30.23 TiB Free 33.06 TiB Total 63.29 TiB" at bounding box center [409, 84] width 251 height 55
click at [427, 81] on div "Capacity Used 30.23 TiB Free 33.06 TiB Total 63.29 TiB" at bounding box center [409, 84] width 251 height 55
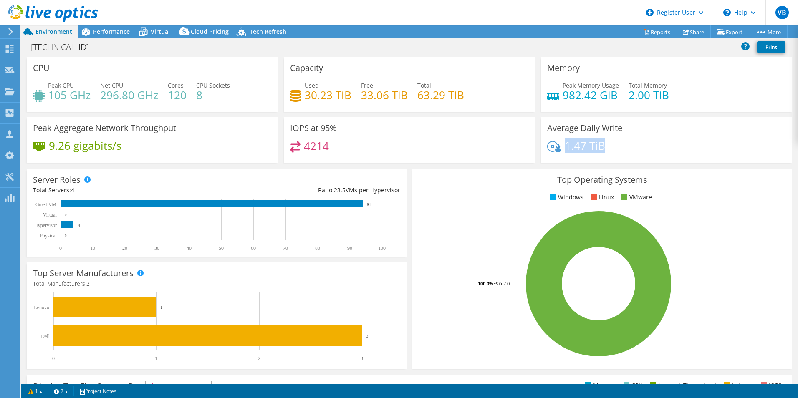
drag, startPoint x: 619, startPoint y: 152, endPoint x: 562, endPoint y: 147, distance: 56.9
click at [562, 147] on div "1.47 TiB" at bounding box center [666, 150] width 239 height 18
click at [307, 118] on div "IOPS at 95% 4214" at bounding box center [409, 139] width 251 height 45
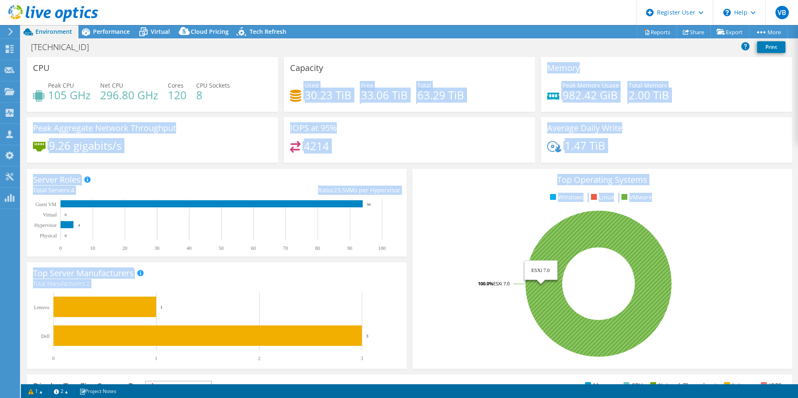
drag, startPoint x: 302, startPoint y: 96, endPoint x: 613, endPoint y: 233, distance: 340.6
click at [613, 233] on section "CPU Peak CPU 105 GHz Net CPU 296.80 GHz Cores 120 CPU Sockets 8 Capacity Used 3…" at bounding box center [409, 300] width 777 height 486
drag, startPoint x: 613, startPoint y: 233, endPoint x: 574, endPoint y: 181, distance: 65.6
click at [574, 181] on h3 "Top Operating Systems" at bounding box center [602, 179] width 367 height 9
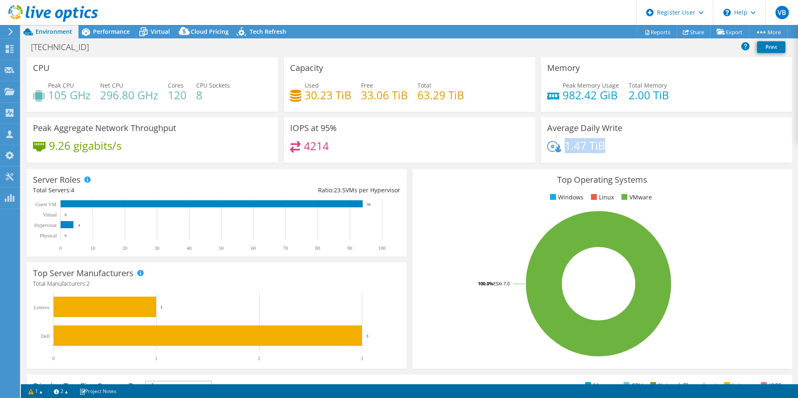
drag, startPoint x: 603, startPoint y: 148, endPoint x: 561, endPoint y: 145, distance: 41.8
click at [561, 145] on div "1.47 TiB" at bounding box center [666, 150] width 239 height 18
click at [383, 100] on h4 "33.06 TiB" at bounding box center [384, 95] width 47 height 9
drag, startPoint x: 302, startPoint y: 94, endPoint x: 356, endPoint y: 93, distance: 53.8
click at [356, 93] on div "Used 30.23 TiB Free 33.06 TiB Total 63.29 TiB" at bounding box center [409, 94] width 239 height 27
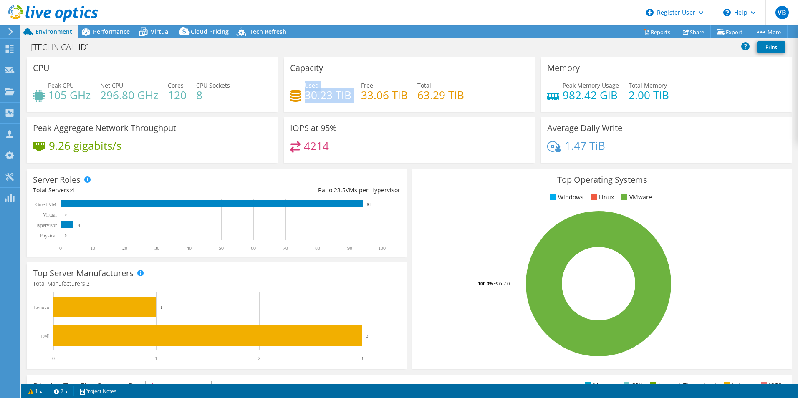
click at [314, 91] on h4 "30.23 TiB" at bounding box center [328, 95] width 47 height 9
drag, startPoint x: 535, startPoint y: 132, endPoint x: 604, endPoint y: 150, distance: 71.5
click at [604, 150] on div "Average Daily Write 1.47 TiB" at bounding box center [666, 139] width 257 height 45
drag, startPoint x: 604, startPoint y: 150, endPoint x: 598, endPoint y: 149, distance: 6.3
click at [600, 150] on div "1.47 TiB" at bounding box center [666, 150] width 239 height 18
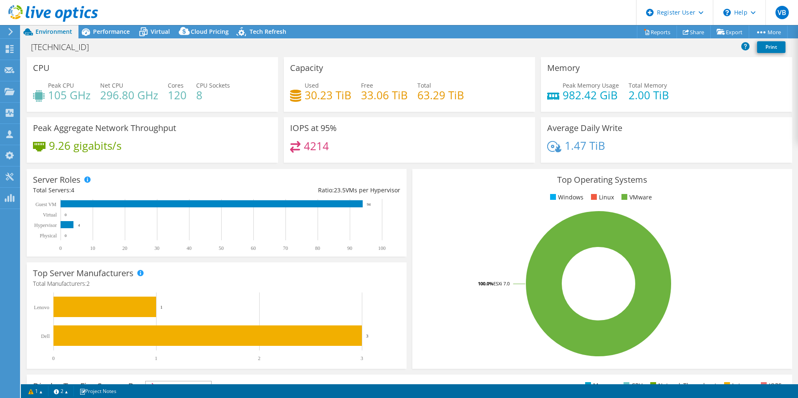
click at [612, 148] on div "1.47 TiB" at bounding box center [666, 150] width 239 height 18
drag, startPoint x: 166, startPoint y: 99, endPoint x: 195, endPoint y: 99, distance: 29.2
click at [195, 99] on div "Peak CPU 105 GHz Net CPU 296.80 GHz Cores 120 CPU Sockets 8" at bounding box center [152, 94] width 239 height 27
drag, startPoint x: 195, startPoint y: 99, endPoint x: 189, endPoint y: 98, distance: 5.6
click at [192, 99] on div "Peak CPU 105 GHz Net CPU 296.80 GHz Cores 120 CPU Sockets 8" at bounding box center [152, 94] width 239 height 27
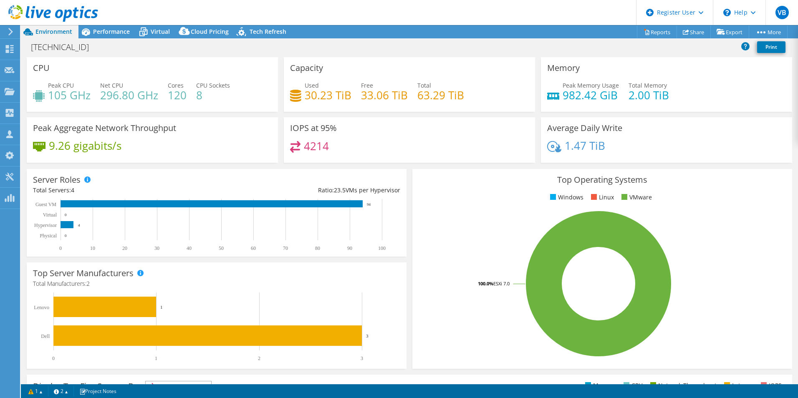
click at [205, 93] on h4 "8" at bounding box center [213, 95] width 34 height 9
drag, startPoint x: 202, startPoint y: 78, endPoint x: 200, endPoint y: 106, distance: 28.5
click at [200, 106] on div "Peak CPU 105 GHz Net CPU 296.80 GHz Cores 120 CPU Sockets 8" at bounding box center [152, 94] width 239 height 27
drag, startPoint x: 200, startPoint y: 106, endPoint x: 115, endPoint y: 75, distance: 90.8
click at [144, 106] on div "Peak CPU 105 GHz Net CPU 296.80 GHz Cores 120 CPU Sockets 8" at bounding box center [152, 94] width 239 height 27
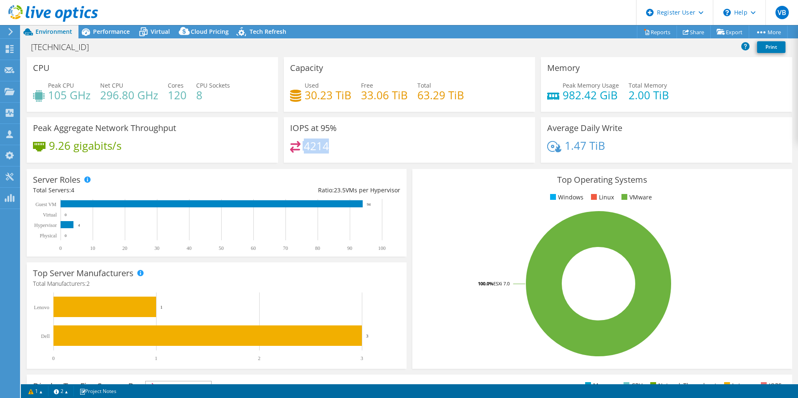
drag, startPoint x: 326, startPoint y: 146, endPoint x: 293, endPoint y: 148, distance: 33.9
click at [293, 148] on div "4214" at bounding box center [309, 146] width 39 height 10
drag, startPoint x: 293, startPoint y: 149, endPoint x: 426, endPoint y: 139, distance: 134.3
click at [455, 162] on div "IOPS at 95% 4214" at bounding box center [409, 139] width 251 height 45
click at [105, 36] on div "Performance" at bounding box center [107, 31] width 58 height 13
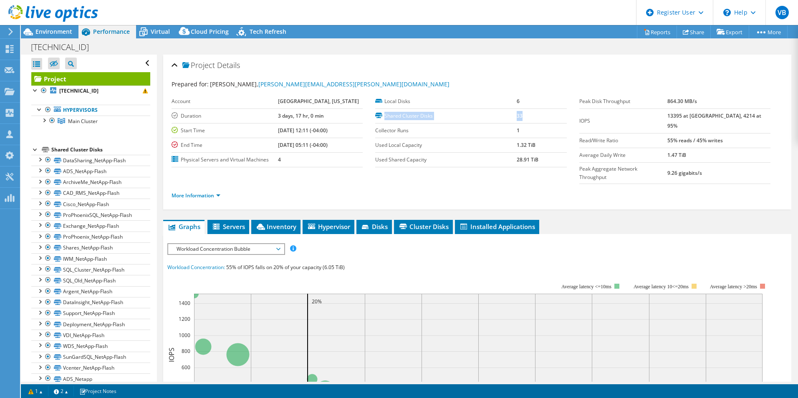
drag, startPoint x: 531, startPoint y: 112, endPoint x: 381, endPoint y: 116, distance: 149.4
click at [381, 116] on tr "Shared Cluster Disks 33" at bounding box center [470, 115] width 191 height 15
click at [384, 115] on label "Shared Cluster Disks" at bounding box center [445, 116] width 141 height 8
drag, startPoint x: 537, startPoint y: 149, endPoint x: 509, endPoint y: 145, distance: 27.8
click at [510, 145] on tr "Used Local Capacity 1.32 TiB" at bounding box center [470, 145] width 191 height 15
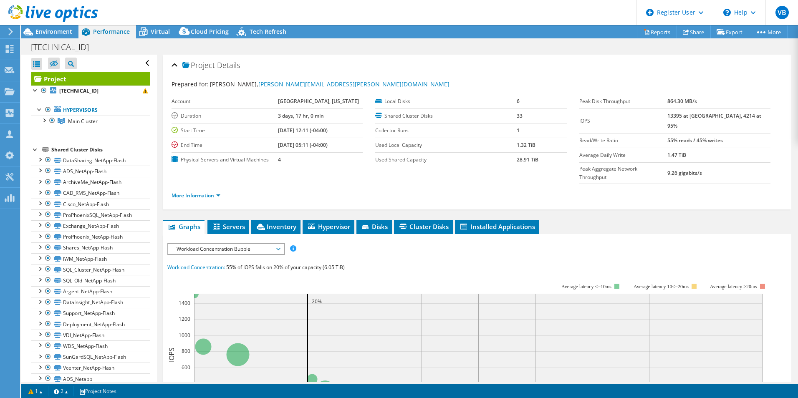
click at [521, 159] on b "28.91 TiB" at bounding box center [528, 159] width 22 height 7
drag, startPoint x: 538, startPoint y: 139, endPoint x: 504, endPoint y: 144, distance: 33.8
click at [504, 144] on tr "Used Local Capacity 1.32 TiB" at bounding box center [470, 145] width 191 height 15
drag, startPoint x: 504, startPoint y: 144, endPoint x: 417, endPoint y: 72, distance: 113.2
click at [417, 72] on div "Project Details" at bounding box center [477, 66] width 611 height 18
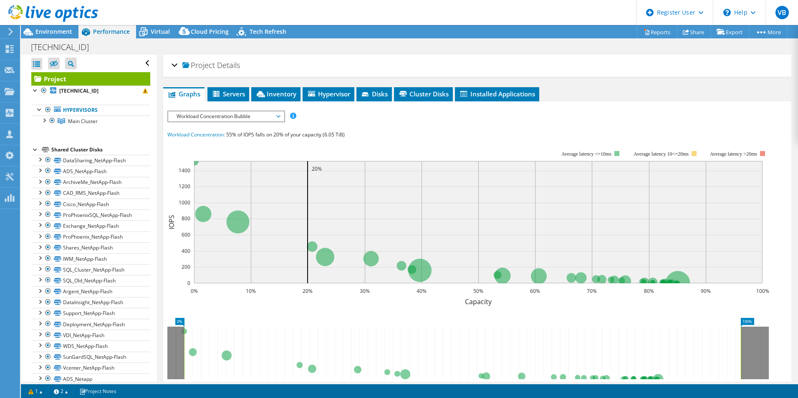
click at [367, 67] on div "Project Details" at bounding box center [477, 66] width 611 height 18
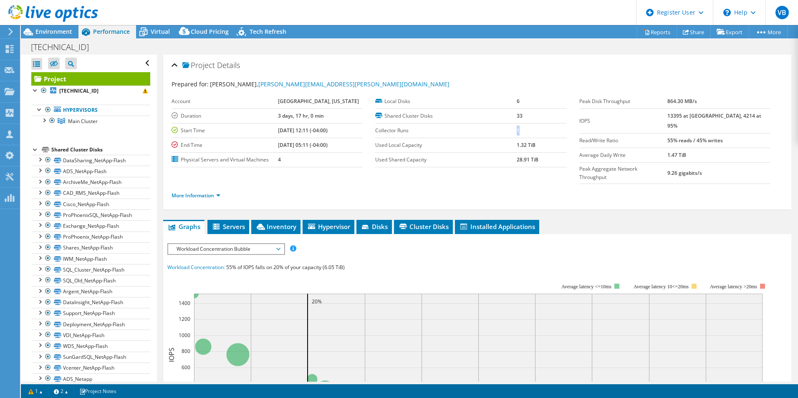
drag, startPoint x: 509, startPoint y: 135, endPoint x: 518, endPoint y: 131, distance: 9.8
click at [517, 131] on tr "Collector Runs 1" at bounding box center [470, 130] width 191 height 15
click at [518, 133] on td "1" at bounding box center [542, 130] width 50 height 15
drag, startPoint x: 542, startPoint y: 144, endPoint x: 515, endPoint y: 143, distance: 26.3
click at [517, 143] on td "1.32 TiB" at bounding box center [542, 145] width 50 height 15
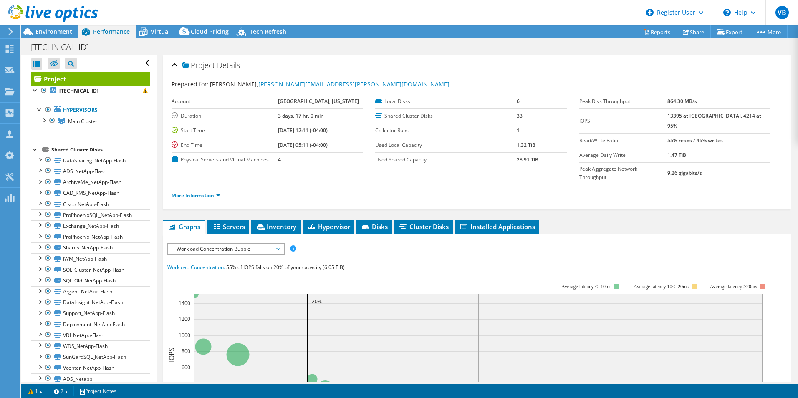
drag, startPoint x: 515, startPoint y: 143, endPoint x: 511, endPoint y: 105, distance: 38.7
click at [511, 105] on label "Local Disks" at bounding box center [445, 101] width 141 height 8
drag, startPoint x: 505, startPoint y: 102, endPoint x: 527, endPoint y: 101, distance: 21.7
click at [527, 101] on tr "Local Disks 6" at bounding box center [470, 101] width 191 height 15
drag, startPoint x: 527, startPoint y: 101, endPoint x: 522, endPoint y: 116, distance: 15.2
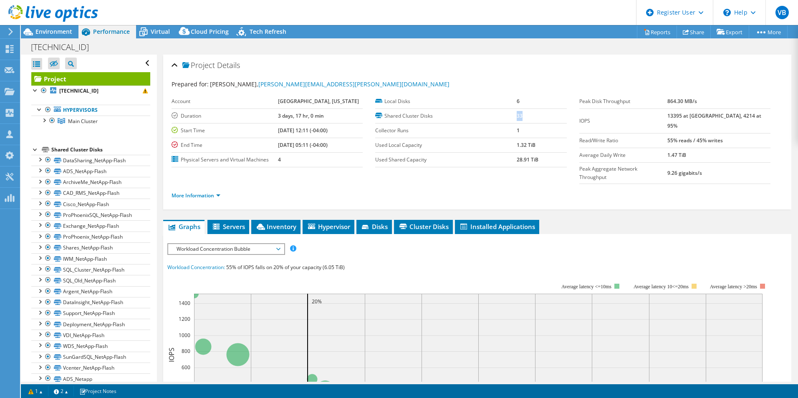
click at [522, 116] on tr "Shared Cluster Disks 33" at bounding box center [470, 115] width 191 height 15
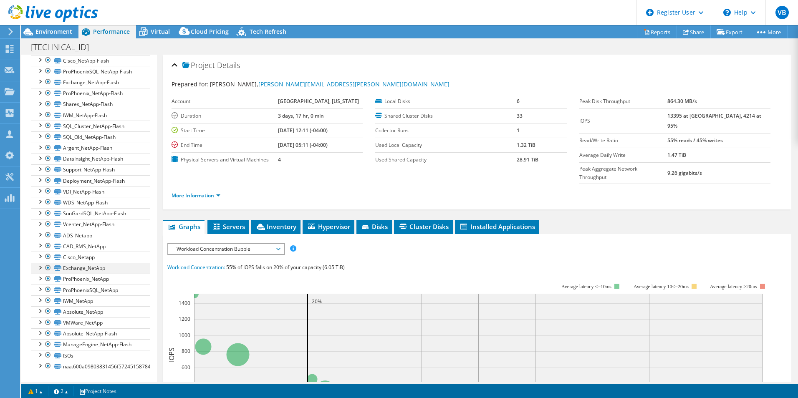
click at [39, 270] on div at bounding box center [39, 267] width 8 height 8
click at [38, 277] on div at bounding box center [39, 278] width 8 height 8
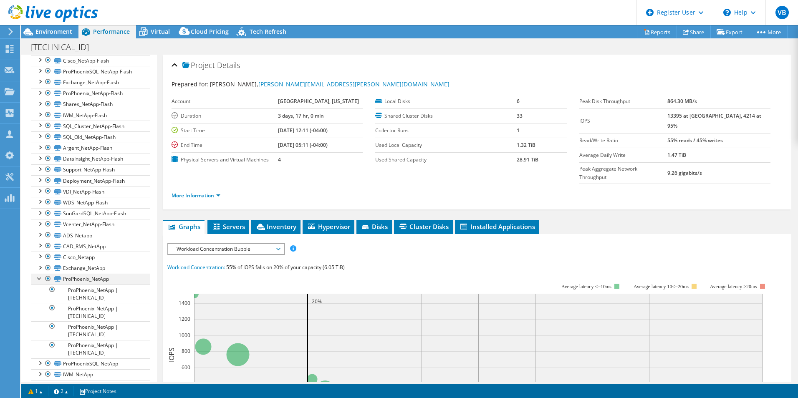
click at [38, 280] on div at bounding box center [39, 278] width 8 height 8
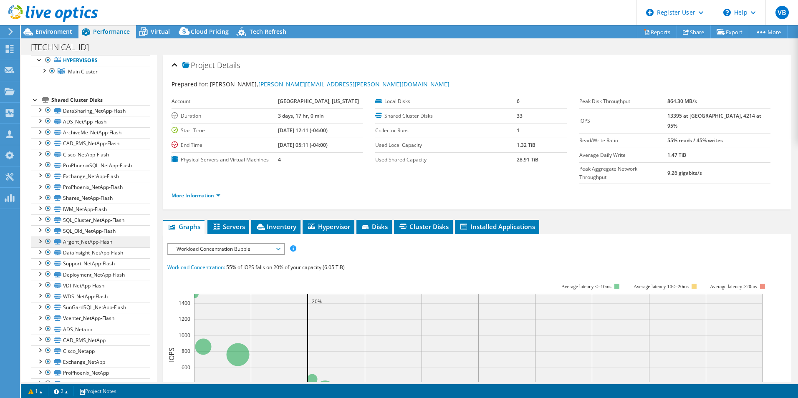
scroll to position [0, 0]
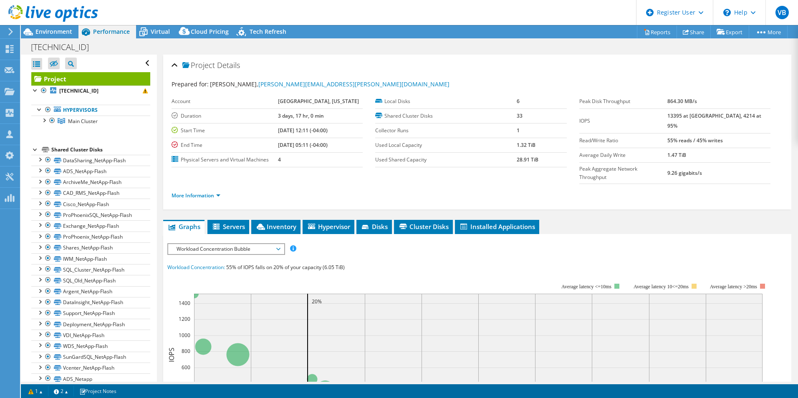
drag, startPoint x: 68, startPoint y: 150, endPoint x: 98, endPoint y: 137, distance: 31.8
click at [98, 137] on div "Project [TECHNICAL_ID] Hypervisors Main Cluster" at bounding box center [90, 294] width 119 height 444
click at [130, 145] on div "Shared Cluster Disks" at bounding box center [100, 150] width 99 height 10
click at [197, 192] on link "More Information" at bounding box center [196, 195] width 49 height 7
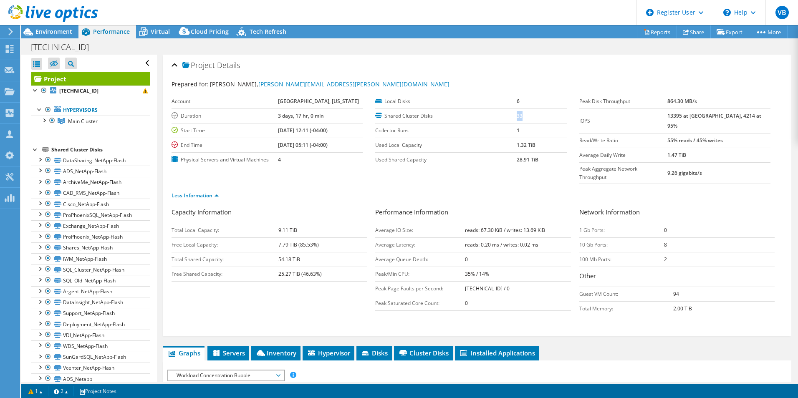
drag, startPoint x: 511, startPoint y: 117, endPoint x: 522, endPoint y: 119, distance: 11.0
click at [522, 119] on tr "Shared Cluster Disks 33" at bounding box center [470, 115] width 191 height 15
click at [648, 136] on label "Read/Write Ratio" at bounding box center [623, 140] width 88 height 8
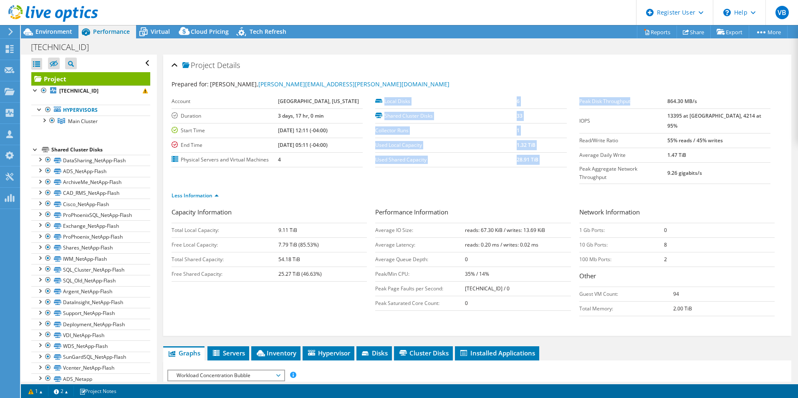
drag, startPoint x: 570, startPoint y: 99, endPoint x: 646, endPoint y: 103, distance: 76.5
click at [646, 103] on section "Prepared for: [PERSON_NAME], [PERSON_NAME][EMAIL_ADDRESS][PERSON_NAME][DOMAIN_N…" at bounding box center [477, 144] width 611 height 128
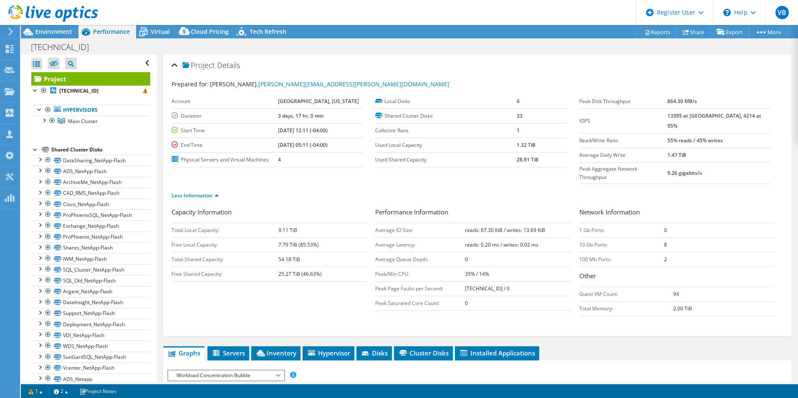
drag, startPoint x: 646, startPoint y: 103, endPoint x: 687, endPoint y: 99, distance: 40.6
click at [687, 99] on b "864.30 MB/s" at bounding box center [682, 101] width 30 height 7
drag, startPoint x: 683, startPoint y: 102, endPoint x: 716, endPoint y: 101, distance: 33.0
click at [716, 101] on tr "Peak Disk Throughput 864.30 MB/s" at bounding box center [674, 101] width 191 height 15
drag, startPoint x: 716, startPoint y: 101, endPoint x: 690, endPoint y: 114, distance: 28.9
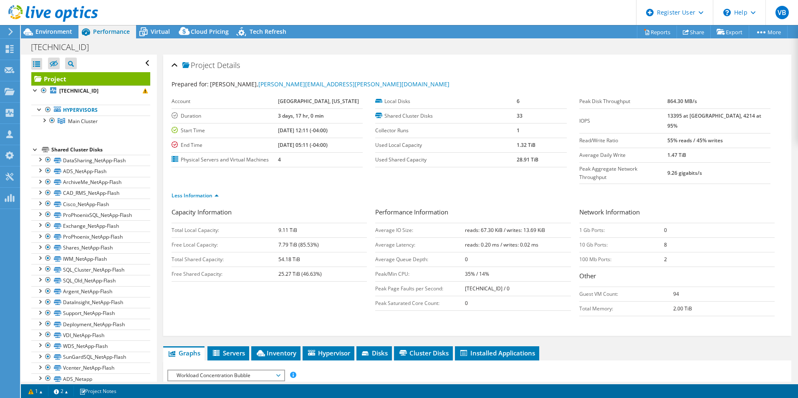
click at [690, 114] on tr "IOPS 13395 at [GEOGRAPHIC_DATA], 4214 at 95%" at bounding box center [674, 120] width 191 height 25
click at [690, 114] on b "13395 at [GEOGRAPHIC_DATA], 4214 at 95%" at bounding box center [714, 120] width 94 height 17
drag, startPoint x: 690, startPoint y: 114, endPoint x: 699, endPoint y: 113, distance: 9.2
click at [699, 113] on b "13395 at [GEOGRAPHIC_DATA], 4214 at 95%" at bounding box center [714, 120] width 94 height 17
click at [723, 111] on td "13395 at [GEOGRAPHIC_DATA], 4214 at 95%" at bounding box center [718, 120] width 103 height 25
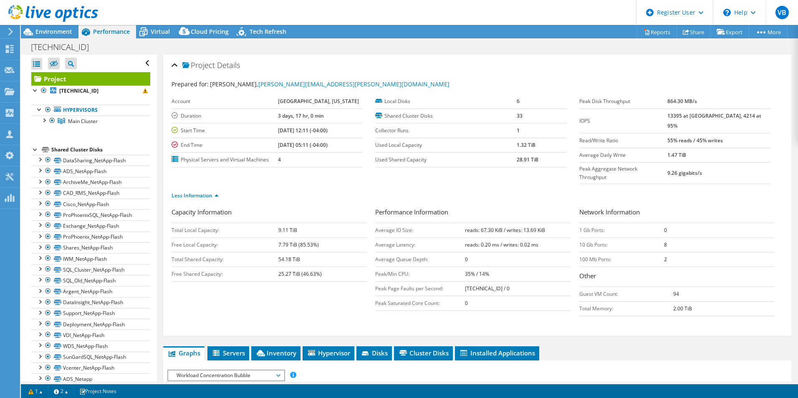
drag, startPoint x: 757, startPoint y: 116, endPoint x: 671, endPoint y: 114, distance: 86.4
click at [671, 114] on tr "IOPS 13395 at [GEOGRAPHIC_DATA], 4214 at 95%" at bounding box center [674, 120] width 191 height 25
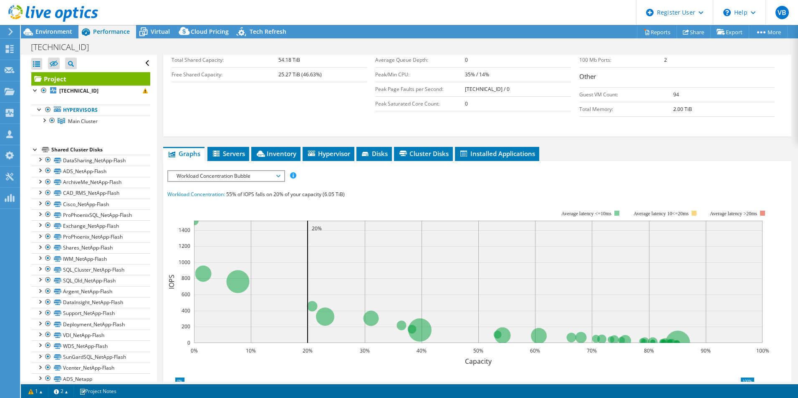
scroll to position [167, 0]
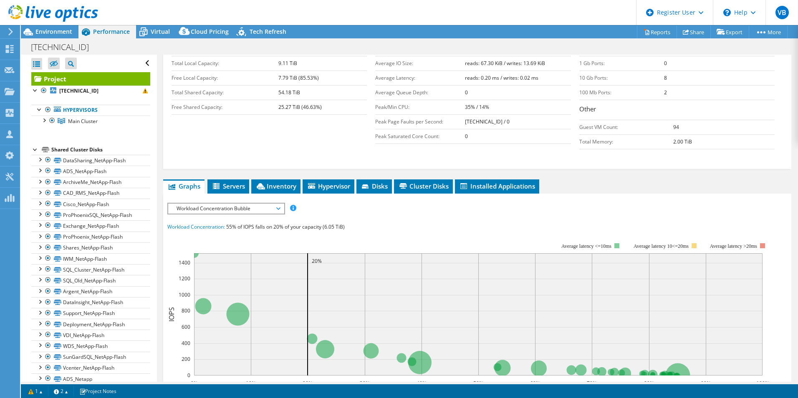
click at [264, 204] on span "Workload Concentration Bubble" at bounding box center [225, 209] width 107 height 10
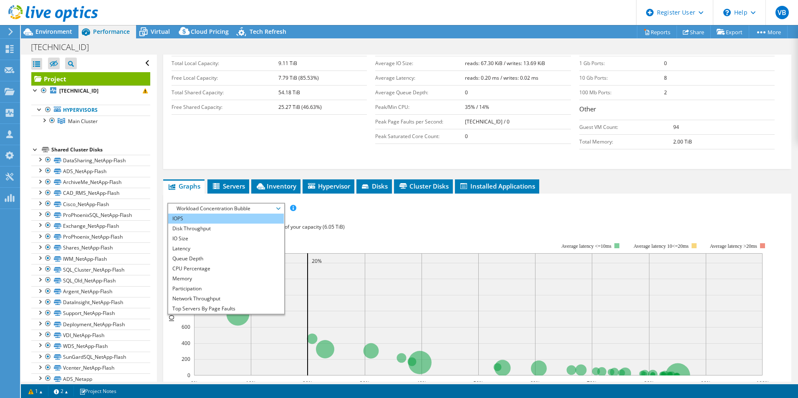
click at [199, 214] on li "IOPS" at bounding box center [226, 219] width 116 height 10
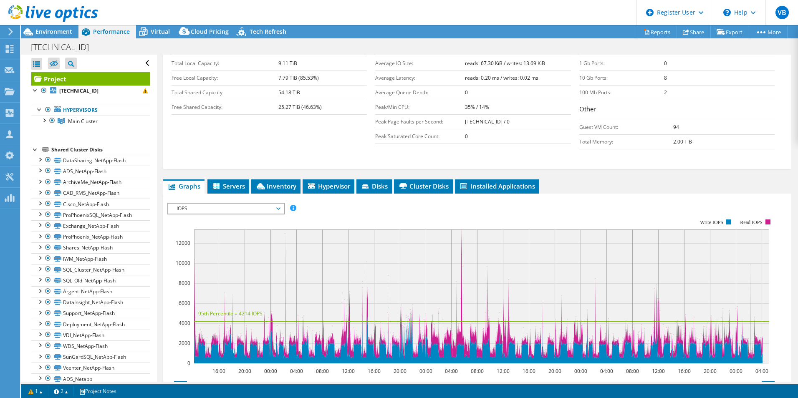
drag, startPoint x: 451, startPoint y: 305, endPoint x: 450, endPoint y: 239, distance: 66.4
click at [445, 245] on rect at bounding box center [481, 297] width 575 height 134
drag, startPoint x: 457, startPoint y: 222, endPoint x: 462, endPoint y: 215, distance: 7.9
click at [462, 230] on rect at bounding box center [481, 297] width 575 height 134
drag, startPoint x: 701, startPoint y: 310, endPoint x: 704, endPoint y: 282, distance: 28.6
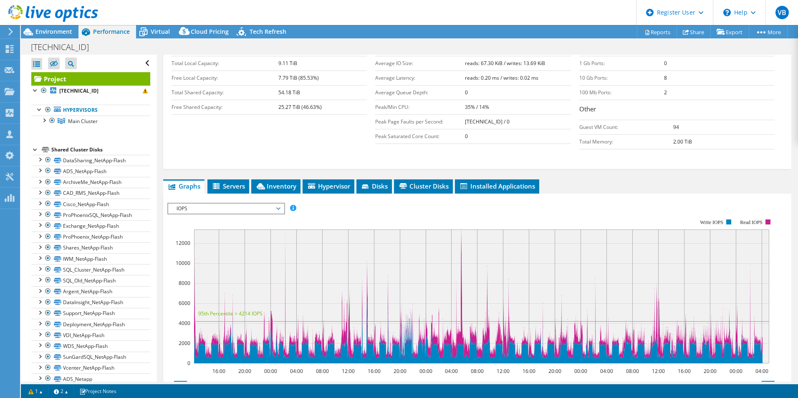
click at [704, 282] on rect at bounding box center [481, 297] width 575 height 134
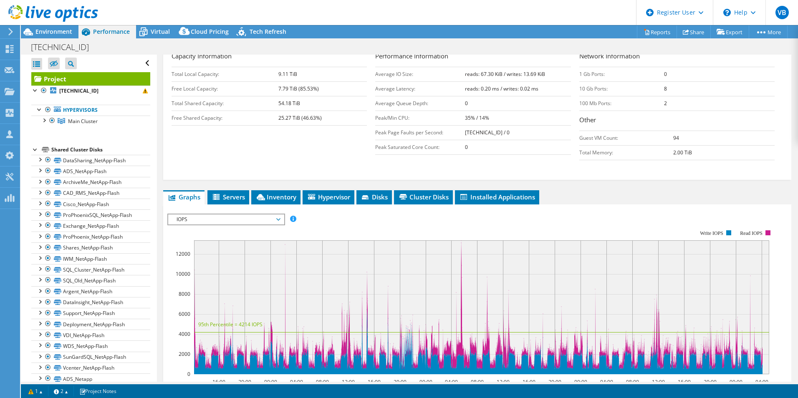
scroll to position [209, 0]
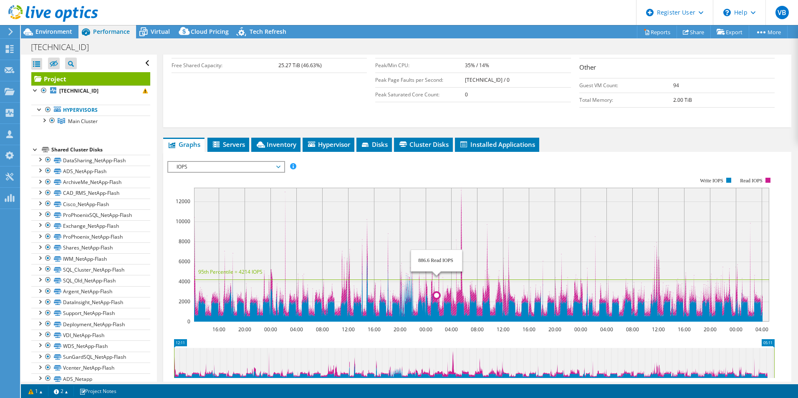
drag, startPoint x: 437, startPoint y: 280, endPoint x: 436, endPoint y: 238, distance: 42.2
click at [436, 238] on icon "16:00 20:00 00:00 04:00 08:00 12:00 16:00 20:00 00:00 04:00 08:00 12:00 16:00 2…" at bounding box center [473, 249] width 613 height 167
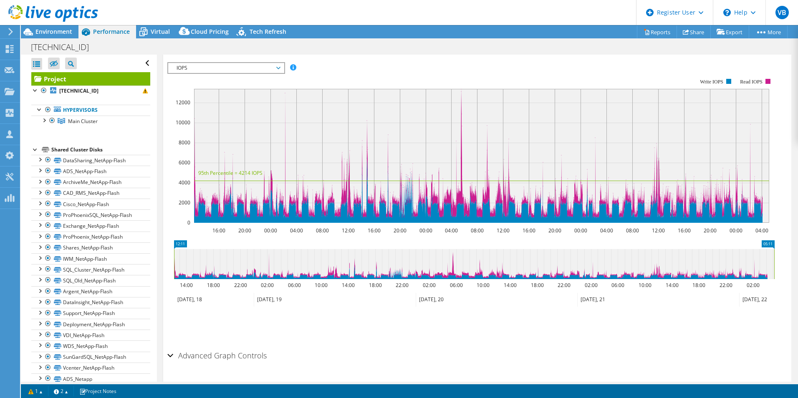
scroll to position [314, 0]
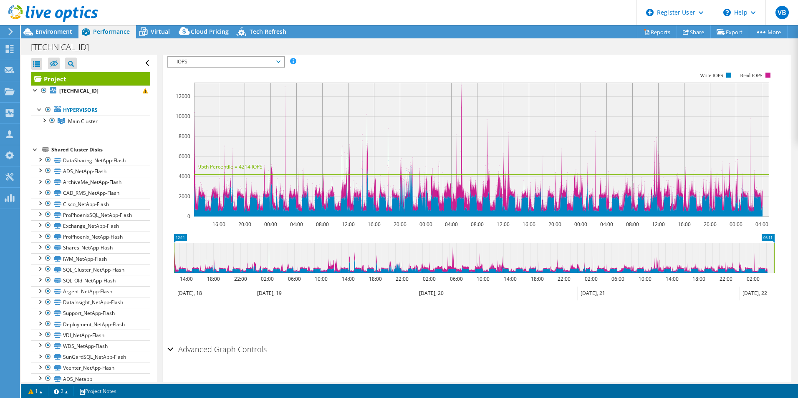
drag, startPoint x: 178, startPoint y: 221, endPoint x: 164, endPoint y: 228, distance: 15.5
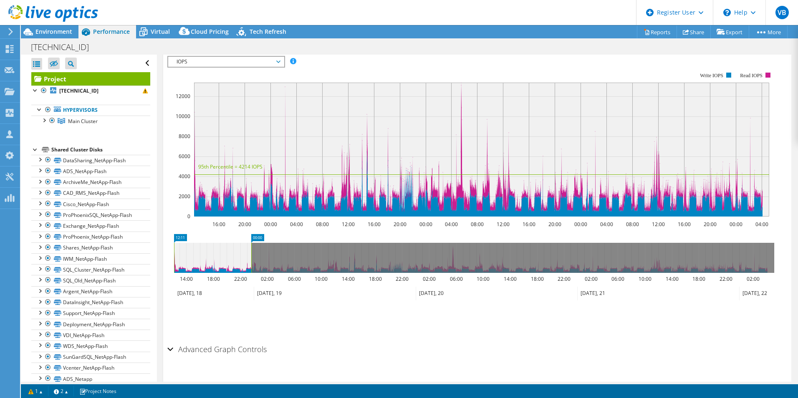
drag, startPoint x: 774, startPoint y: 221, endPoint x: 251, endPoint y: 231, distance: 523.0
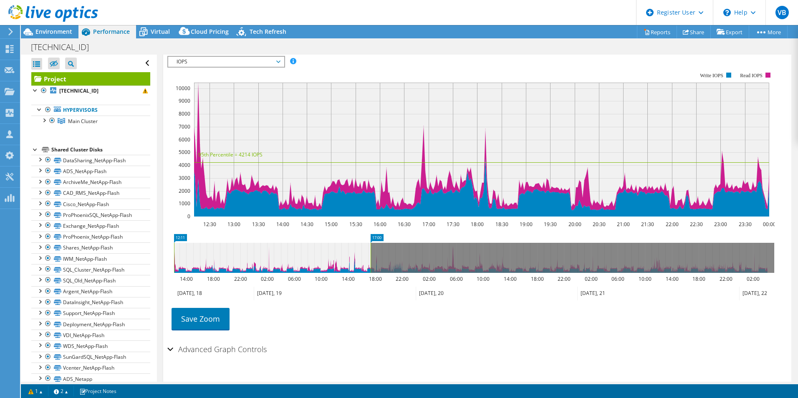
drag, startPoint x: 259, startPoint y: 221, endPoint x: 374, endPoint y: 230, distance: 115.6
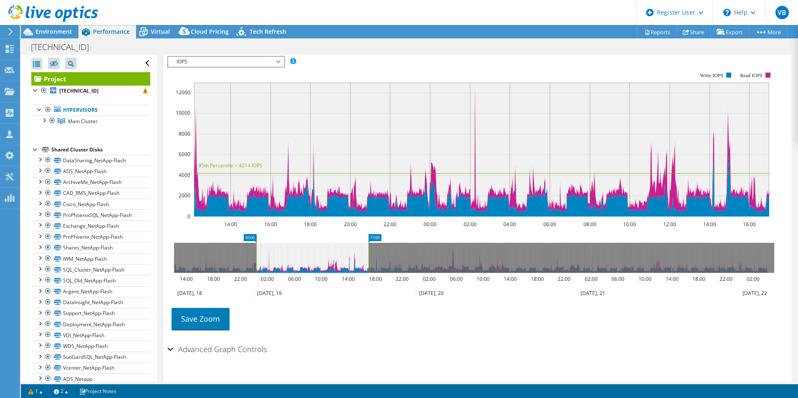
drag, startPoint x: 184, startPoint y: 220, endPoint x: 266, endPoint y: 234, distance: 83.3
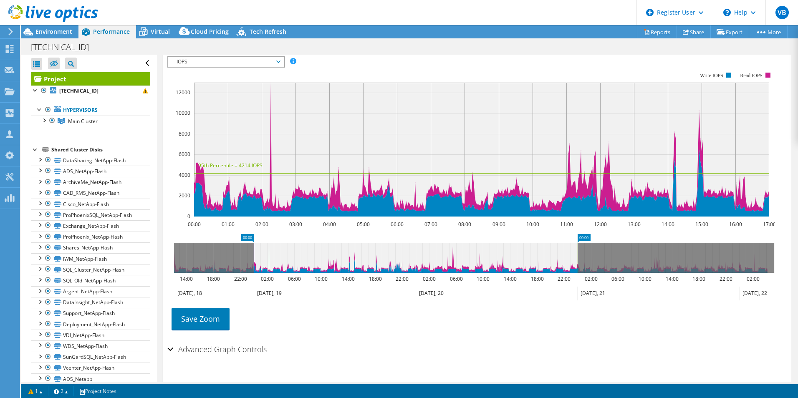
drag, startPoint x: 373, startPoint y: 221, endPoint x: 581, endPoint y: 241, distance: 209.2
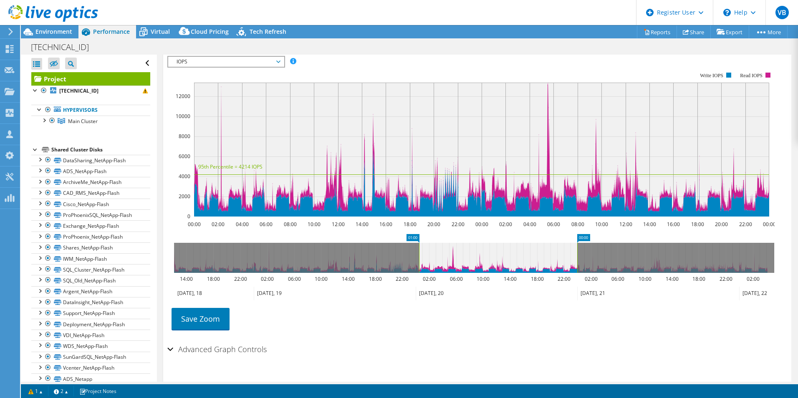
drag, startPoint x: 246, startPoint y: 219, endPoint x: 411, endPoint y: 224, distance: 165.3
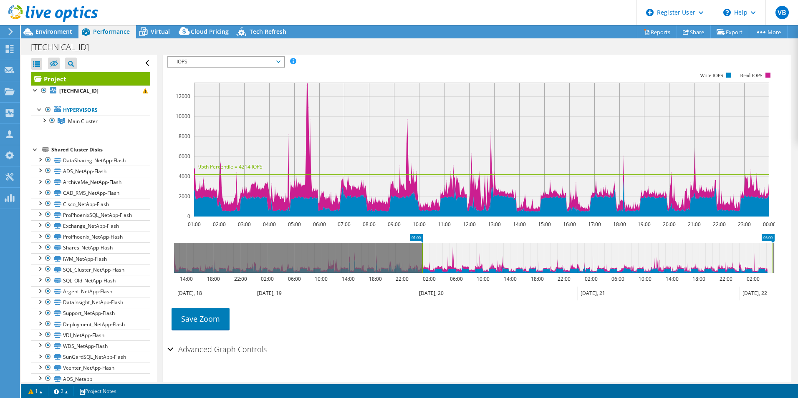
drag, startPoint x: 583, startPoint y: 219, endPoint x: 779, endPoint y: 243, distance: 196.8
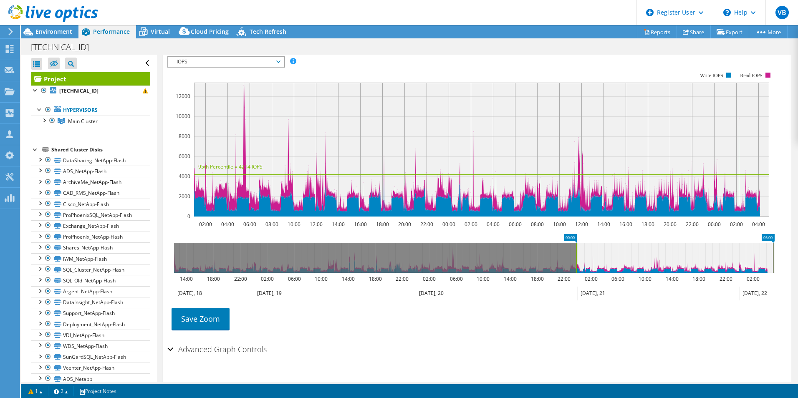
drag, startPoint x: 414, startPoint y: 218, endPoint x: 568, endPoint y: 220, distance: 154.0
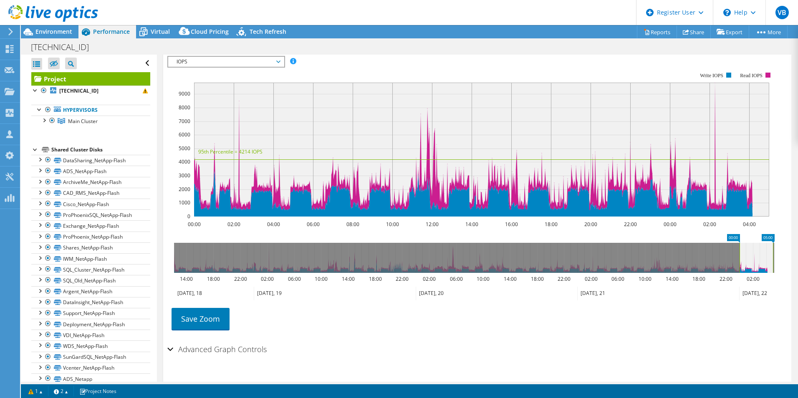
drag, startPoint x: 572, startPoint y: 221, endPoint x: 734, endPoint y: 221, distance: 162.3
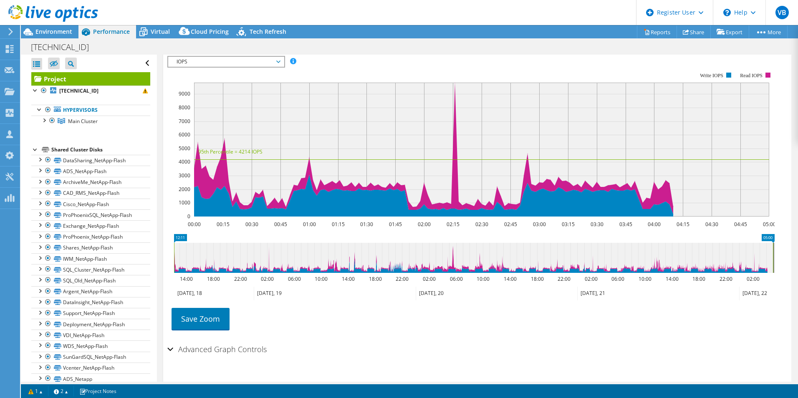
drag, startPoint x: 736, startPoint y: 222, endPoint x: 169, endPoint y: 245, distance: 568.4
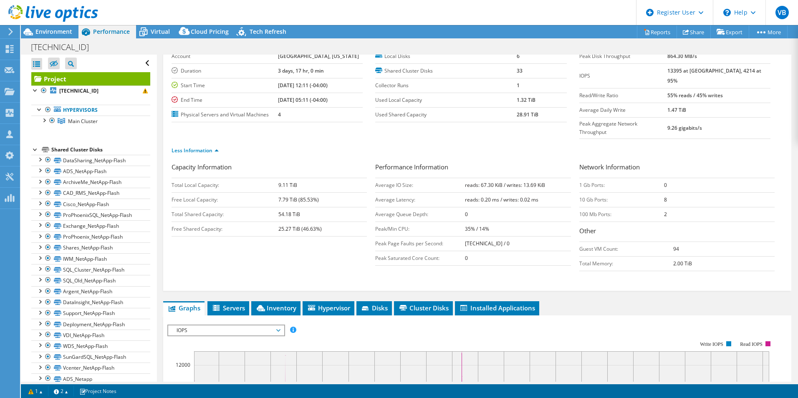
scroll to position [0, 0]
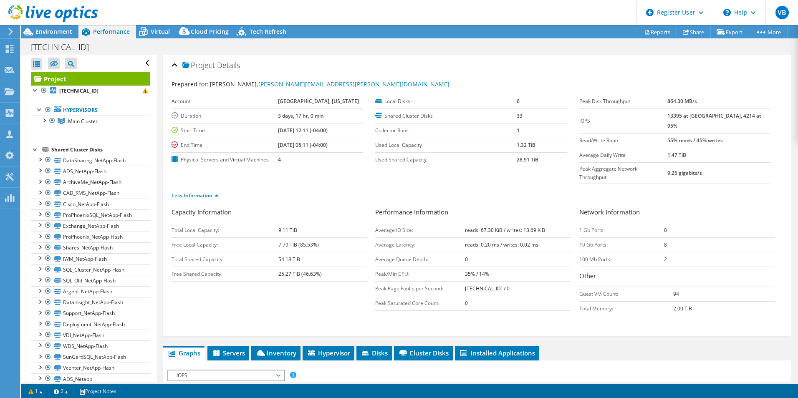
drag, startPoint x: 683, startPoint y: 118, endPoint x: 701, endPoint y: 119, distance: 18.4
click at [701, 119] on tr "IOPS 13395 at [GEOGRAPHIC_DATA], 4214 at 95%" at bounding box center [674, 120] width 191 height 25
click at [709, 137] on b "55% reads / 45% writes" at bounding box center [694, 140] width 55 height 7
drag, startPoint x: 682, startPoint y: 132, endPoint x: 751, endPoint y: 131, distance: 68.9
click at [750, 133] on tr "Read/Write Ratio 55% reads / 45% writes" at bounding box center [674, 140] width 191 height 15
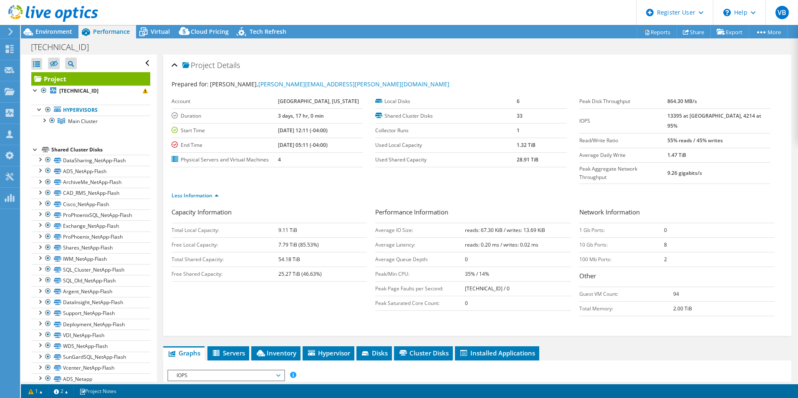
drag, startPoint x: 751, startPoint y: 131, endPoint x: 741, endPoint y: 138, distance: 12.3
click at [741, 148] on td "1.47 TiB" at bounding box center [718, 155] width 103 height 15
drag, startPoint x: 537, startPoint y: 227, endPoint x: 455, endPoint y: 230, distance: 81.8
click at [455, 237] on tr "Average Latency: reads: 0.20 ms / writes: 0.02 ms" at bounding box center [472, 244] width 195 height 15
drag, startPoint x: 455, startPoint y: 230, endPoint x: 434, endPoint y: 214, distance: 26.8
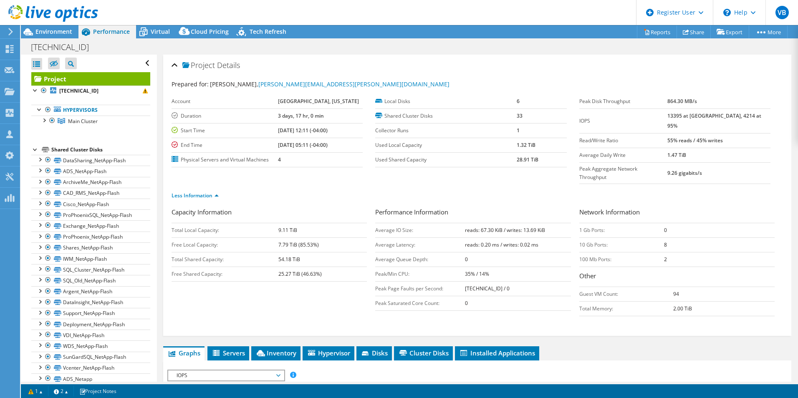
click at [434, 223] on td "Average IO Size:" at bounding box center [420, 230] width 90 height 15
drag, startPoint x: 544, startPoint y: 212, endPoint x: 482, endPoint y: 214, distance: 61.4
click at [482, 223] on td "reads: 67.30 KiB / writes: 13.69 KiB" at bounding box center [518, 230] width 106 height 15
drag, startPoint x: 482, startPoint y: 214, endPoint x: 502, endPoint y: 219, distance: 20.5
click at [502, 223] on td "reads: 67.30 KiB / writes: 13.69 KiB" at bounding box center [518, 230] width 106 height 15
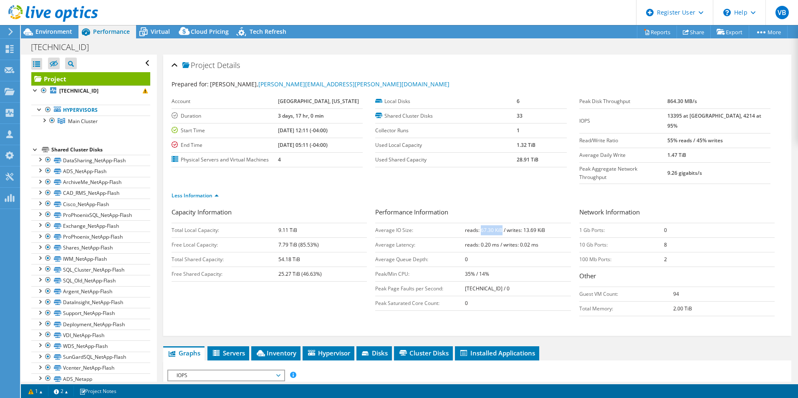
drag, startPoint x: 498, startPoint y: 212, endPoint x: 477, endPoint y: 208, distance: 21.1
click at [477, 223] on td "reads: 67.30 KiB / writes: 13.69 KiB" at bounding box center [518, 230] width 106 height 15
drag, startPoint x: 477, startPoint y: 208, endPoint x: 543, endPoint y: 216, distance: 66.0
click at [543, 223] on td "reads: 67.30 KiB / writes: 13.69 KiB" at bounding box center [518, 230] width 106 height 15
drag, startPoint x: 543, startPoint y: 216, endPoint x: 520, endPoint y: 215, distance: 23.0
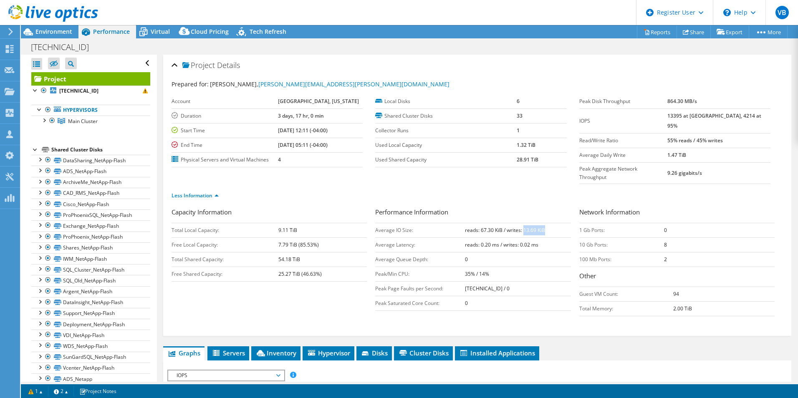
click at [520, 223] on td "reads: 67.30 KiB / writes: 13.69 KiB" at bounding box center [518, 230] width 106 height 15
drag, startPoint x: 520, startPoint y: 215, endPoint x: 497, endPoint y: 171, distance: 50.0
click at [497, 184] on div "Less Information" at bounding box center [477, 195] width 611 height 23
drag, startPoint x: 660, startPoint y: 230, endPoint x: 624, endPoint y: 226, distance: 35.7
click at [635, 237] on tr "10 Gb Ports: 8" at bounding box center [676, 244] width 195 height 15
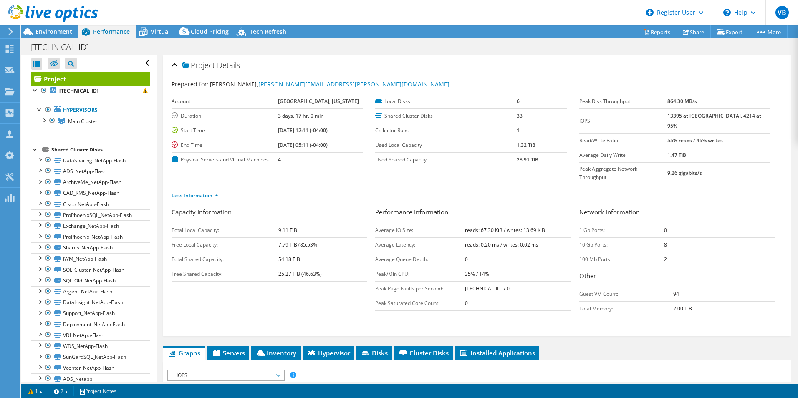
click at [560, 237] on td "reads: 0.20 ms / writes: 0.02 ms" at bounding box center [518, 244] width 106 height 15
drag, startPoint x: 577, startPoint y: 231, endPoint x: 668, endPoint y: 233, distance: 91.0
click at [668, 237] on tr "10 Gb Ports: 8" at bounding box center [676, 244] width 195 height 15
click at [669, 237] on td "8" at bounding box center [719, 244] width 111 height 15
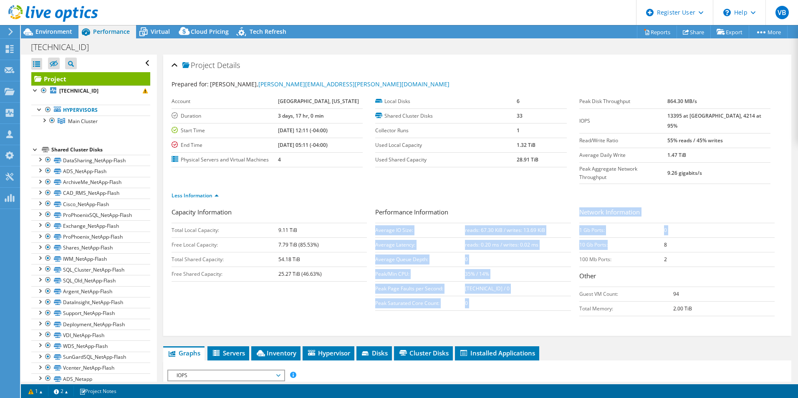
drag, startPoint x: 567, startPoint y: 227, endPoint x: 636, endPoint y: 229, distance: 68.5
click at [636, 229] on div "Capacity Information Total Local Capacity: 9.11 TiB Free Local Capacity: 7.79 T…" at bounding box center [477, 263] width 611 height 113
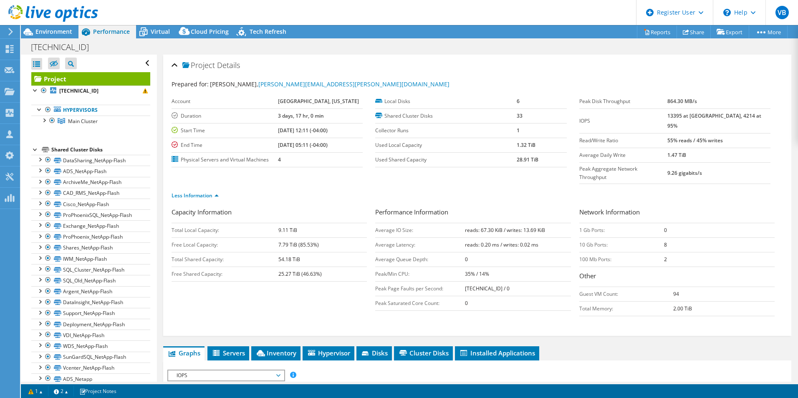
drag, startPoint x: 636, startPoint y: 229, endPoint x: 668, endPoint y: 224, distance: 32.0
click at [668, 237] on td "8" at bounding box center [719, 244] width 111 height 15
click at [583, 252] on td "100 Mb Ports:" at bounding box center [621, 259] width 85 height 15
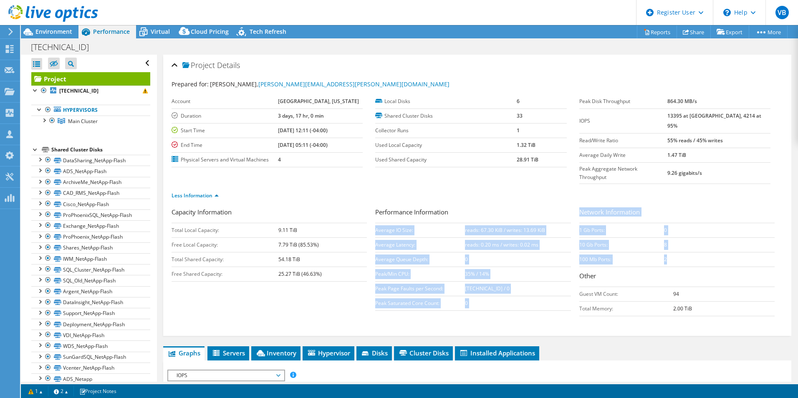
drag, startPoint x: 572, startPoint y: 242, endPoint x: 663, endPoint y: 243, distance: 91.4
click at [663, 243] on div "Capacity Information Total Local Capacity: 9.11 TiB Free Local Capacity: 7.79 T…" at bounding box center [477, 263] width 611 height 113
click at [664, 252] on td "2" at bounding box center [719, 259] width 111 height 15
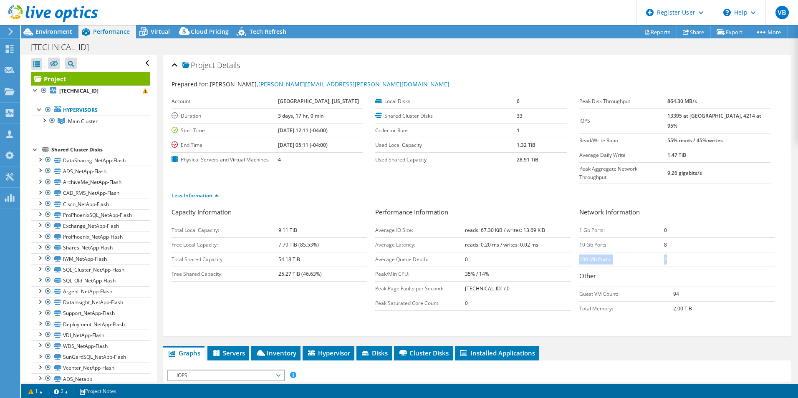
drag, startPoint x: 663, startPoint y: 243, endPoint x: 575, endPoint y: 242, distance: 88.0
click at [579, 252] on tr "100 Mb Ports: 2" at bounding box center [676, 259] width 195 height 15
click at [579, 252] on td "100 Mb Ports:" at bounding box center [621, 259] width 85 height 15
drag, startPoint x: 575, startPoint y: 245, endPoint x: 610, endPoint y: 242, distance: 35.2
click at [610, 252] on td "100 Mb Ports:" at bounding box center [621, 259] width 85 height 15
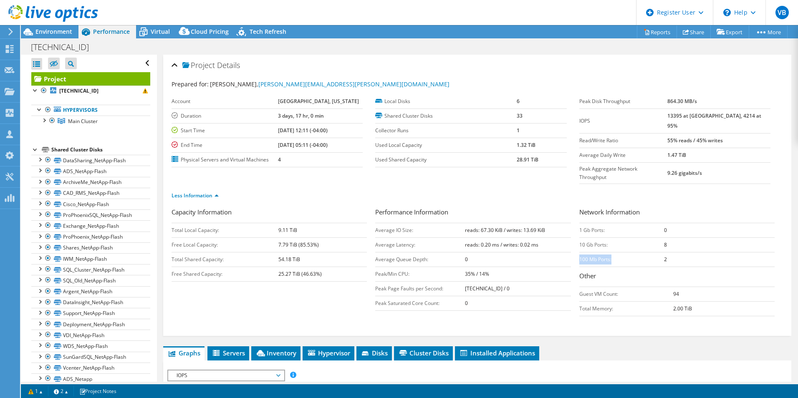
drag, startPoint x: 610, startPoint y: 242, endPoint x: 615, endPoint y: 245, distance: 6.2
click at [615, 252] on td "100 Mb Ports:" at bounding box center [621, 259] width 85 height 15
click at [668, 252] on td "2" at bounding box center [719, 259] width 111 height 15
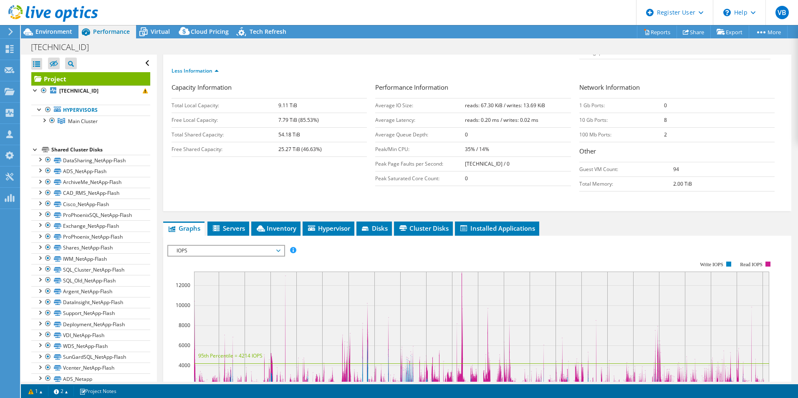
scroll to position [125, 0]
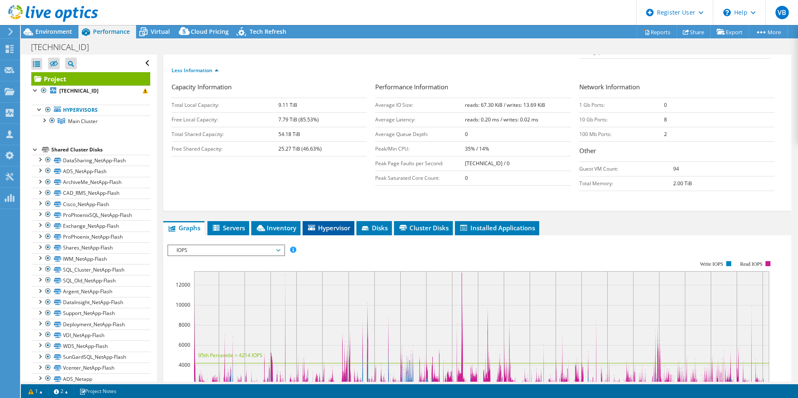
click at [335, 224] on span "Hypervisor" at bounding box center [328, 228] width 43 height 8
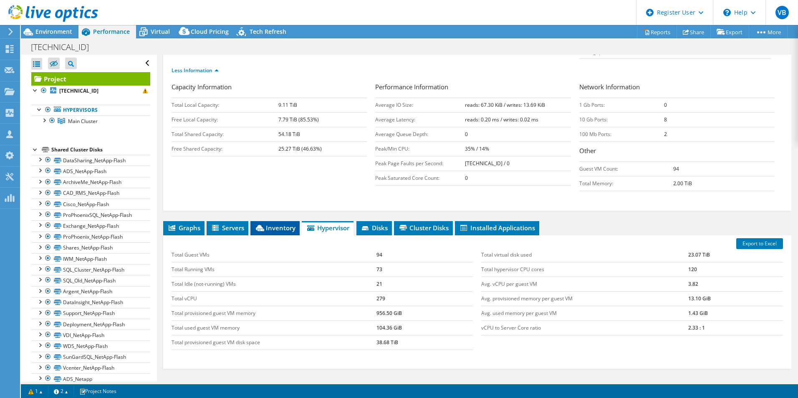
click at [262, 221] on li "Inventory" at bounding box center [274, 228] width 49 height 14
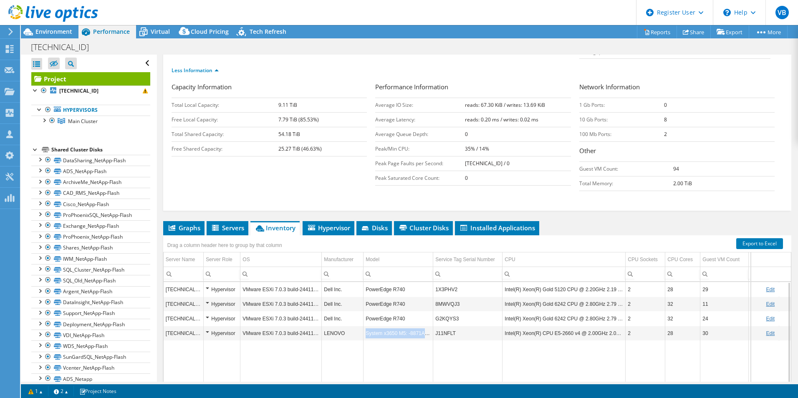
drag, startPoint x: 365, startPoint y: 317, endPoint x: 429, endPoint y: 319, distance: 63.5
click at [429, 326] on td "System x3650 M5: -8871AC1-" at bounding box center [398, 333] width 70 height 15
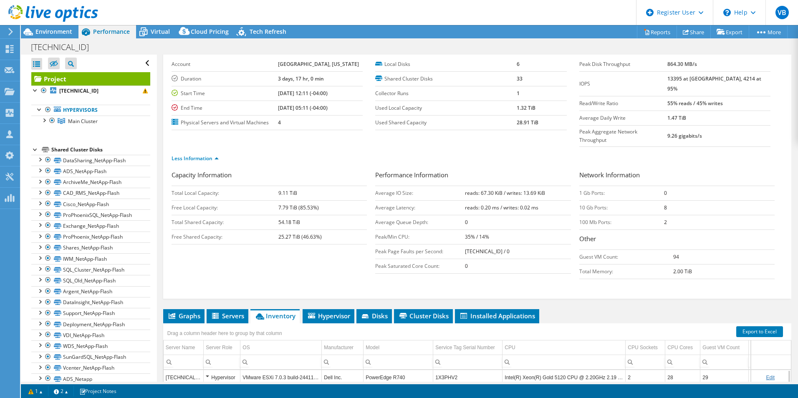
scroll to position [167, 0]
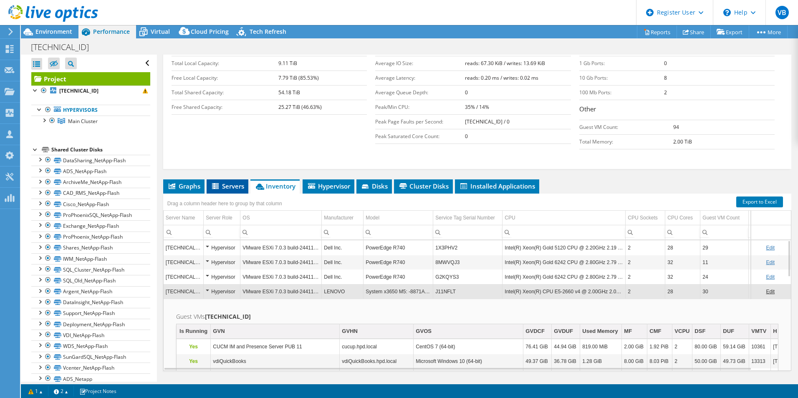
click at [237, 182] on span "Servers" at bounding box center [227, 186] width 33 height 8
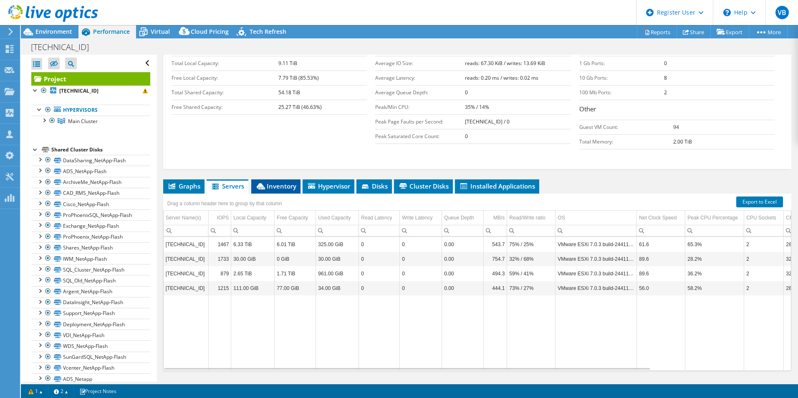
click at [288, 179] on li "Inventory" at bounding box center [275, 186] width 49 height 14
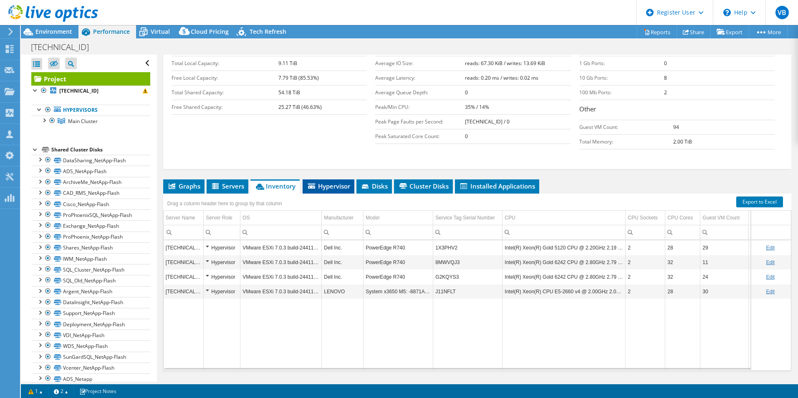
click at [320, 179] on li "Hypervisor" at bounding box center [329, 186] width 52 height 14
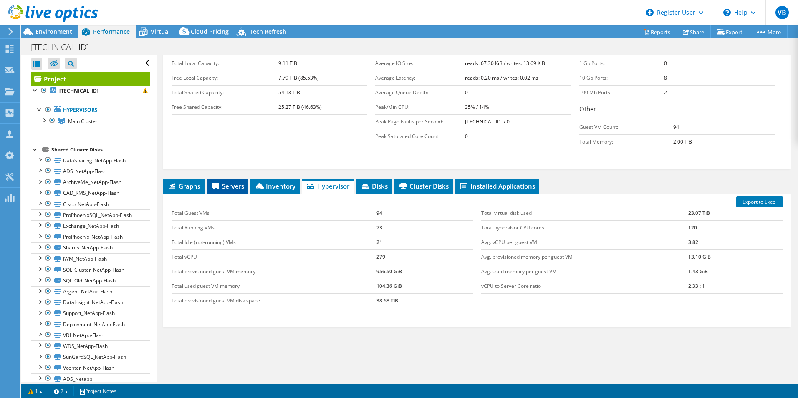
click at [214, 183] on icon at bounding box center [216, 186] width 8 height 7
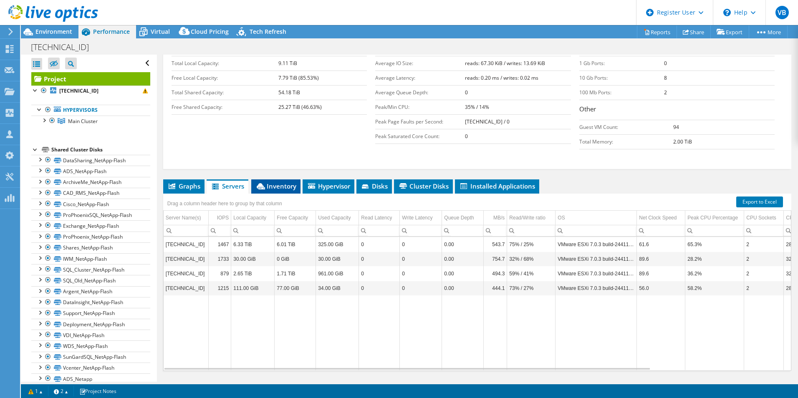
click at [270, 182] on span "Inventory" at bounding box center [275, 186] width 41 height 8
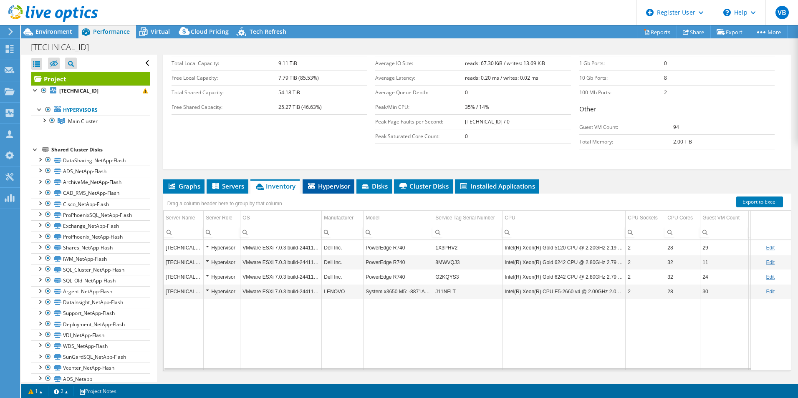
click at [327, 182] on span "Hypervisor" at bounding box center [328, 186] width 43 height 8
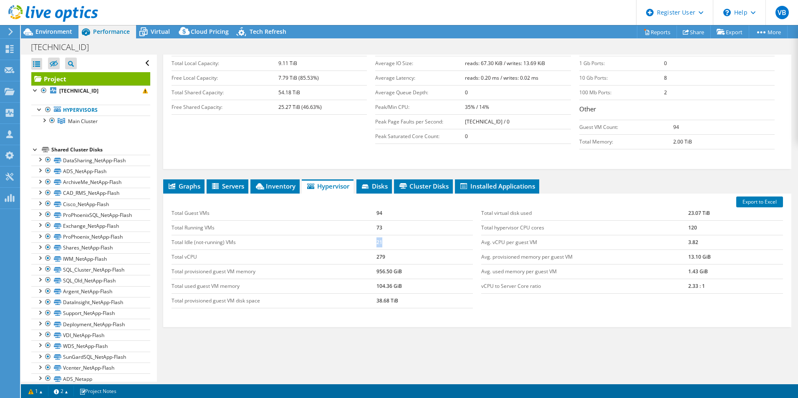
drag, startPoint x: 381, startPoint y: 228, endPoint x: 370, endPoint y: 227, distance: 10.9
click at [370, 235] on tr "Total Idle (not-running) VMs 21" at bounding box center [323, 242] width 302 height 15
click at [370, 235] on td "Total Idle (not-running) VMs" at bounding box center [274, 242] width 205 height 15
drag, startPoint x: 386, startPoint y: 213, endPoint x: 366, endPoint y: 214, distance: 19.6
click at [366, 220] on tr "Total Running VMs 73" at bounding box center [323, 227] width 302 height 15
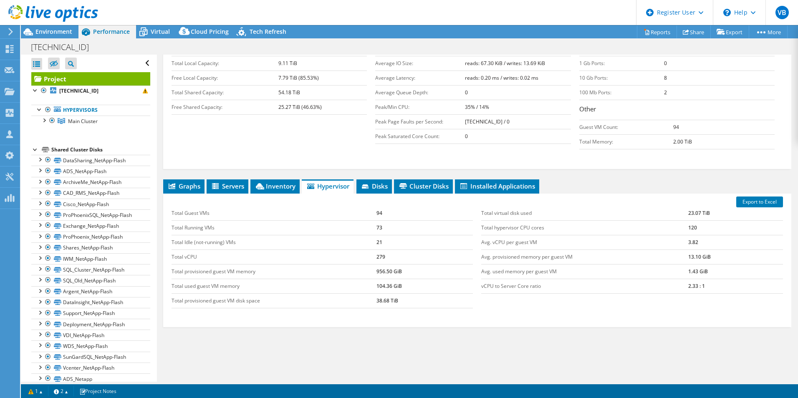
drag, startPoint x: 366, startPoint y: 214, endPoint x: 373, endPoint y: 262, distance: 48.9
click at [373, 279] on td "Total used guest VM memory" at bounding box center [274, 286] width 205 height 15
drag, startPoint x: 371, startPoint y: 243, endPoint x: 387, endPoint y: 242, distance: 15.9
click at [387, 250] on tr "Total vCPU 279" at bounding box center [323, 257] width 302 height 15
click at [675, 279] on td "vCPU to Server Core ratio" at bounding box center [584, 286] width 207 height 15
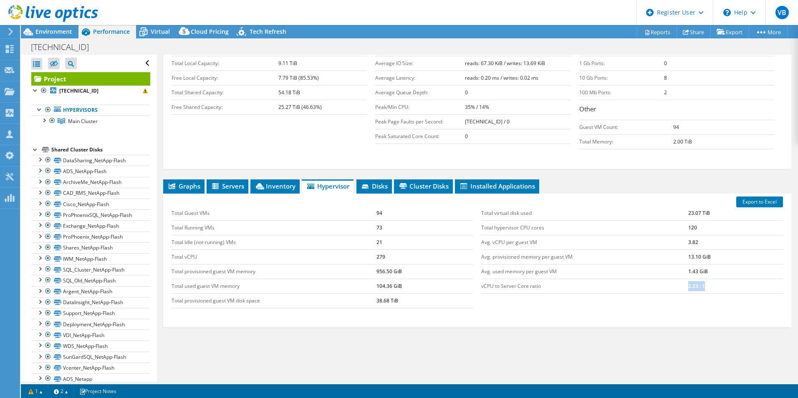
drag, startPoint x: 682, startPoint y: 271, endPoint x: 701, endPoint y: 270, distance: 18.8
click at [701, 279] on tr "vCPU to Server Core ratio 2.33 : 1" at bounding box center [632, 286] width 302 height 15
click at [686, 293] on div "Total Guest VMs 94 Total Running VMs 73 Total Idle (not-running) VMs 21 Total v…" at bounding box center [477, 257] width 620 height 119
drag, startPoint x: 478, startPoint y: 242, endPoint x: 560, endPoint y: 261, distance: 83.6
click at [560, 261] on tbody "Total virtual disk used 23.07 TiB Total hypervisor CPU cores 120 Avg. vCPU per …" at bounding box center [632, 250] width 302 height 88
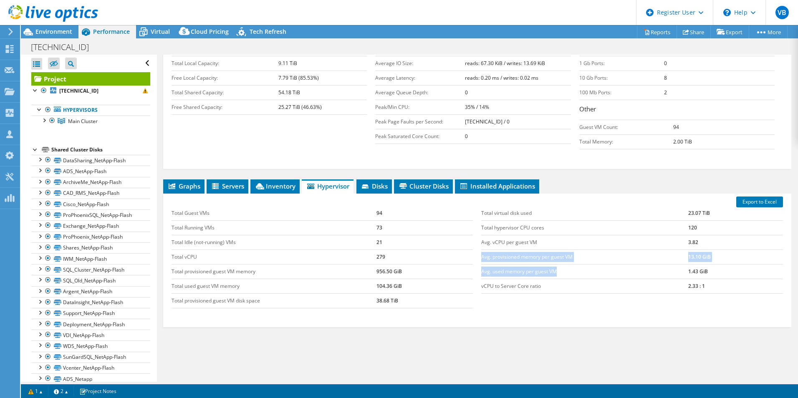
drag, startPoint x: 559, startPoint y: 261, endPoint x: 513, endPoint y: 256, distance: 46.2
click at [513, 264] on td "Avg. used memory per guest VM" at bounding box center [584, 271] width 207 height 15
drag, startPoint x: 537, startPoint y: 255, endPoint x: 694, endPoint y: 250, distance: 157.4
click at [692, 248] on div "Total virtual disk used 23.07 TiB Total hypervisor CPU cores 120 Avg. vCPU per …" at bounding box center [632, 250] width 310 height 104
click at [697, 264] on td "1.43 GiB" at bounding box center [735, 271] width 95 height 15
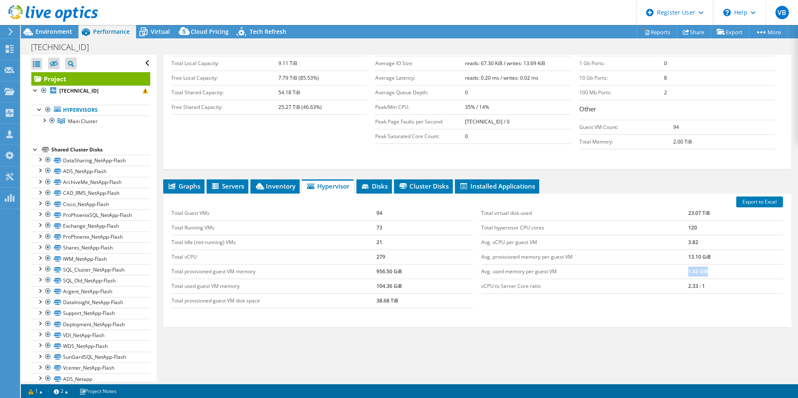
drag, startPoint x: 681, startPoint y: 256, endPoint x: 719, endPoint y: 256, distance: 38.4
click at [719, 264] on tr "Avg. used memory per guest VM 1.43 GiB" at bounding box center [632, 271] width 302 height 15
click at [557, 278] on div "Total virtual disk used 23.07 TiB Total hypervisor CPU cores 120 Avg. vCPU per …" at bounding box center [632, 250] width 310 height 104
click at [700, 264] on td "1.43 GiB" at bounding box center [735, 271] width 95 height 15
drag, startPoint x: 681, startPoint y: 255, endPoint x: 714, endPoint y: 255, distance: 32.1
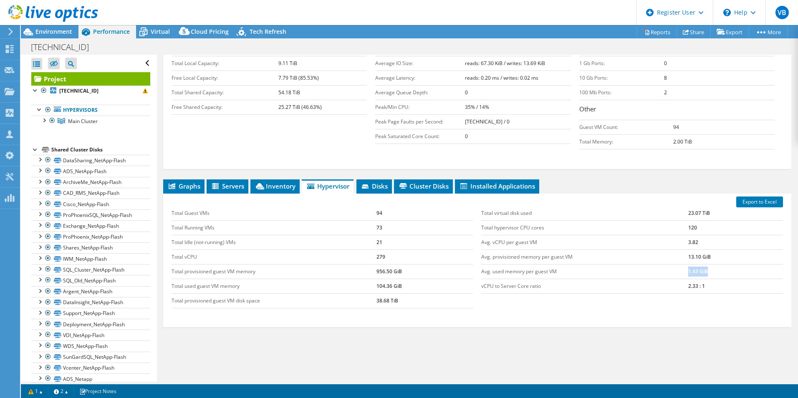
click at [714, 264] on tr "Avg. used memory per guest VM 1.43 GiB" at bounding box center [632, 271] width 302 height 15
click at [713, 264] on td "1.43 GiB" at bounding box center [735, 271] width 95 height 15
click at [508, 277] on div "Total virtual disk used 23.07 TiB Total hypervisor CPU cores 120 Avg. vCPU per …" at bounding box center [632, 250] width 310 height 104
drag, startPoint x: 366, startPoint y: 242, endPoint x: 211, endPoint y: 250, distance: 155.4
click at [211, 250] on tbody "Total Guest VMs 94 Total Running VMs 73 Total Idle (not-running) VMs 21 Total v…" at bounding box center [323, 257] width 302 height 102
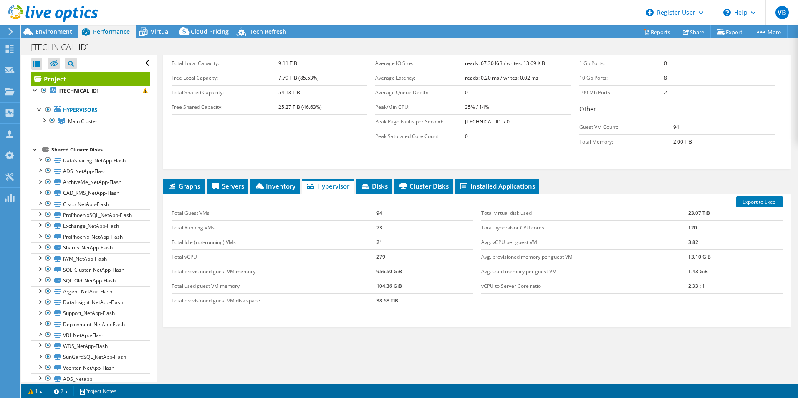
drag, startPoint x: 211, startPoint y: 250, endPoint x: 185, endPoint y: 239, distance: 27.8
click at [185, 250] on td "Total vCPU" at bounding box center [274, 257] width 205 height 15
drag, startPoint x: 173, startPoint y: 240, endPoint x: 431, endPoint y: 243, distance: 258.3
click at [431, 250] on tr "Total vCPU 279" at bounding box center [323, 257] width 302 height 15
click at [393, 279] on td "104.36 GiB" at bounding box center [424, 286] width 97 height 15
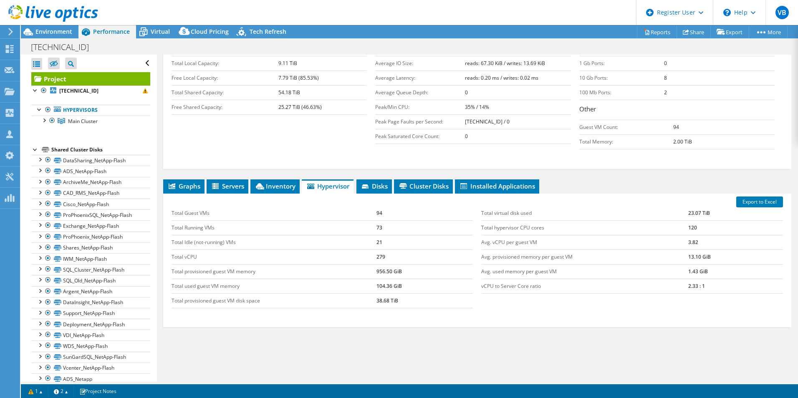
click at [369, 293] on td "Total provisioned guest VM disk space" at bounding box center [274, 300] width 205 height 15
drag, startPoint x: 371, startPoint y: 287, endPoint x: 402, endPoint y: 290, distance: 31.1
click at [402, 293] on tr "Total provisioned guest VM disk space 38.68 TiB" at bounding box center [323, 300] width 302 height 15
click at [404, 302] on div "Export to Excel Total Guest VMs 94 Total Running VMs 73 Total Idle (not-running…" at bounding box center [477, 261] width 628 height 134
click at [404, 293] on td "38.68 TiB" at bounding box center [424, 300] width 97 height 15
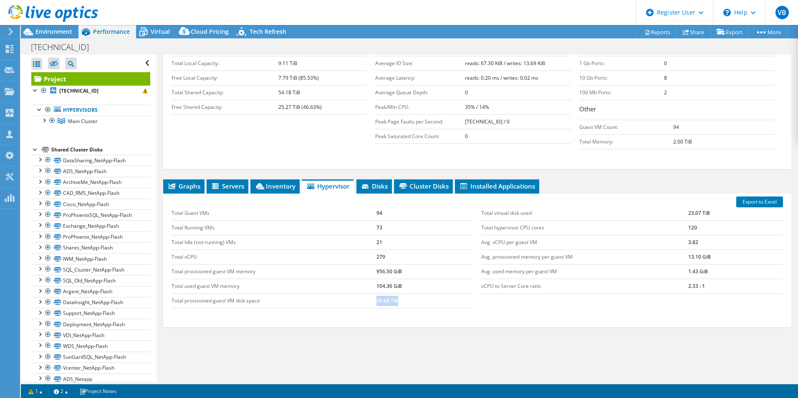
drag, startPoint x: 403, startPoint y: 283, endPoint x: 373, endPoint y: 285, distance: 30.5
click at [373, 293] on tr "Total provisioned guest VM disk space 38.68 TiB" at bounding box center [323, 300] width 302 height 15
drag, startPoint x: 373, startPoint y: 285, endPoint x: 452, endPoint y: 298, distance: 80.7
click at [452, 298] on div "Total Guest VMs 94 Total Running VMs 73 Total Idle (not-running) VMs 21 Total v…" at bounding box center [322, 257] width 310 height 119
drag, startPoint x: 686, startPoint y: 197, endPoint x: 740, endPoint y: 199, distance: 54.3
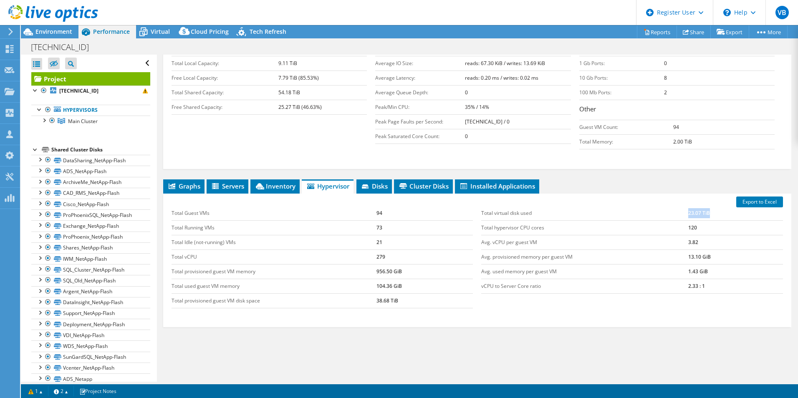
click at [740, 206] on td "23.07 TiB" at bounding box center [735, 213] width 95 height 15
drag, startPoint x: 740, startPoint y: 199, endPoint x: 649, endPoint y: 251, distance: 104.1
click at [644, 250] on td "Avg. provisioned memory per guest VM" at bounding box center [584, 257] width 207 height 15
click at [62, 29] on span "Environment" at bounding box center [53, 32] width 37 height 8
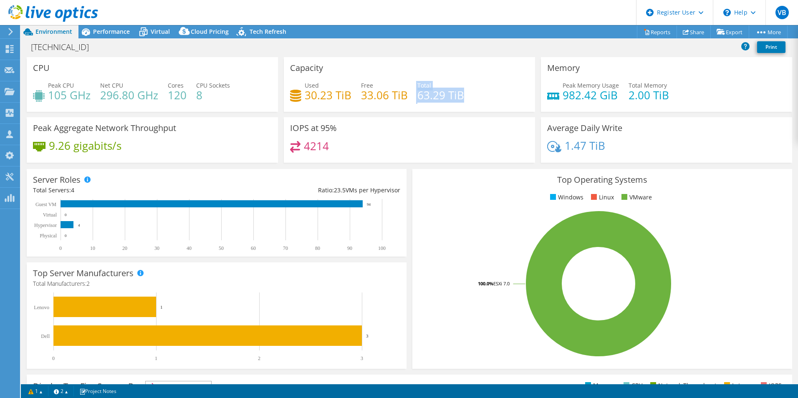
drag, startPoint x: 412, startPoint y: 96, endPoint x: 487, endPoint y: 97, distance: 74.7
click at [487, 97] on div "Used 30.23 TiB Free 33.06 TiB Total 63.29 TiB" at bounding box center [409, 94] width 239 height 27
click at [126, 35] on div "Performance" at bounding box center [107, 31] width 58 height 13
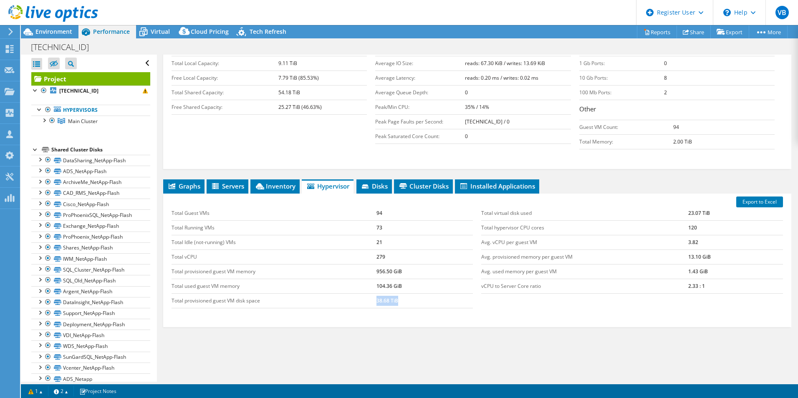
drag, startPoint x: 374, startPoint y: 284, endPoint x: 403, endPoint y: 285, distance: 28.4
click at [403, 293] on td "38.68 TiB" at bounding box center [424, 300] width 97 height 15
drag, startPoint x: 403, startPoint y: 285, endPoint x: 407, endPoint y: 290, distance: 6.5
click at [407, 293] on td "38.68 TiB" at bounding box center [424, 300] width 97 height 15
click at [68, 34] on span "Environment" at bounding box center [53, 32] width 37 height 8
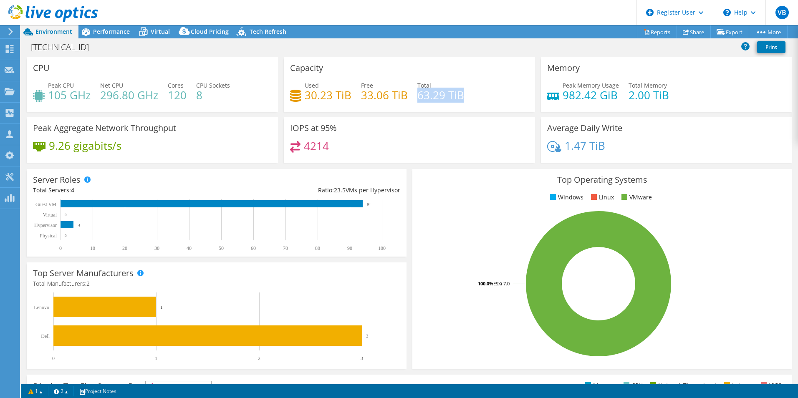
drag, startPoint x: 415, startPoint y: 98, endPoint x: 462, endPoint y: 100, distance: 47.6
click at [462, 100] on div "Used 30.23 TiB Free 33.06 TiB Total 63.29 TiB" at bounding box center [409, 94] width 239 height 27
drag, startPoint x: 462, startPoint y: 100, endPoint x: 483, endPoint y: 97, distance: 20.7
click at [483, 97] on div "Used 30.23 TiB Free 33.06 TiB Total 63.29 TiB" at bounding box center [409, 94] width 239 height 27
click at [104, 33] on span "Performance" at bounding box center [111, 32] width 37 height 8
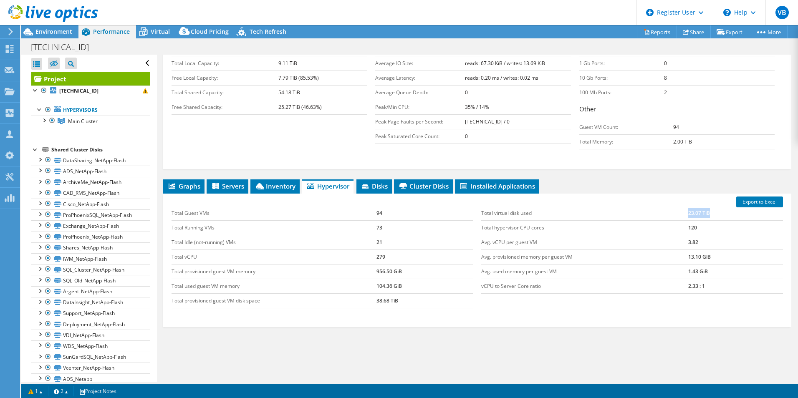
drag, startPoint x: 678, startPoint y: 198, endPoint x: 711, endPoint y: 191, distance: 33.6
click at [711, 206] on tr "Total virtual disk used 23.07 TiB" at bounding box center [632, 213] width 302 height 15
click at [709, 220] on td "120" at bounding box center [735, 227] width 95 height 15
drag, startPoint x: 708, startPoint y: 199, endPoint x: 678, endPoint y: 195, distance: 30.4
click at [678, 206] on tr "Total virtual disk used 23.07 TiB" at bounding box center [632, 213] width 302 height 15
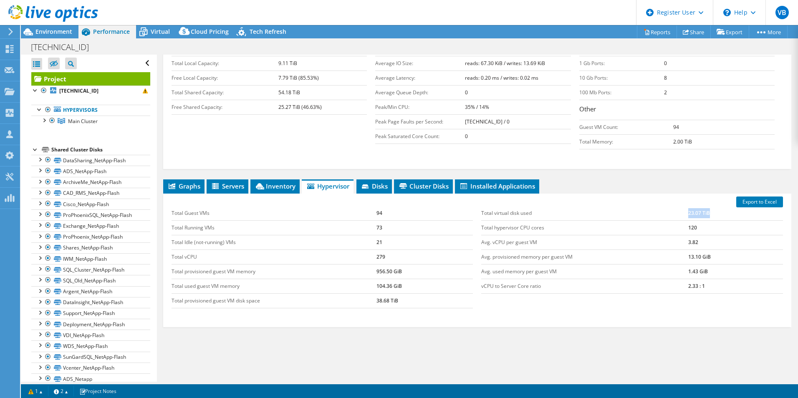
click at [678, 206] on td "Total virtual disk used" at bounding box center [584, 213] width 207 height 15
click at [681, 206] on td "Total virtual disk used" at bounding box center [584, 213] width 207 height 15
drag, startPoint x: 480, startPoint y: 195, endPoint x: 708, endPoint y: 193, distance: 227.8
click at [708, 206] on tr "Total virtual disk used 23.07 TiB" at bounding box center [632, 213] width 302 height 15
click at [708, 206] on td "23.07 TiB" at bounding box center [735, 213] width 95 height 15
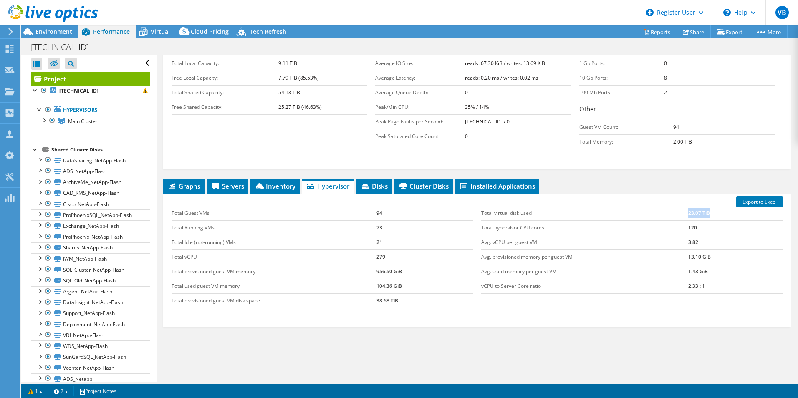
drag, startPoint x: 707, startPoint y: 195, endPoint x: 678, endPoint y: 195, distance: 29.6
click at [678, 206] on tr "Total virtual disk used 23.07 TiB" at bounding box center [632, 213] width 302 height 15
click at [678, 206] on td "Total virtual disk used" at bounding box center [584, 213] width 207 height 15
click at [520, 182] on span "Installed Applications" at bounding box center [497, 186] width 76 height 8
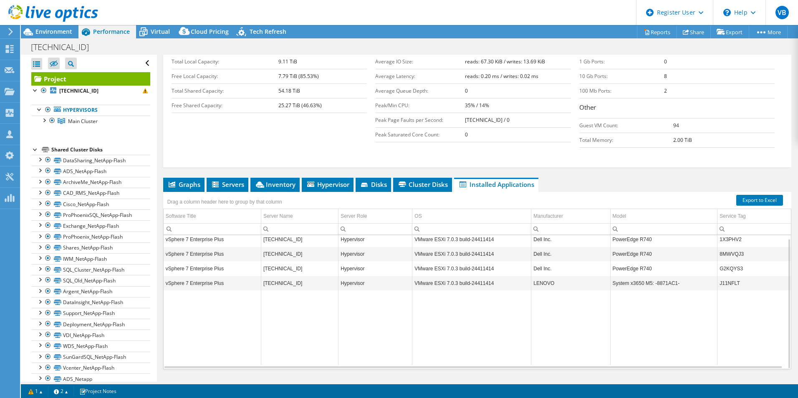
scroll to position [171, 0]
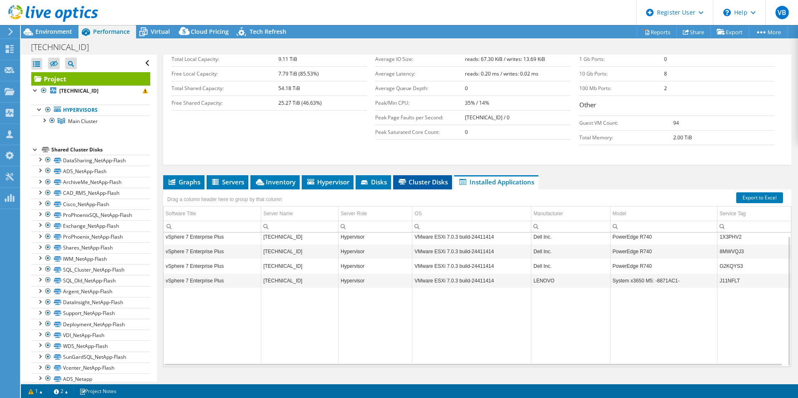
click at [421, 175] on li "Cluster Disks" at bounding box center [422, 182] width 59 height 14
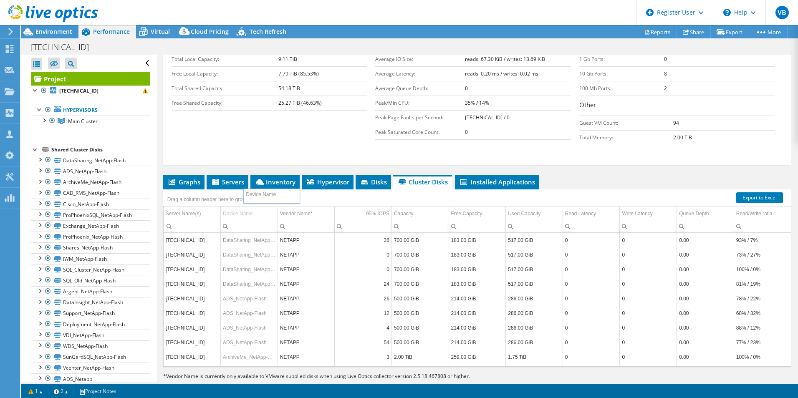
drag, startPoint x: 273, startPoint y: 198, endPoint x: 296, endPoint y: 197, distance: 22.5
drag, startPoint x: 782, startPoint y: 310, endPoint x: 798, endPoint y: 220, distance: 90.7
click at [797, 220] on html "VB Dell User [PERSON_NAME] [PERSON_NAME][EMAIL_ADDRESS][PERSON_NAME][DOMAIN_NAM…" at bounding box center [399, 199] width 798 height 398
click at [383, 178] on span "Disks" at bounding box center [373, 182] width 27 height 8
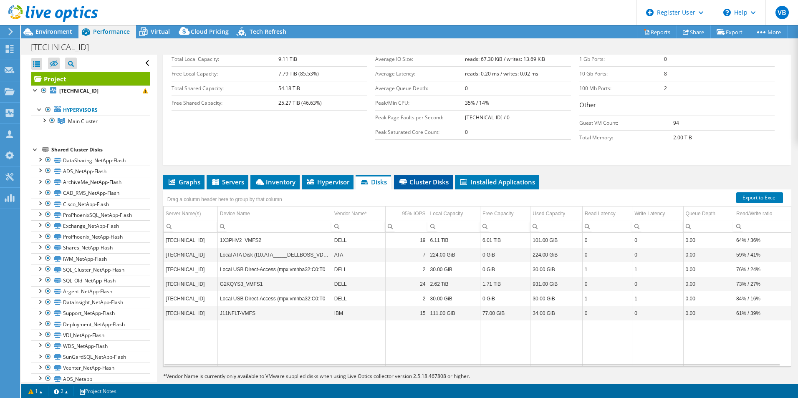
click at [426, 175] on li "Cluster Disks" at bounding box center [423, 182] width 59 height 14
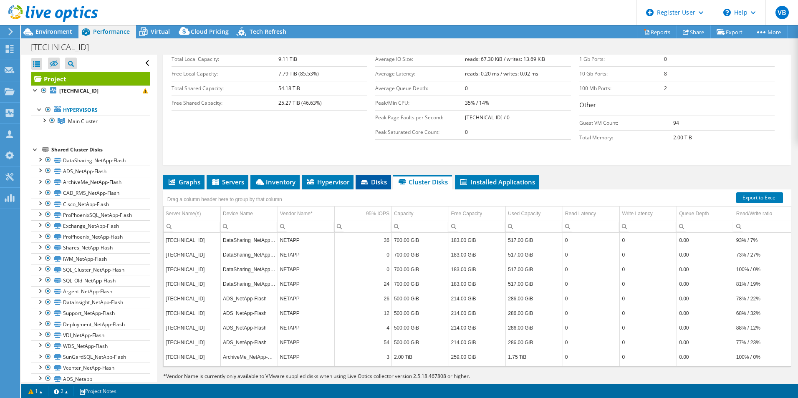
click at [378, 178] on span "Disks" at bounding box center [373, 182] width 27 height 8
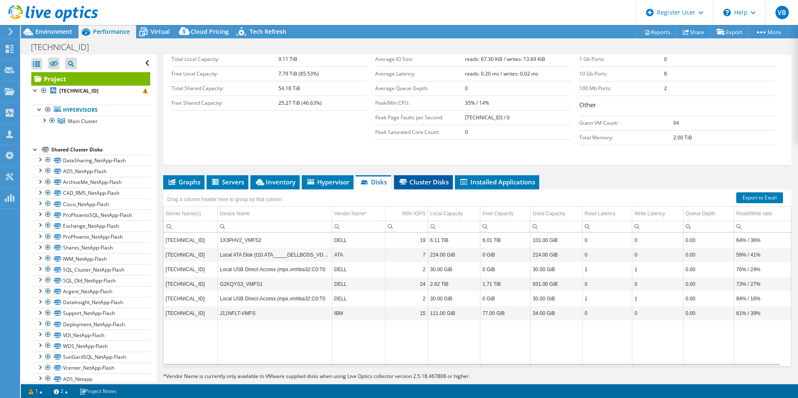
click at [404, 179] on icon at bounding box center [403, 181] width 8 height 5
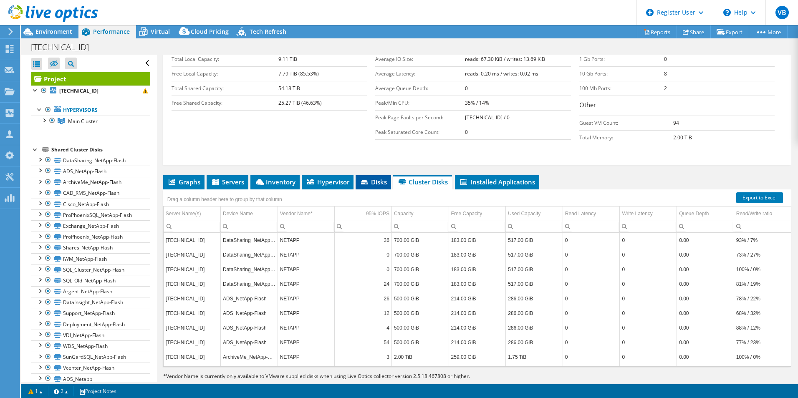
click at [381, 175] on li "Disks" at bounding box center [373, 182] width 35 height 14
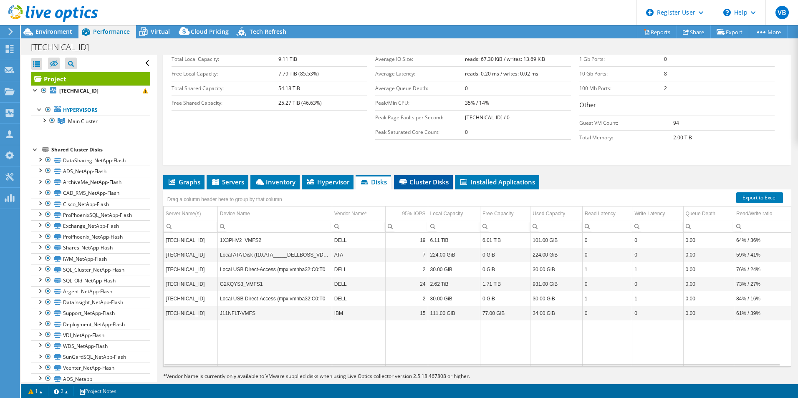
click at [407, 178] on span "Cluster Disks" at bounding box center [423, 182] width 50 height 8
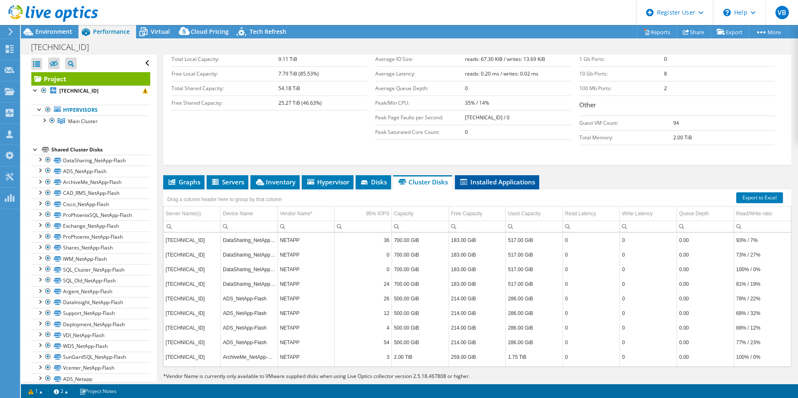
click at [472, 178] on span "Installed Applications" at bounding box center [497, 182] width 76 height 8
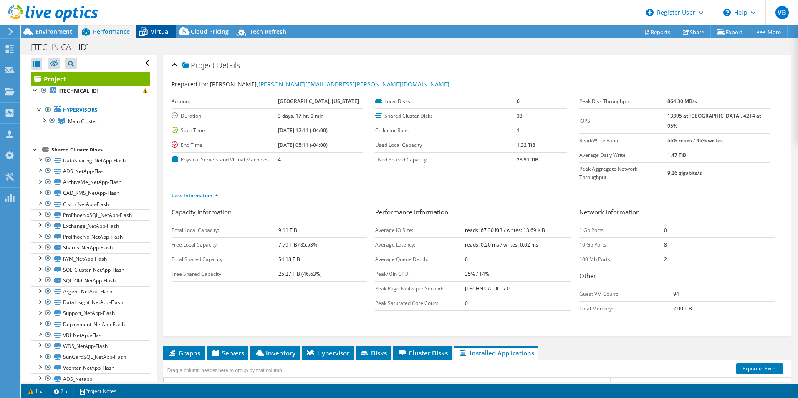
click at [164, 36] on div "Virtual" at bounding box center [156, 31] width 40 height 13
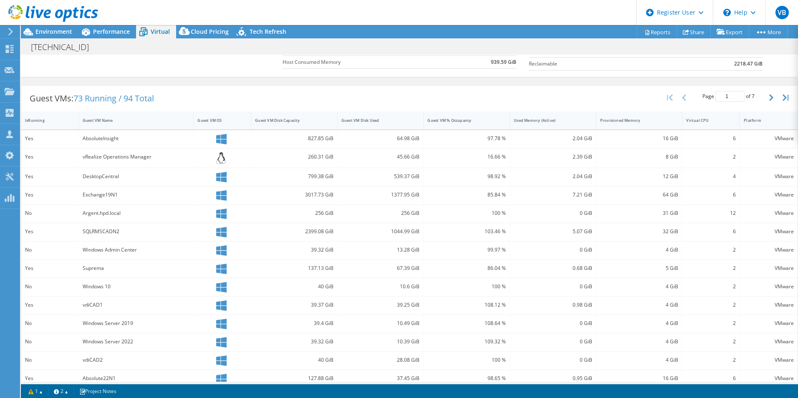
scroll to position [121, 0]
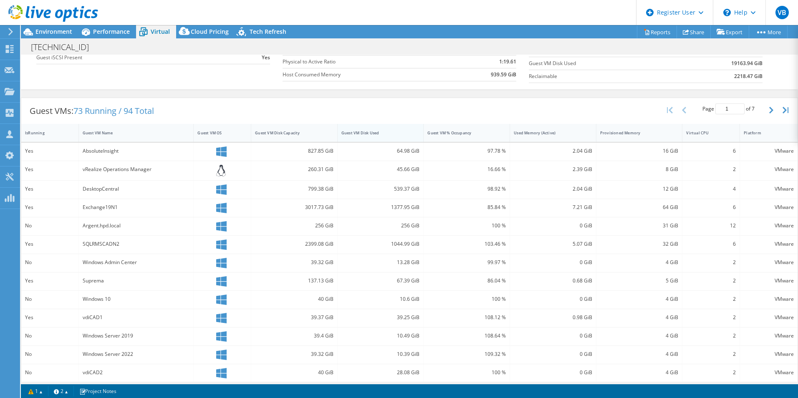
click at [369, 138] on div "Guest VM Disk Used" at bounding box center [376, 132] width 76 height 13
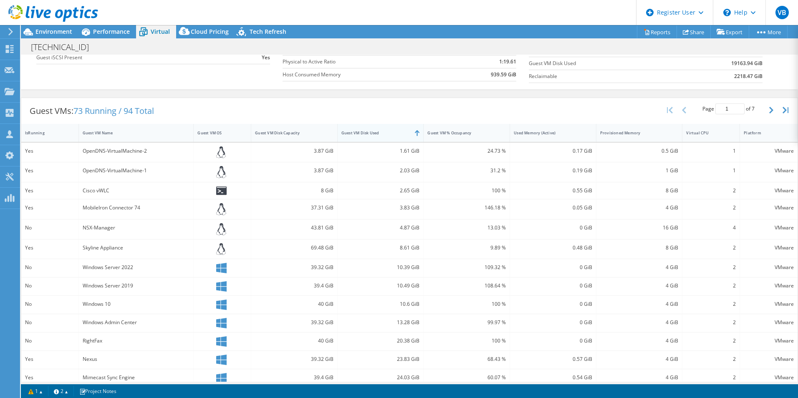
click at [369, 138] on div "Guest VM Disk Used" at bounding box center [376, 132] width 76 height 13
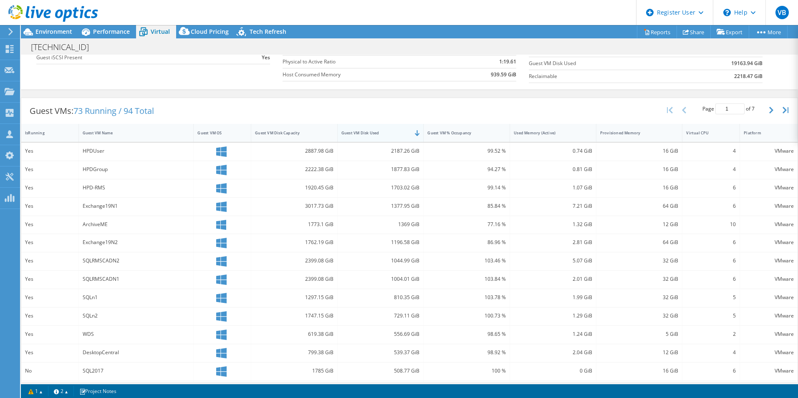
click at [403, 137] on div "Guest VM Disk Used" at bounding box center [376, 132] width 76 height 13
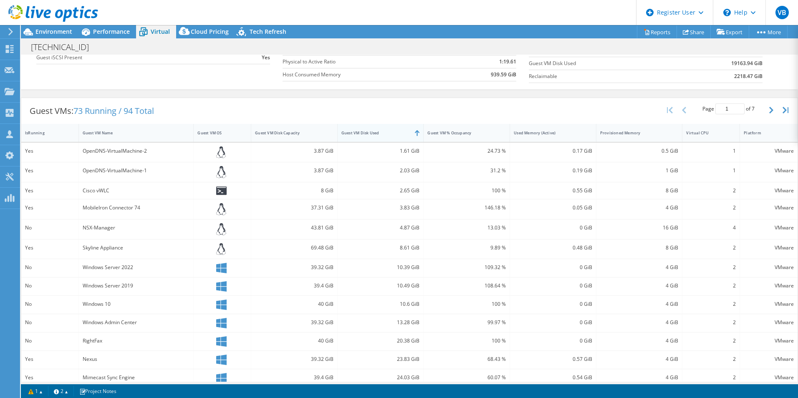
click at [403, 137] on div "Guest VM Disk Used" at bounding box center [376, 132] width 76 height 13
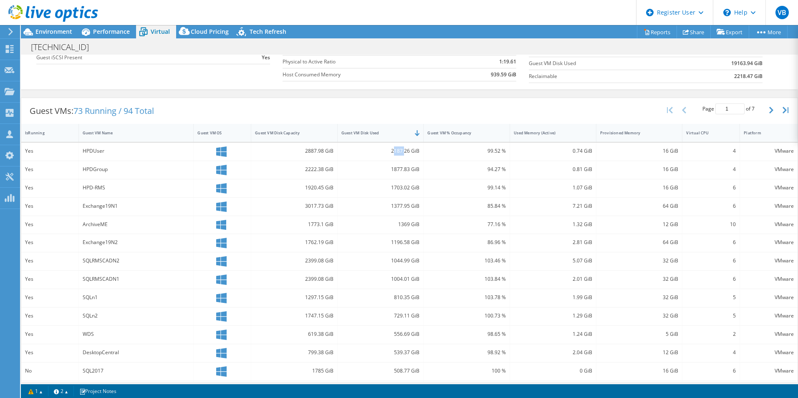
drag, startPoint x: 399, startPoint y: 150, endPoint x: 392, endPoint y: 150, distance: 7.1
click at [392, 150] on div "2187.26 GiB" at bounding box center [380, 150] width 78 height 9
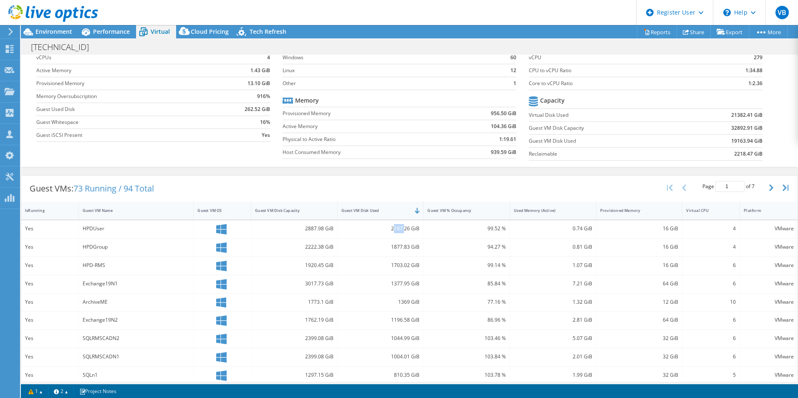
scroll to position [83, 0]
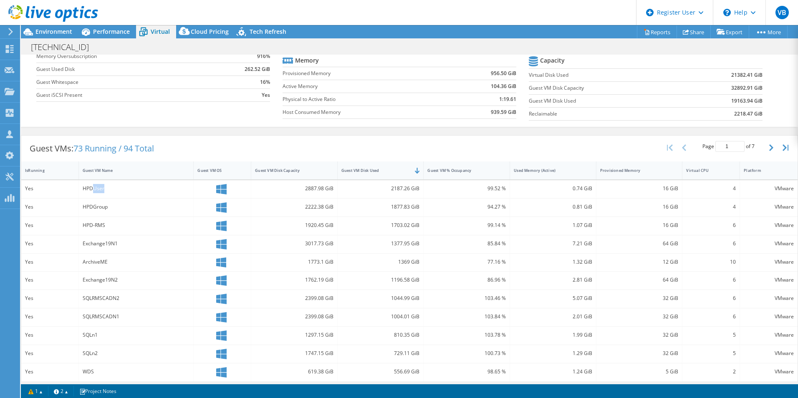
drag, startPoint x: 107, startPoint y: 189, endPoint x: 93, endPoint y: 194, distance: 14.9
click at [93, 194] on div "HPDUser" at bounding box center [136, 189] width 115 height 18
click at [162, 195] on div "HPDUser" at bounding box center [136, 189] width 115 height 18
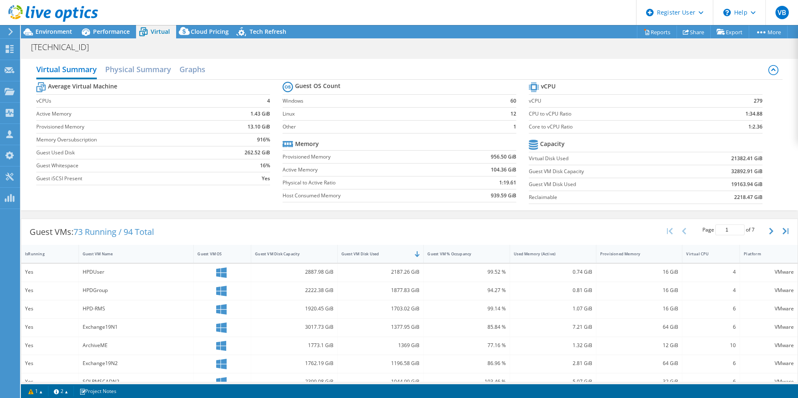
scroll to position [42, 0]
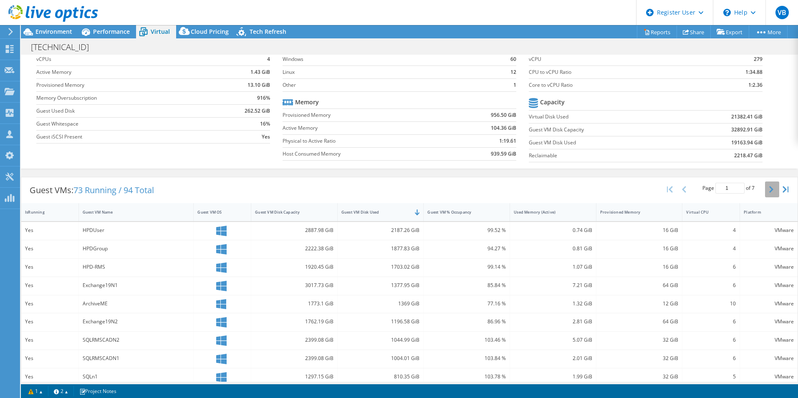
click at [769, 192] on icon "button" at bounding box center [771, 189] width 4 height 7
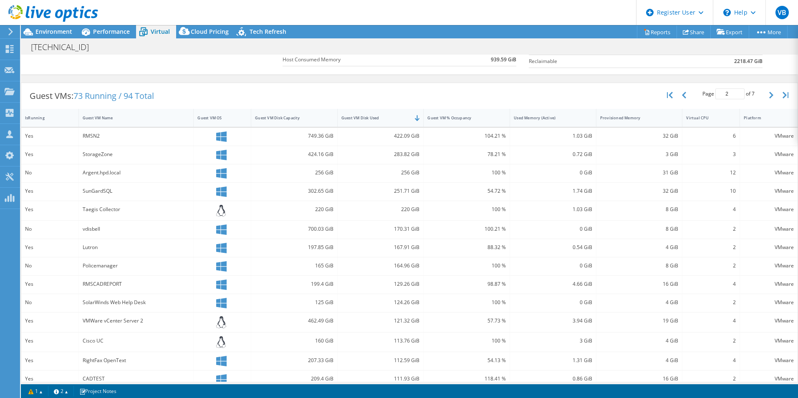
scroll to position [124, 0]
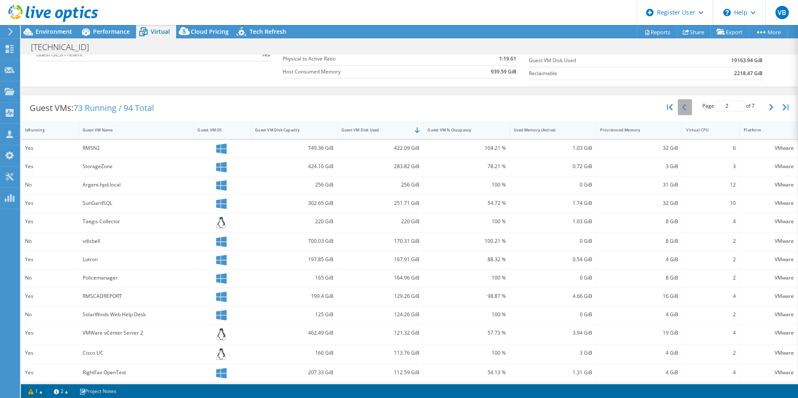
click at [682, 111] on button "button" at bounding box center [685, 107] width 14 height 16
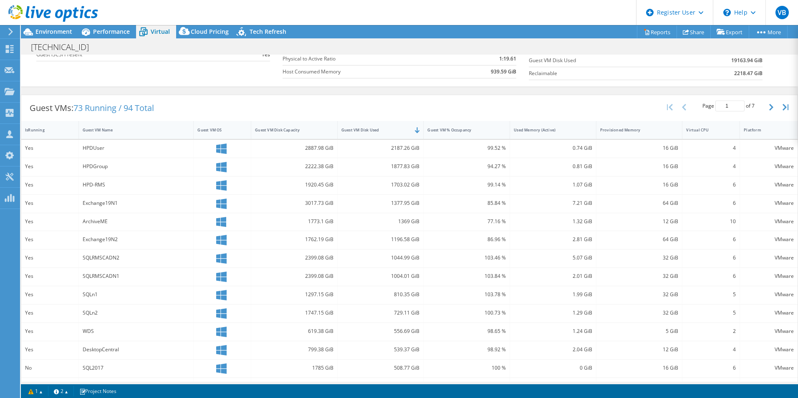
scroll to position [161, 0]
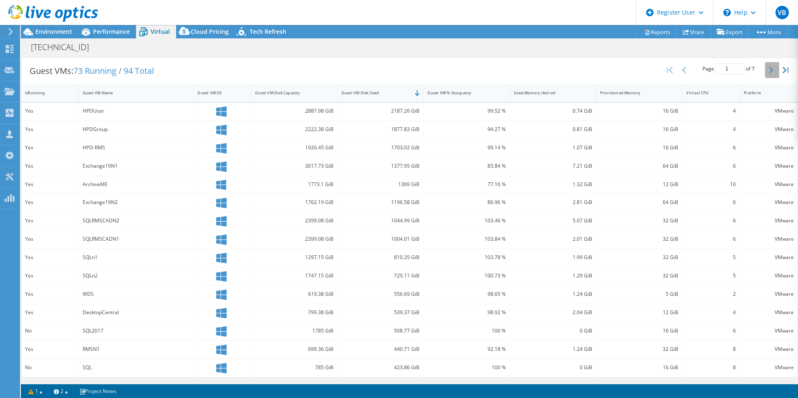
click at [769, 71] on icon "button" at bounding box center [771, 70] width 4 height 7
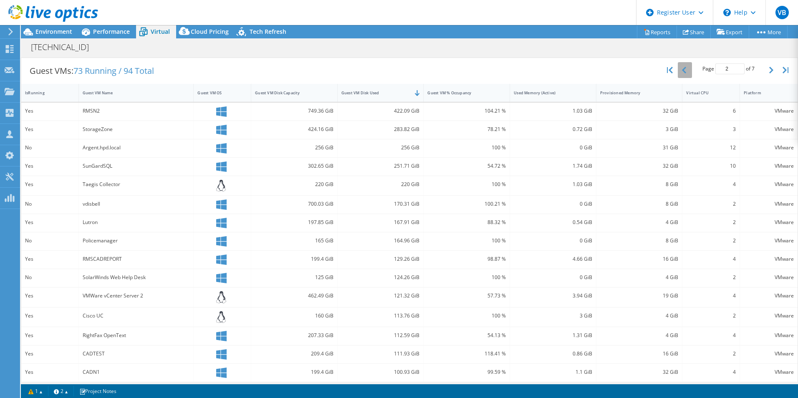
click at [681, 64] on button "button" at bounding box center [685, 70] width 14 height 16
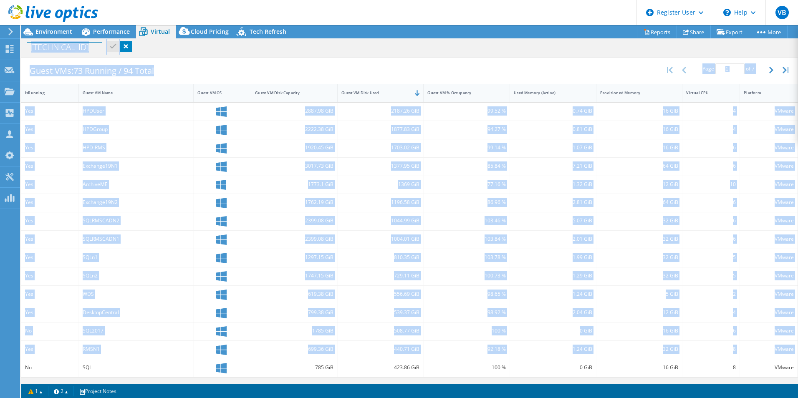
drag, startPoint x: 23, startPoint y: 371, endPoint x: 370, endPoint y: 342, distance: 347.9
click at [370, 342] on div "Yes HPDUser 2887.98 GiB 2187.26 GiB 99.52 % 0.74 GiB 16 GiB 4 VMware Yes HPDGro…" at bounding box center [409, 240] width 776 height 275
click at [470, 357] on div "92.18 %" at bounding box center [467, 350] width 86 height 18
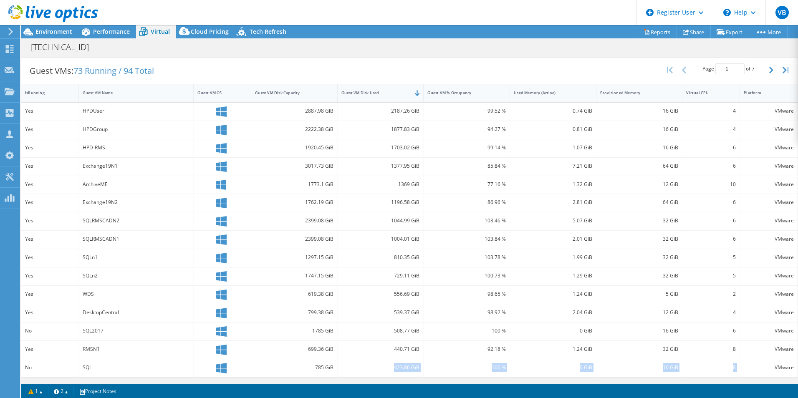
drag, startPoint x: 383, startPoint y: 367, endPoint x: 740, endPoint y: 366, distance: 357.2
click at [740, 366] on div "No SQL 785 GiB 423.86 GiB 100 % 0 GiB 16 GiB 8 VMware" at bounding box center [409, 368] width 776 height 18
drag, startPoint x: 40, startPoint y: 330, endPoint x: 791, endPoint y: 333, distance: 751.1
click at [791, 333] on div "Guest VMs: 73 Running / 94 Total Page 1 of 7 5 rows 10 rows 20 rows 25 rows 50 …" at bounding box center [409, 218] width 777 height 320
click at [402, 330] on div "508.77 GiB" at bounding box center [380, 330] width 78 height 9
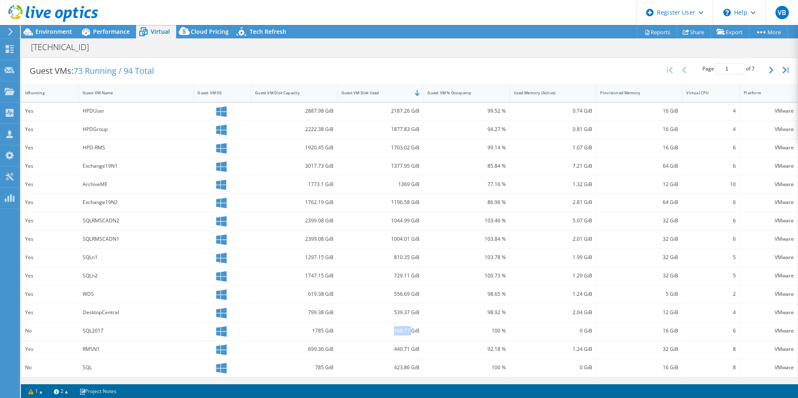
click at [402, 330] on div "508.77 GiB" at bounding box center [380, 330] width 78 height 9
drag, startPoint x: 402, startPoint y: 330, endPoint x: 406, endPoint y: 330, distance: 4.6
click at [406, 330] on div "508.77 GiB" at bounding box center [380, 330] width 78 height 9
click at [407, 329] on div "508.77 GiB" at bounding box center [380, 330] width 78 height 9
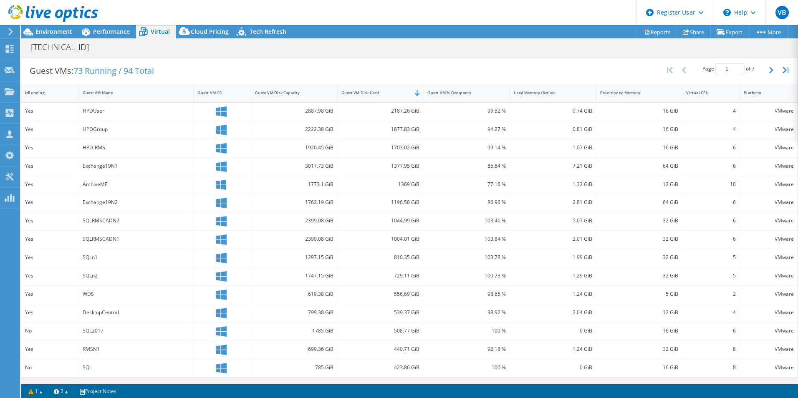
click at [411, 329] on div "508.77 GiB" at bounding box center [380, 330] width 78 height 9
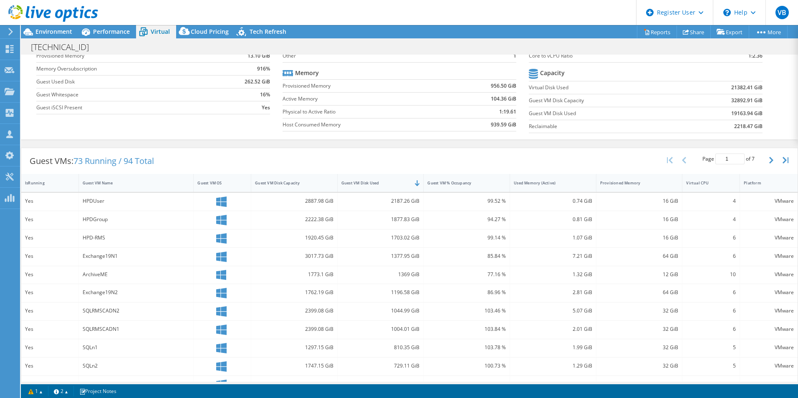
scroll to position [0, 0]
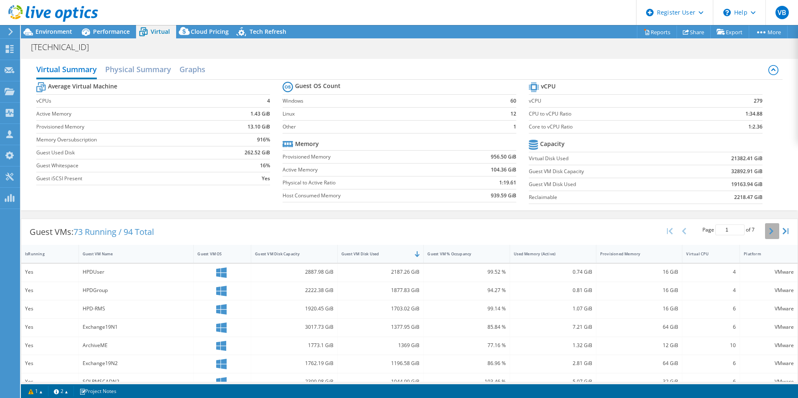
click at [769, 230] on icon "button" at bounding box center [771, 231] width 4 height 7
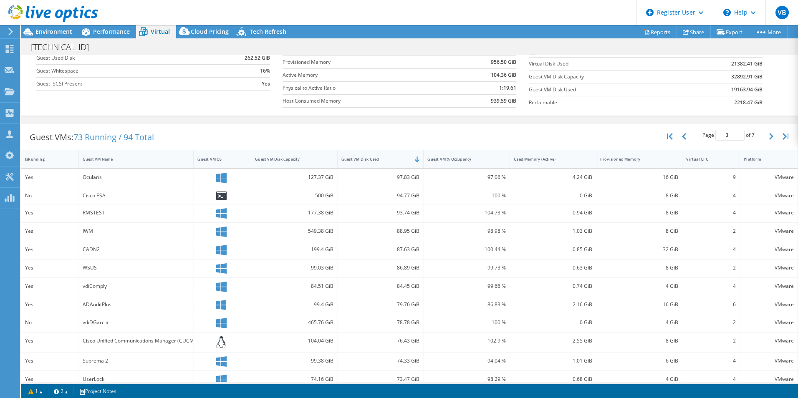
scroll to position [161, 0]
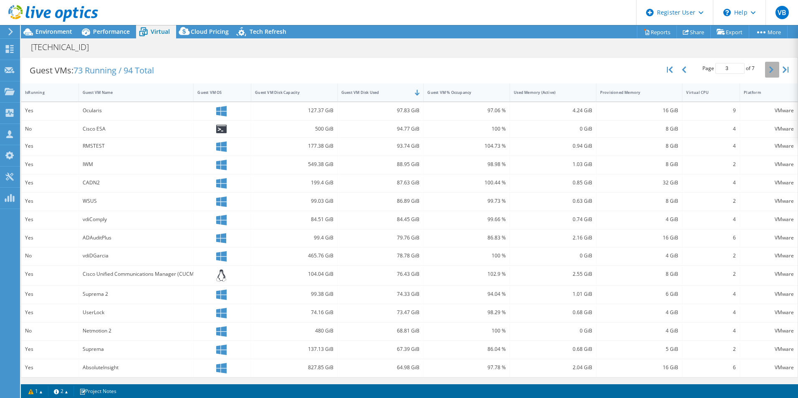
click at [769, 68] on icon "button" at bounding box center [771, 69] width 4 height 7
type input "4"
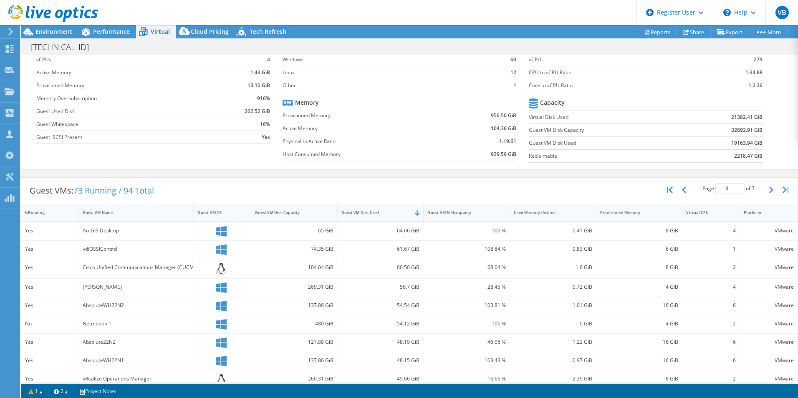
scroll to position [0, 0]
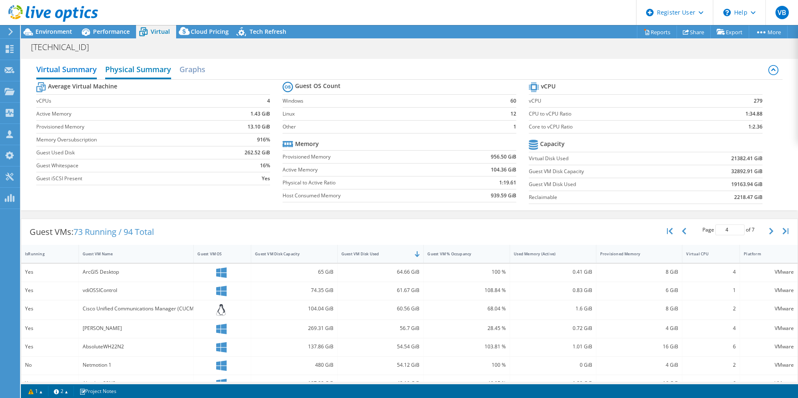
click at [128, 67] on h2 "Physical Summary" at bounding box center [138, 70] width 66 height 18
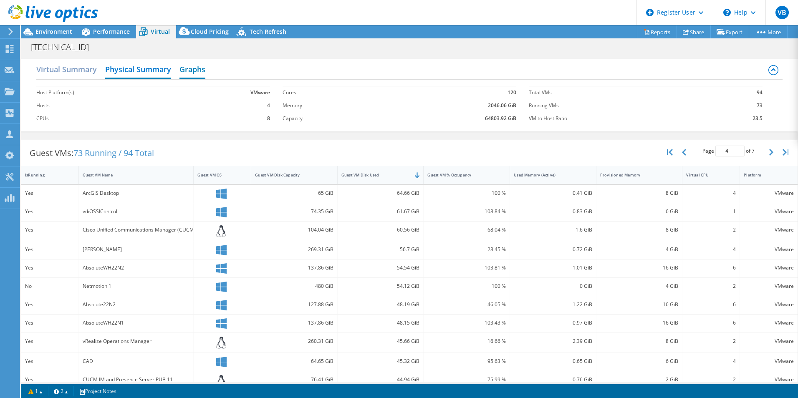
click at [192, 76] on h2 "Graphs" at bounding box center [192, 70] width 26 height 18
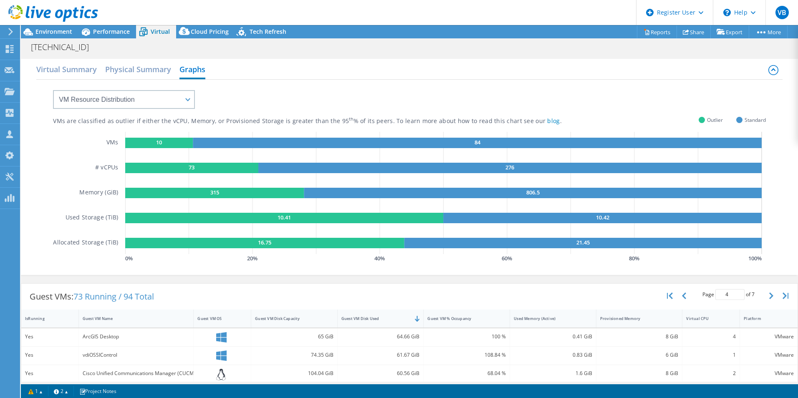
drag, startPoint x: 274, startPoint y: 217, endPoint x: 290, endPoint y: 217, distance: 15.9
click at [290, 217] on rect at bounding box center [284, 218] width 318 height 10
drag, startPoint x: 275, startPoint y: 220, endPoint x: 269, endPoint y: 219, distance: 6.3
click at [269, 219] on g "10.41" at bounding box center [284, 218] width 318 height 10
click at [269, 219] on rect at bounding box center [284, 218] width 318 height 10
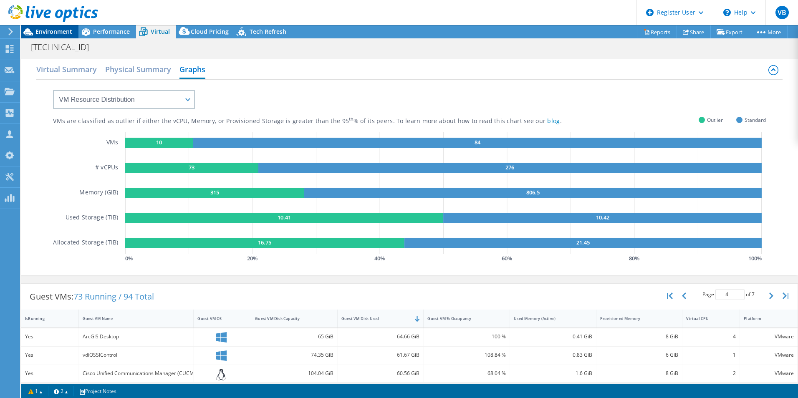
click at [50, 34] on span "Environment" at bounding box center [53, 32] width 37 height 8
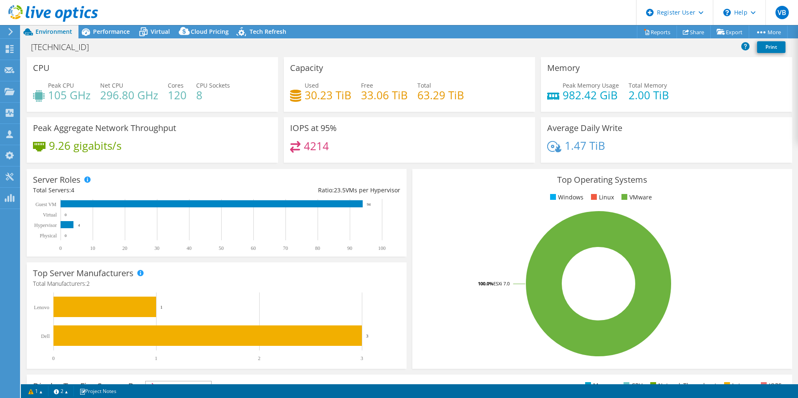
click at [324, 147] on h4 "4214" at bounding box center [316, 145] width 25 height 9
drag, startPoint x: 327, startPoint y: 147, endPoint x: 300, endPoint y: 140, distance: 28.0
click at [300, 140] on div "IOPS at 95% 4214" at bounding box center [409, 139] width 251 height 45
click at [162, 101] on div "Peak CPU 105 GHz Net CPU 296.80 GHz Cores 120 CPU Sockets 8" at bounding box center [152, 94] width 239 height 27
click at [116, 33] on span "Performance" at bounding box center [111, 32] width 37 height 8
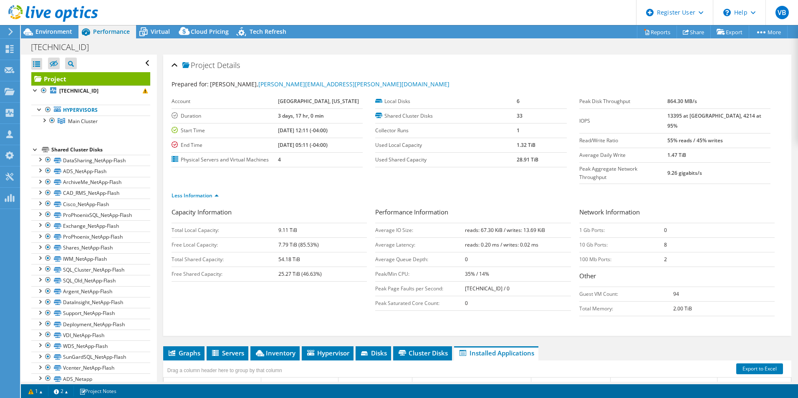
click at [435, 164] on label "Used Shared Capacity" at bounding box center [445, 160] width 141 height 8
click at [157, 35] on span "Virtual" at bounding box center [160, 32] width 19 height 8
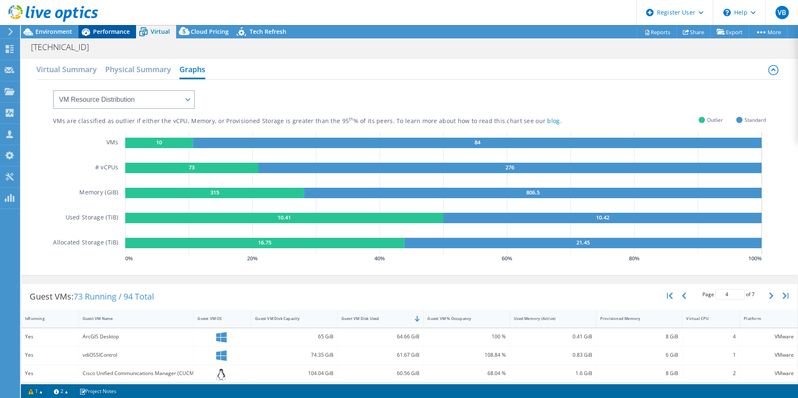
click at [118, 31] on span "Performance" at bounding box center [111, 32] width 37 height 8
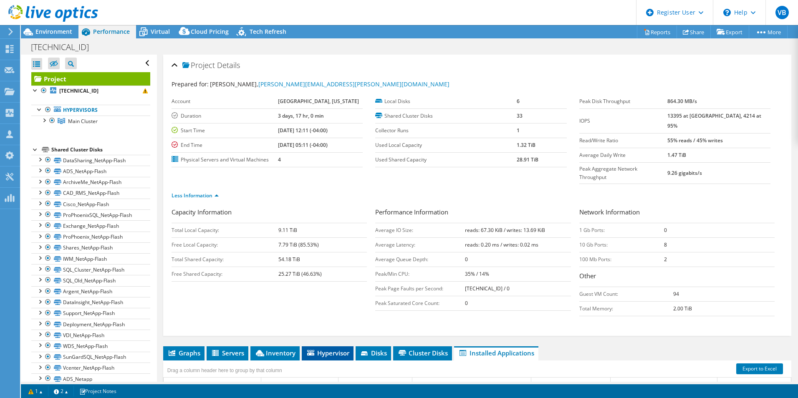
click at [336, 349] on span "Hypervisor" at bounding box center [327, 353] width 43 height 8
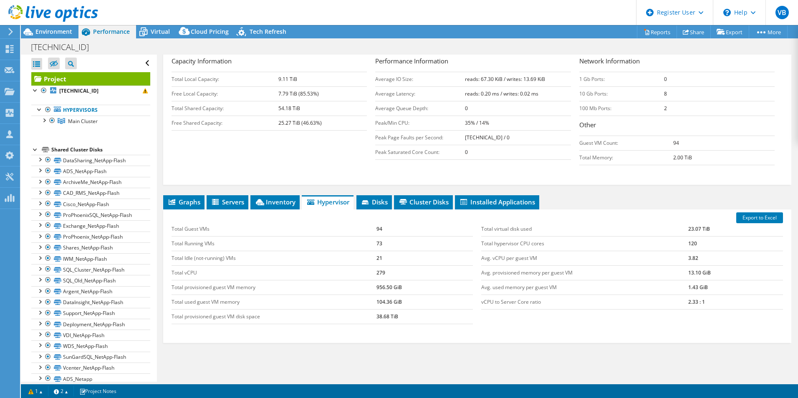
scroll to position [167, 0]
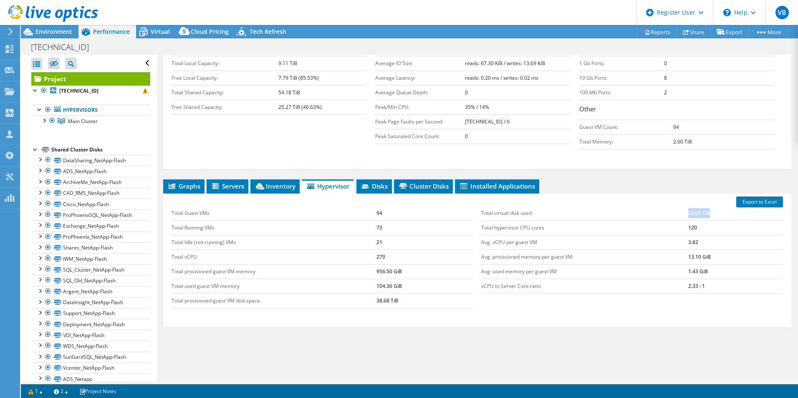
drag, startPoint x: 681, startPoint y: 197, endPoint x: 711, endPoint y: 194, distance: 29.3
click at [711, 206] on tr "Total virtual disk used 23.07 TiB" at bounding box center [632, 213] width 302 height 15
click at [711, 206] on td "23.07 TiB" at bounding box center [735, 213] width 95 height 15
click at [713, 206] on td "23.07 TiB" at bounding box center [735, 213] width 95 height 15
drag, startPoint x: 399, startPoint y: 290, endPoint x: 367, endPoint y: 285, distance: 32.1
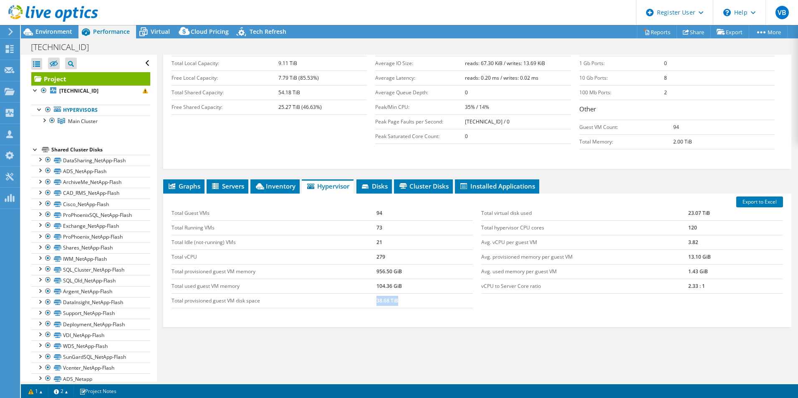
click at [367, 293] on tr "Total provisioned guest VM disk space 38.68 TiB" at bounding box center [323, 300] width 302 height 15
drag, startPoint x: 367, startPoint y: 285, endPoint x: 410, endPoint y: 284, distance: 42.6
click at [410, 293] on td "38.68 TiB" at bounding box center [424, 300] width 97 height 15
drag, startPoint x: 171, startPoint y: 287, endPoint x: 395, endPoint y: 284, distance: 223.7
click at [395, 293] on tr "Total provisioned guest VM disk space 38.68 TiB" at bounding box center [323, 300] width 302 height 15
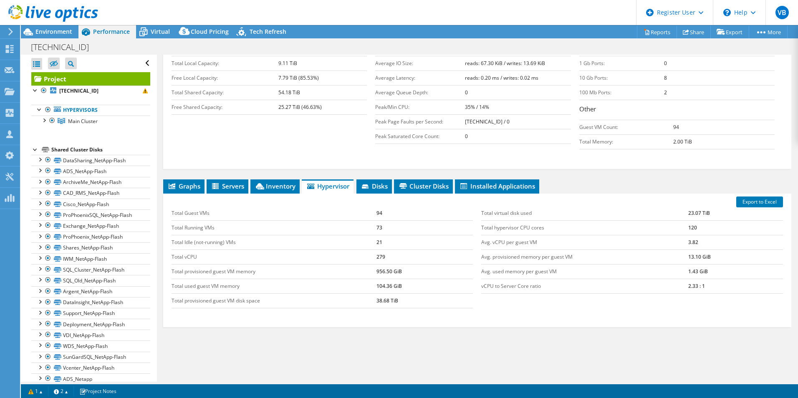
drag, startPoint x: 395, startPoint y: 284, endPoint x: 473, endPoint y: 286, distance: 78.5
click at [473, 286] on div "Total Guest VMs 94 Total Running VMs 73 Total Idle (not-running) VMs 21 Total v…" at bounding box center [322, 257] width 310 height 119
drag, startPoint x: 400, startPoint y: 284, endPoint x: 374, endPoint y: 284, distance: 25.9
click at [376, 293] on td "38.68 TiB" at bounding box center [424, 300] width 97 height 15
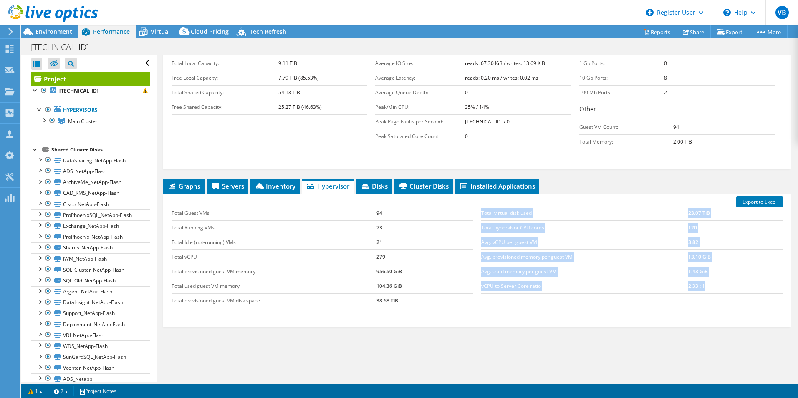
drag, startPoint x: 476, startPoint y: 195, endPoint x: 705, endPoint y: 266, distance: 239.5
click at [705, 266] on div "Total virtual disk used 23.07 TiB Total hypervisor CPU cores 120 Avg. vCPU per …" at bounding box center [632, 250] width 310 height 104
click at [621, 339] on div "Graphs Servers Inventory Hypervisor Disks Cluster Disks Installed Applications …" at bounding box center [477, 283] width 628 height 209
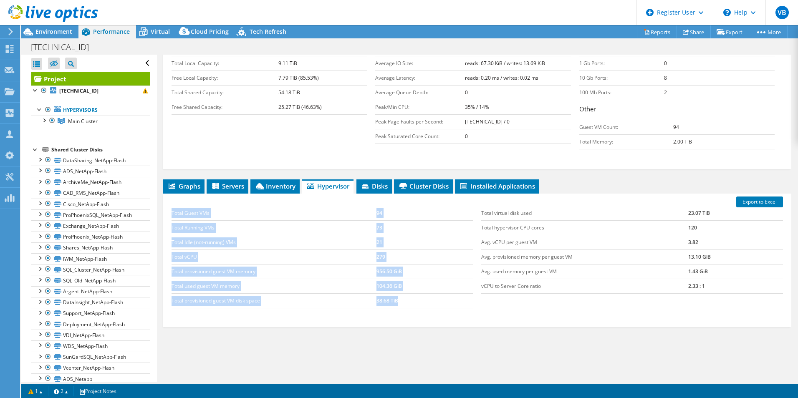
drag, startPoint x: 395, startPoint y: 284, endPoint x: 388, endPoint y: 318, distance: 34.5
click at [388, 306] on div "Export to Excel Total Guest VMs 94 Total Running VMs 73 Total Idle (not-running…" at bounding box center [477, 261] width 628 height 134
click at [388, 323] on div "Graphs Servers Inventory Hypervisor Disks Cluster Disks Installed Applications …" at bounding box center [477, 283] width 628 height 209
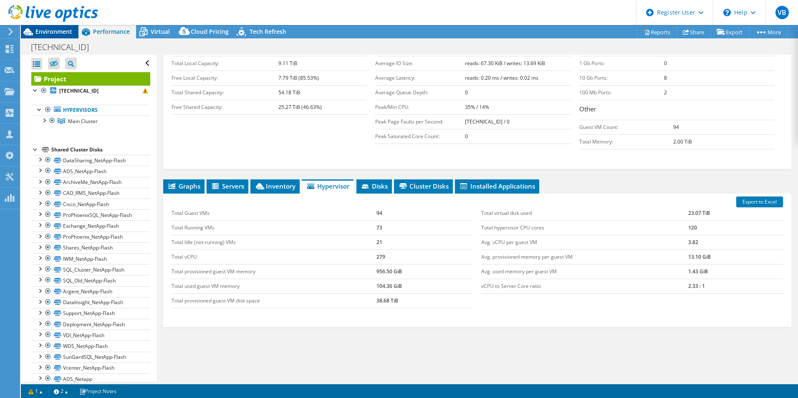
click at [60, 30] on span "Environment" at bounding box center [53, 32] width 37 height 8
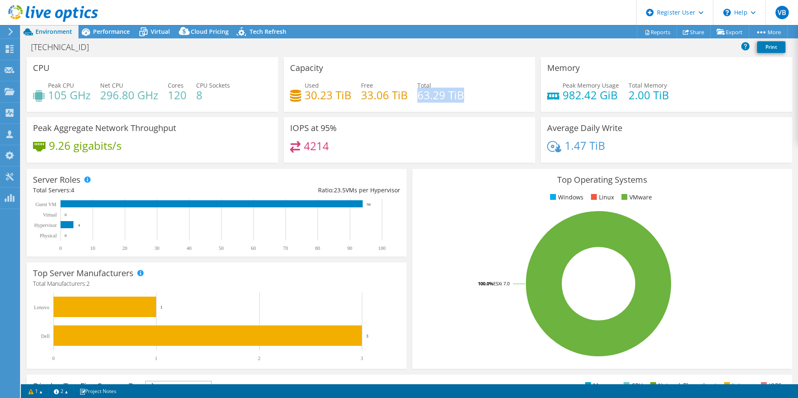
drag, startPoint x: 464, startPoint y: 96, endPoint x: 416, endPoint y: 96, distance: 48.0
click at [416, 96] on div "Used 30.23 TiB Free 33.06 TiB Total 63.29 TiB" at bounding box center [409, 94] width 239 height 27
drag, startPoint x: 416, startPoint y: 96, endPoint x: 448, endPoint y: 98, distance: 31.7
click at [448, 98] on h4 "63.29 TiB" at bounding box center [440, 95] width 47 height 9
click at [111, 32] on span "Performance" at bounding box center [111, 32] width 37 height 8
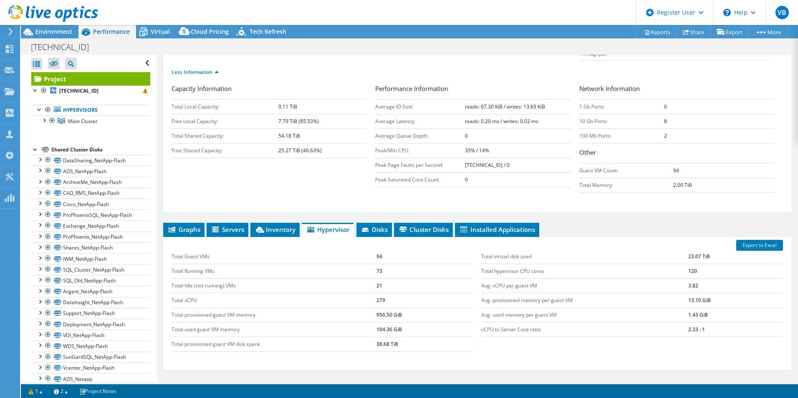
scroll to position [0, 0]
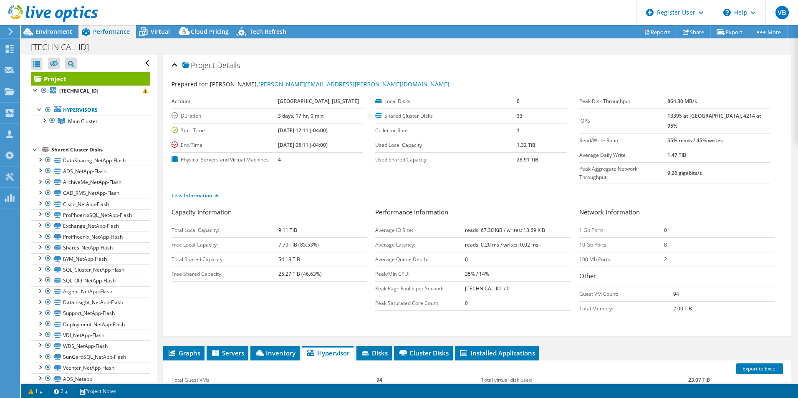
click at [380, 281] on td "Peak Page Faults per Second:" at bounding box center [420, 288] width 90 height 15
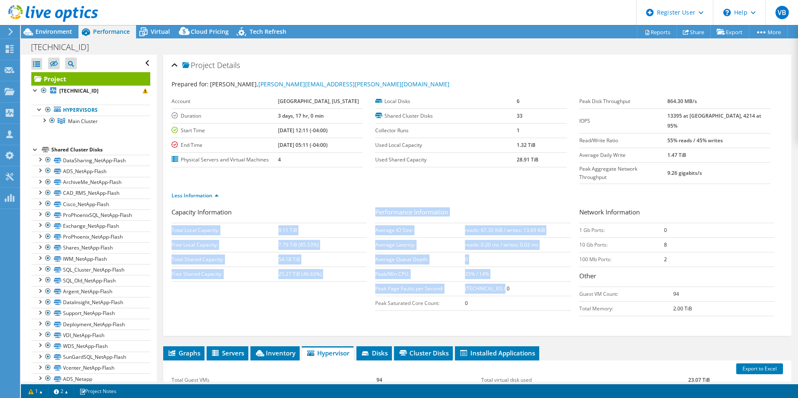
drag, startPoint x: 370, startPoint y: 271, endPoint x: 499, endPoint y: 276, distance: 129.9
click at [499, 276] on div "Capacity Information Total Local Capacity: 9.11 TiB Free Local Capacity: 7.79 T…" at bounding box center [477, 263] width 611 height 113
click at [501, 281] on td "[TECHNICAL_ID] / 0" at bounding box center [518, 288] width 106 height 15
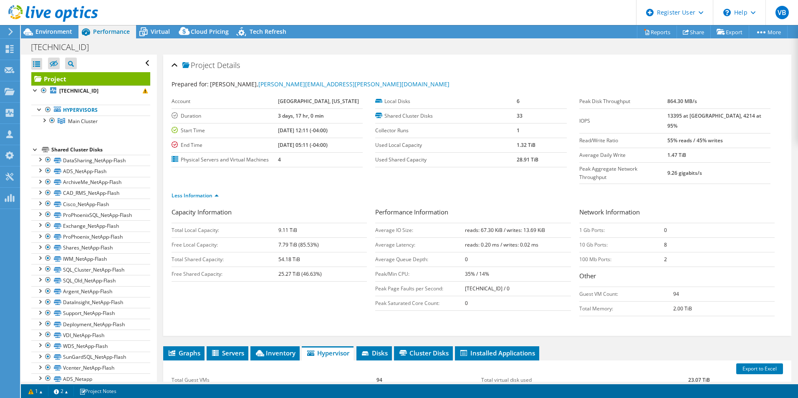
drag, startPoint x: 501, startPoint y: 271, endPoint x: 462, endPoint y: 259, distance: 40.8
click at [462, 259] on tbody "Average IO Size: reads: 67.30 KiB / writes: 13.69 KiB Average Latency: reads: 0…" at bounding box center [472, 267] width 195 height 88
click at [465, 270] on b "35% / 14%" at bounding box center [477, 273] width 24 height 7
drag, startPoint x: 460, startPoint y: 258, endPoint x: 489, endPoint y: 257, distance: 28.4
click at [489, 267] on tr "Peak/Min CPU: 35% / 14%" at bounding box center [472, 274] width 195 height 15
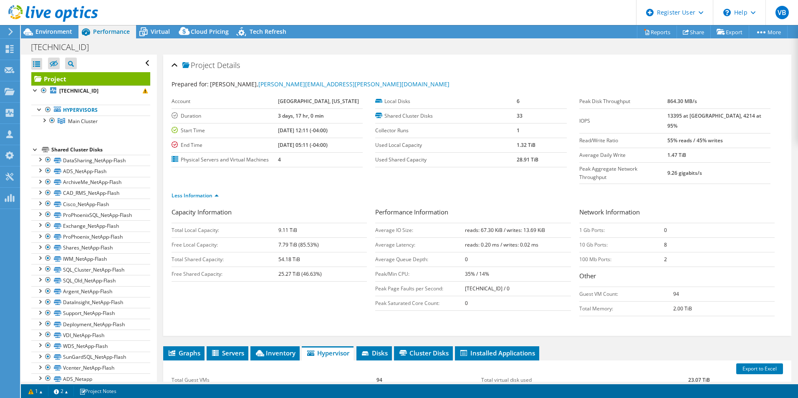
click at [487, 267] on td "35% / 14%" at bounding box center [518, 274] width 106 height 15
click at [55, 35] on span "Environment" at bounding box center [53, 32] width 37 height 8
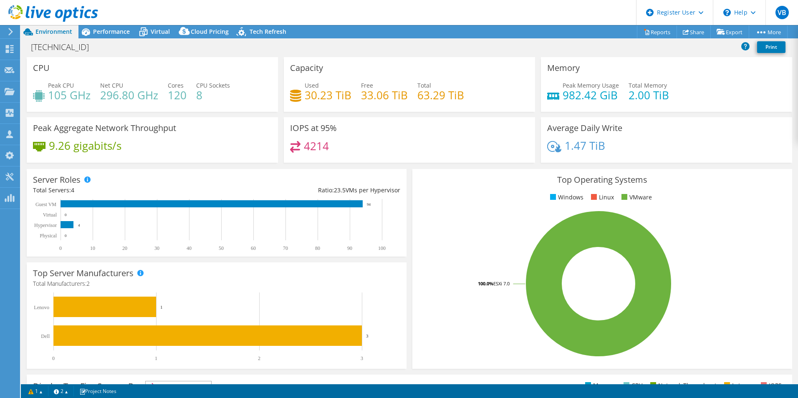
scroll to position [159, 0]
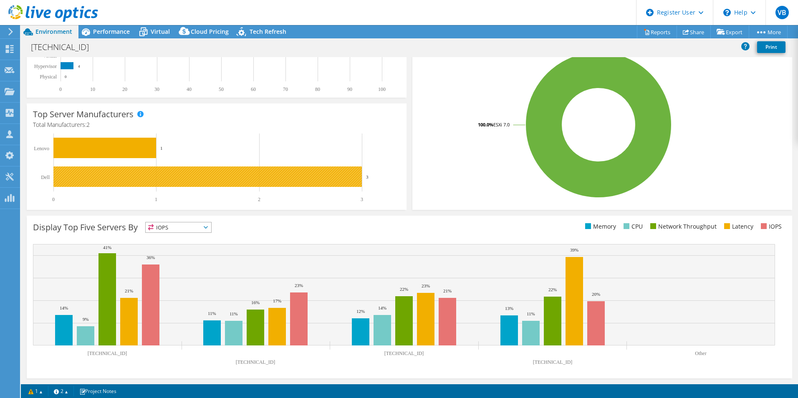
drag, startPoint x: 370, startPoint y: 178, endPoint x: 360, endPoint y: 177, distance: 10.0
click at [360, 177] on icon "0 1 2 3 Dell Lenovo 3 1" at bounding box center [213, 168] width 360 height 69
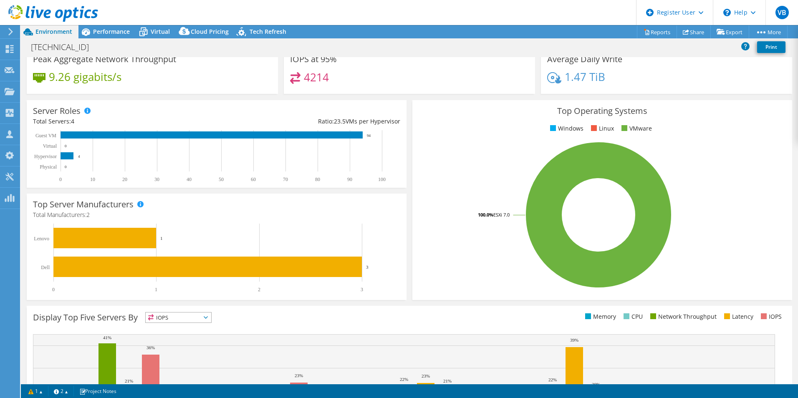
scroll to position [0, 0]
